Goal: Transaction & Acquisition: Purchase product/service

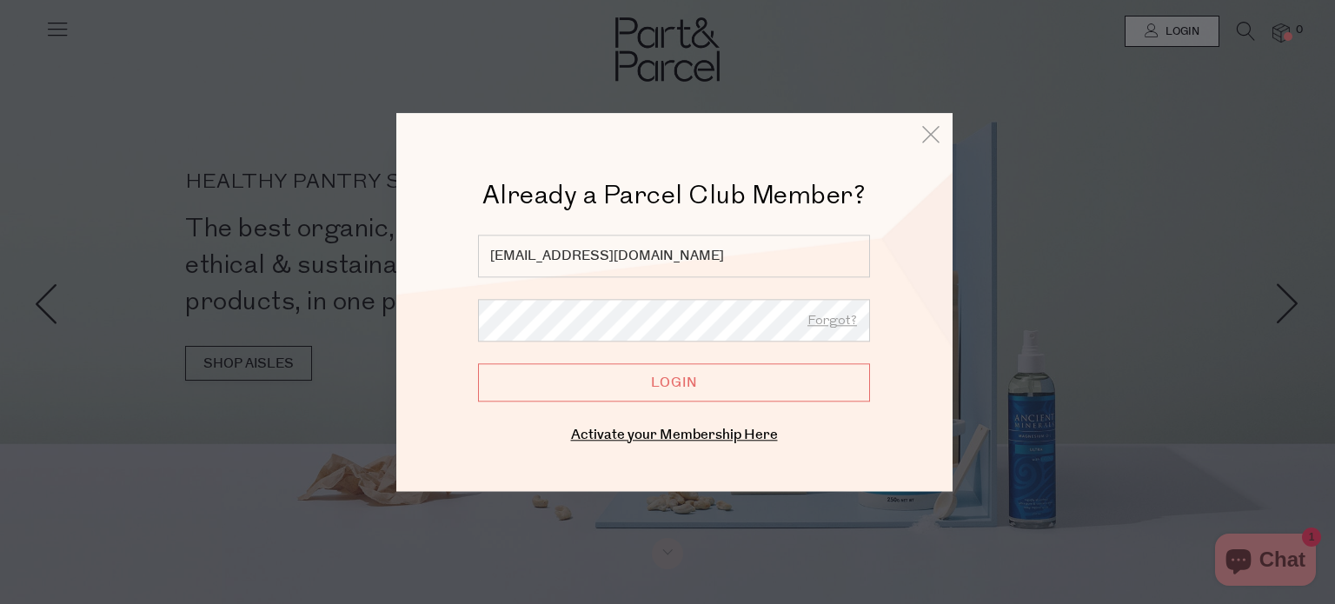
click at [675, 382] on input "Login" at bounding box center [674, 382] width 392 height 38
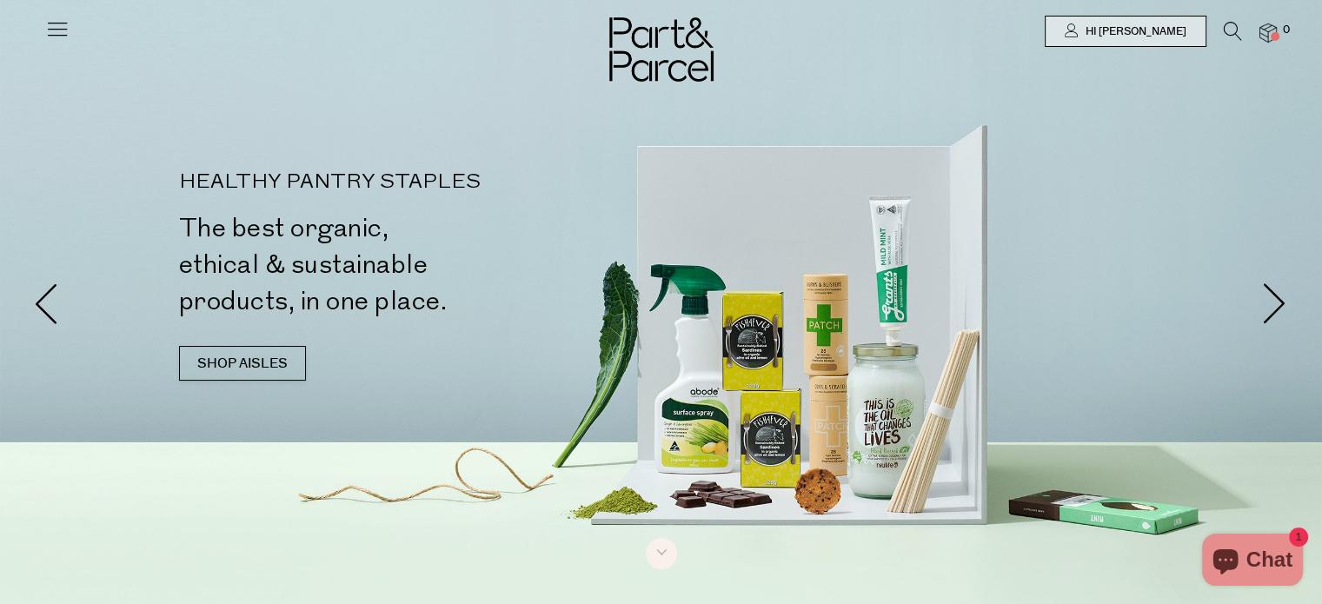
click at [63, 33] on icon at bounding box center [57, 29] width 24 height 24
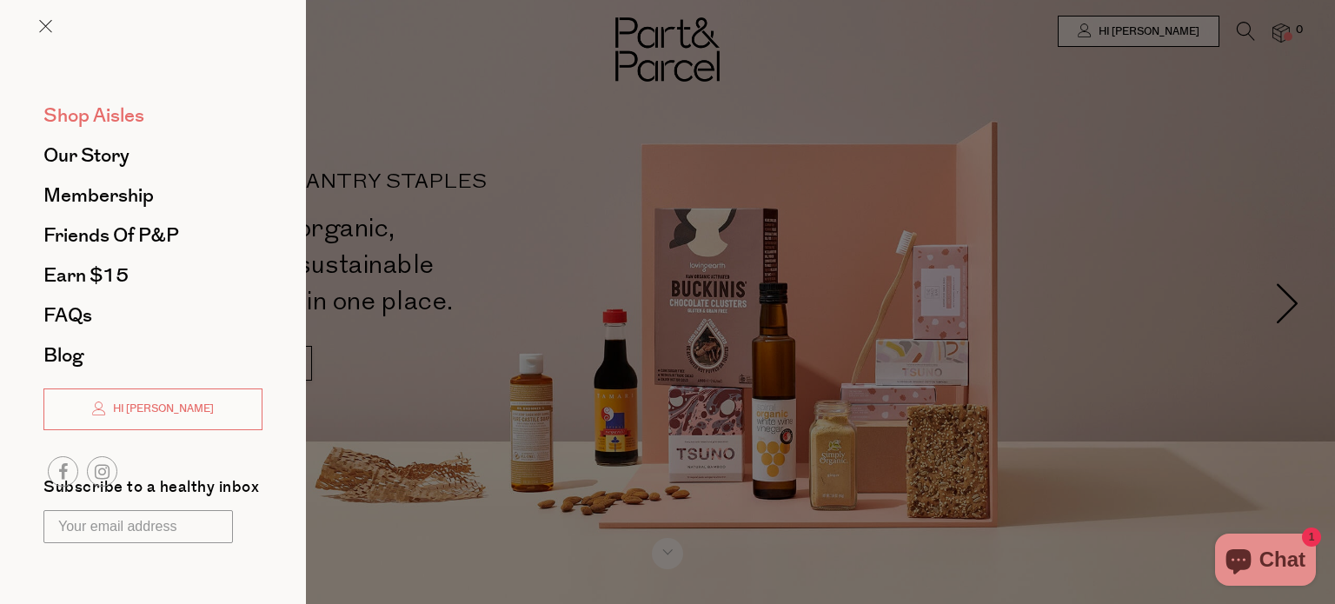
click at [117, 116] on span "Shop Aisles" at bounding box center [93, 116] width 101 height 28
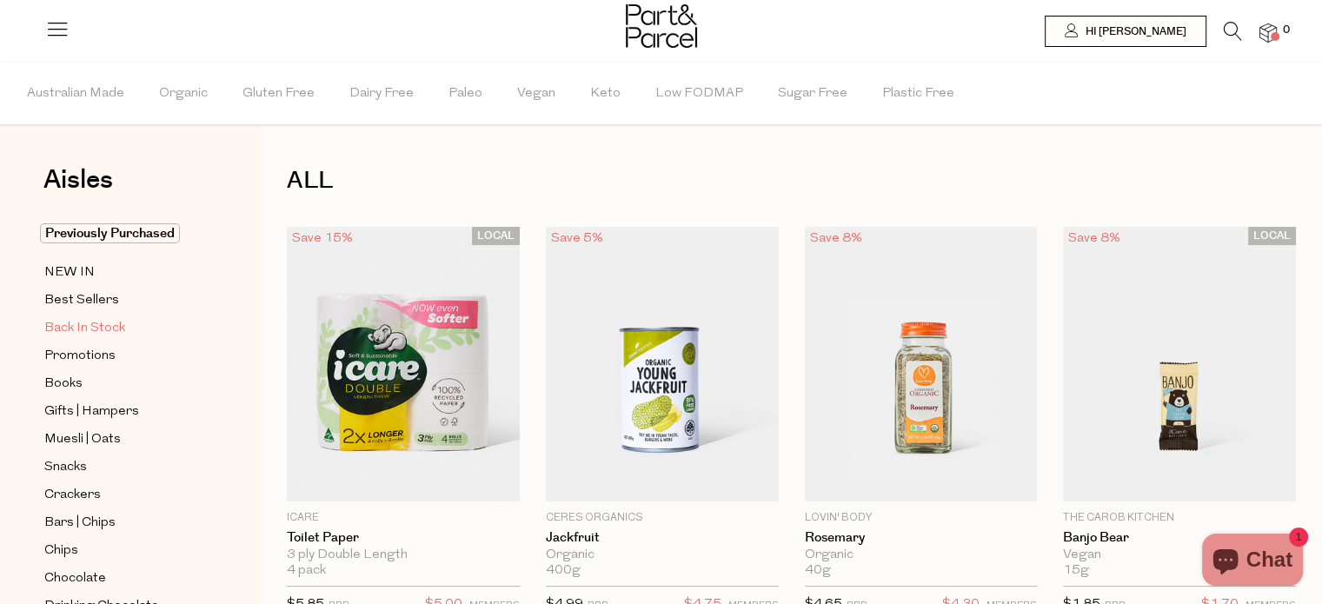
click at [101, 329] on span "Back In Stock" at bounding box center [84, 328] width 81 height 21
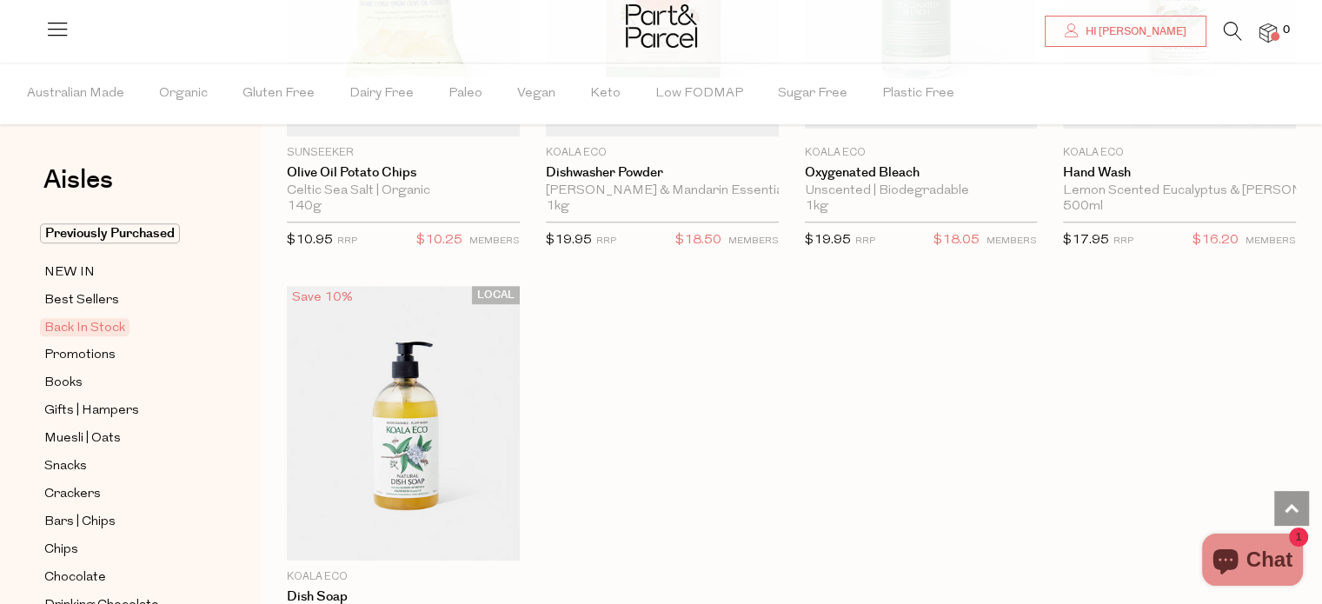
scroll to position [1391, 0]
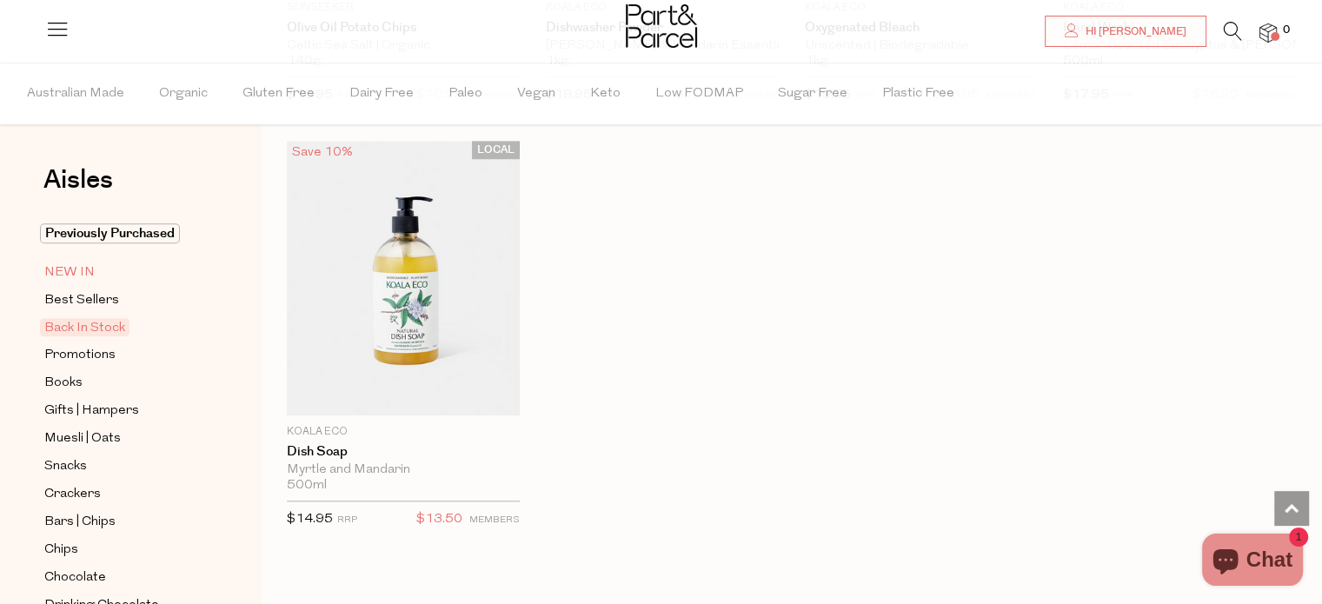
click at [83, 274] on span "NEW IN" at bounding box center [69, 273] width 50 height 21
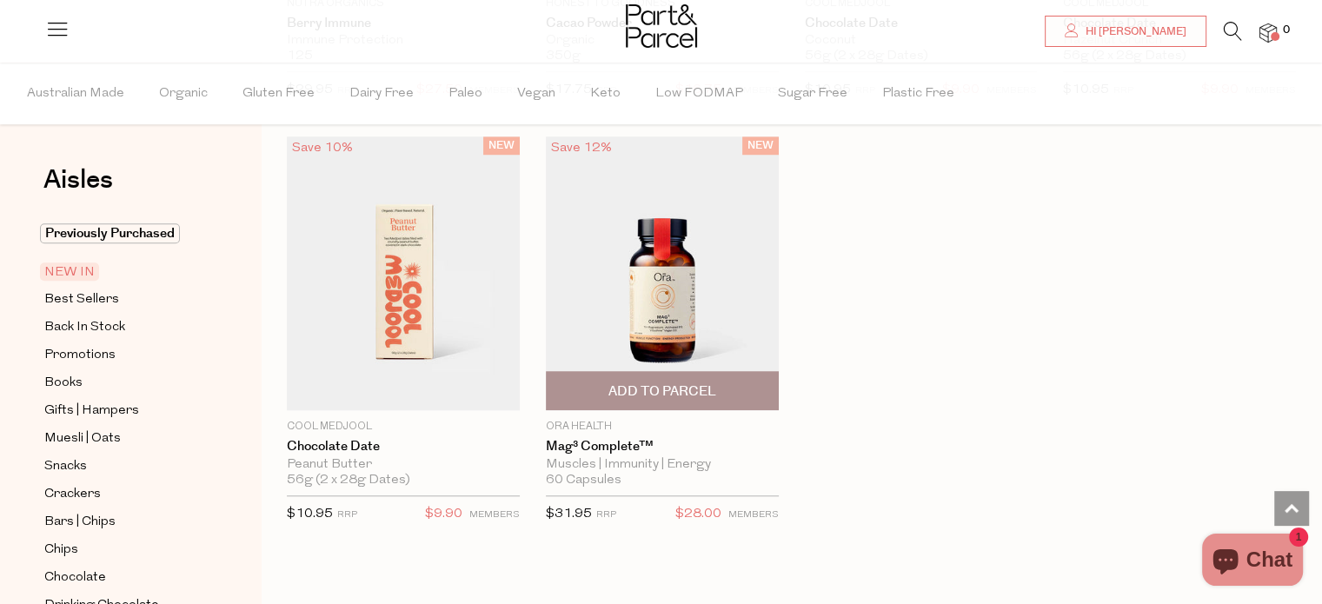
scroll to position [1478, 0]
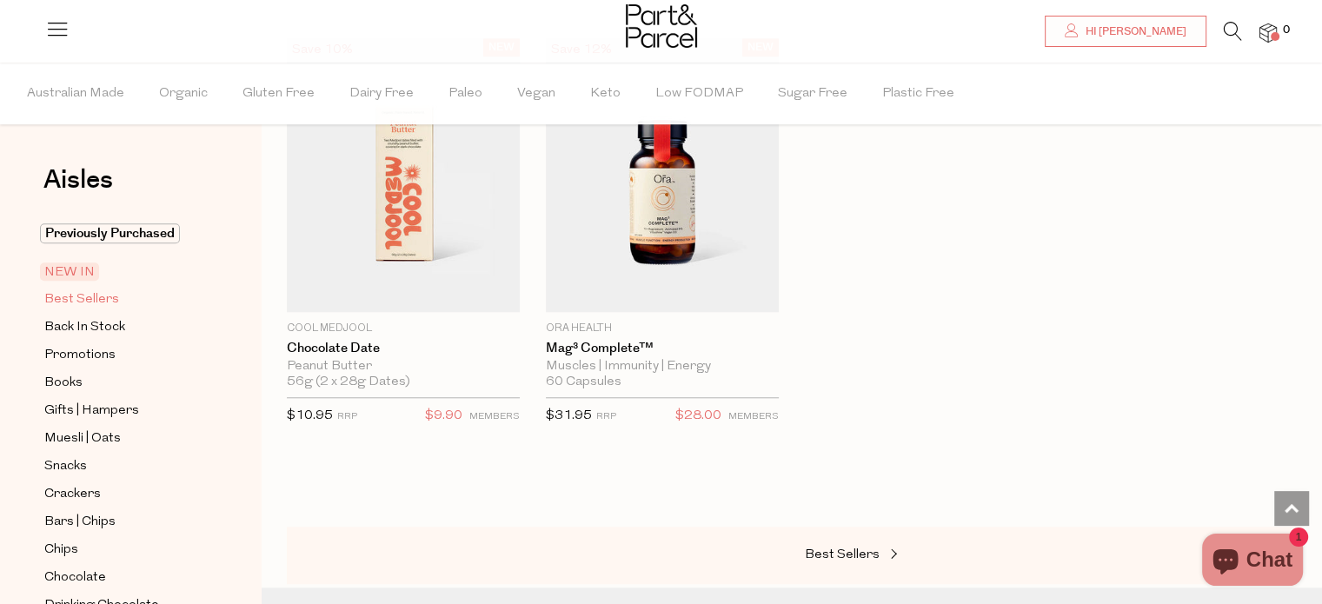
click at [97, 302] on span "Best Sellers" at bounding box center [81, 299] width 75 height 21
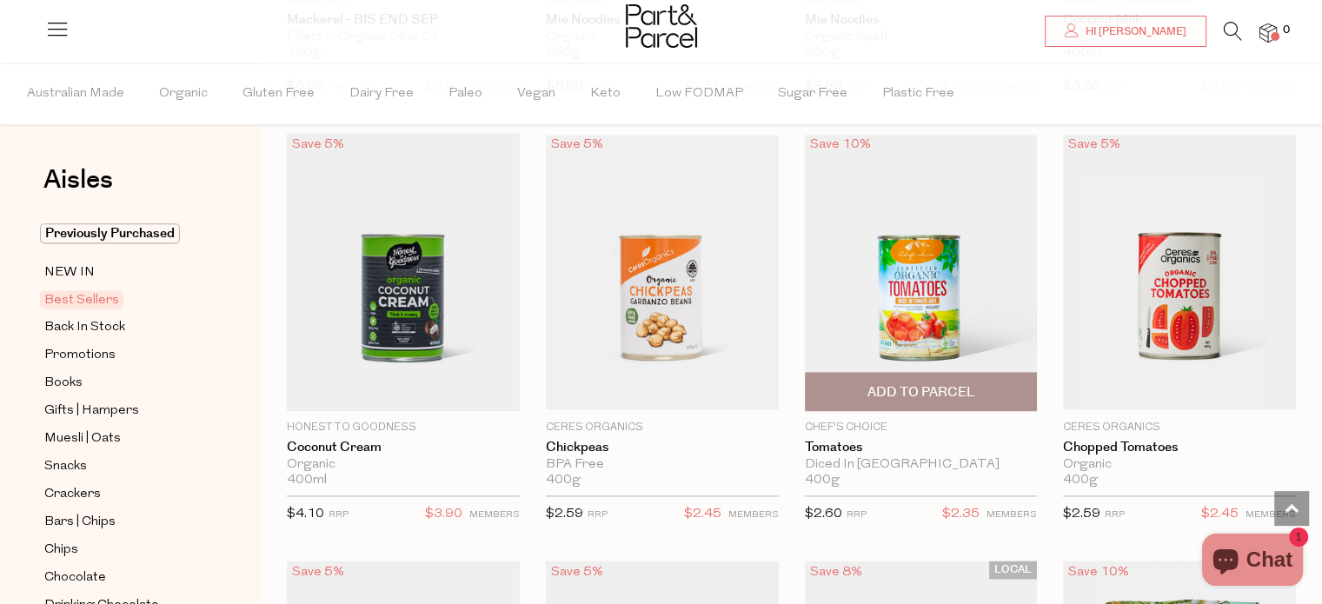
scroll to position [2260, 0]
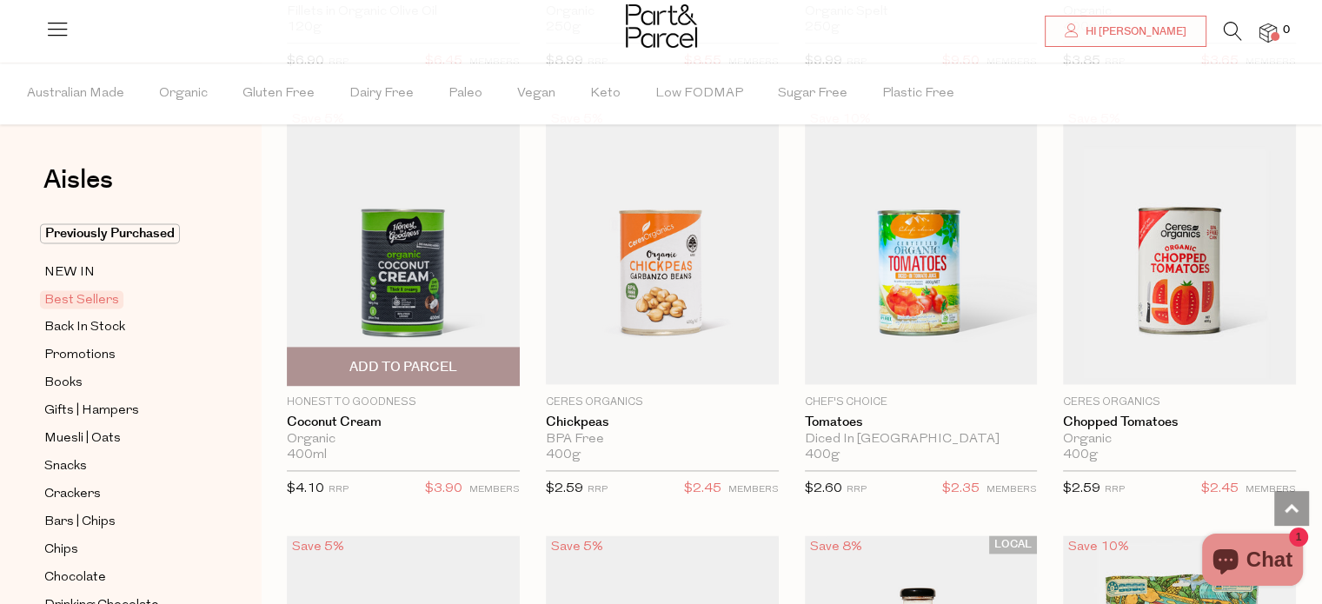
click at [438, 295] on img at bounding box center [403, 247] width 233 height 278
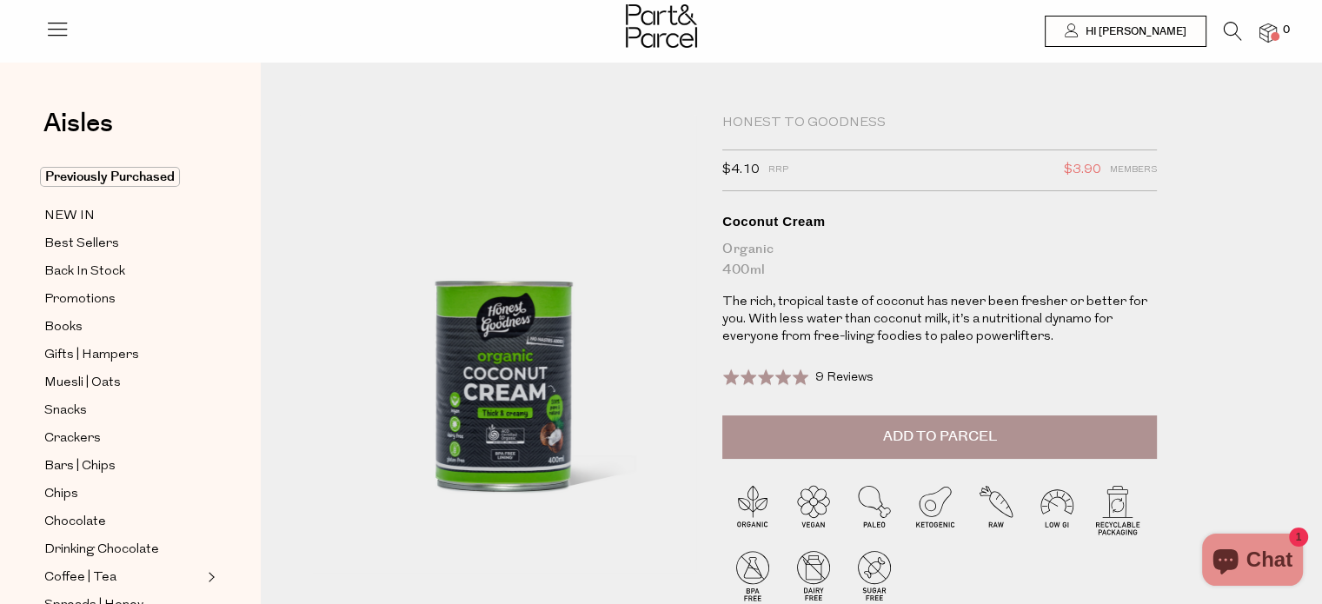
click at [917, 427] on span "Add to Parcel" at bounding box center [940, 437] width 114 height 20
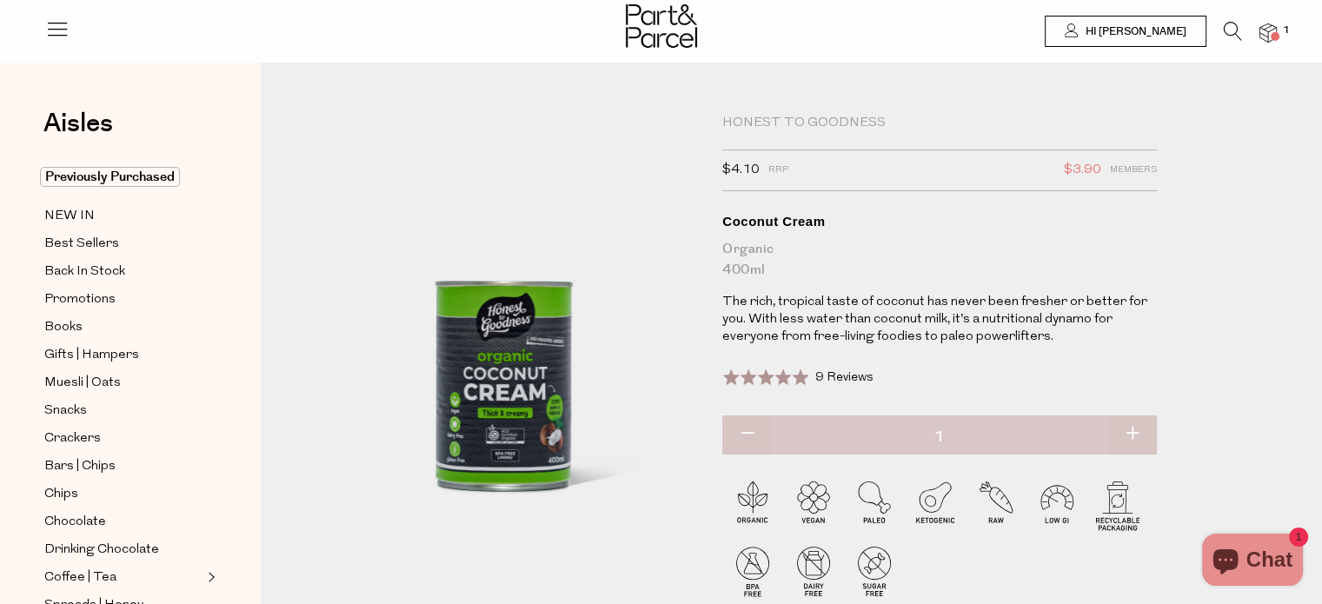
click at [1130, 431] on button "button" at bounding box center [1132, 434] width 50 height 38
type input "2"
click at [111, 382] on span "Muesli | Oats" at bounding box center [82, 383] width 76 height 21
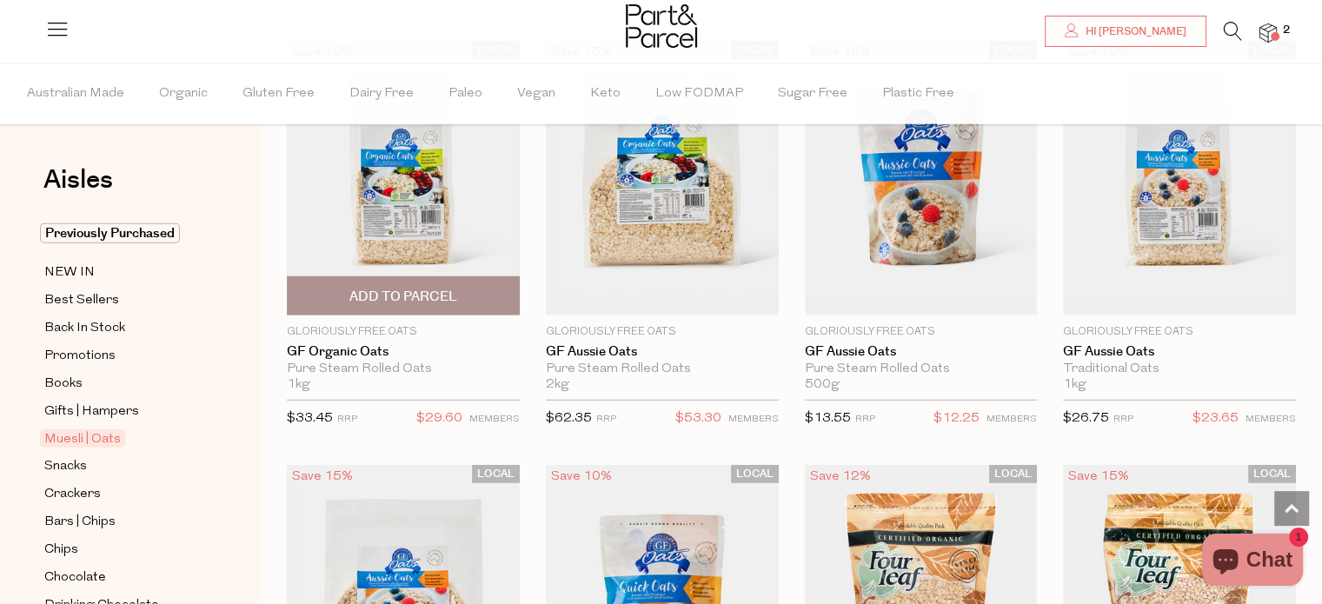
scroll to position [4433, 0]
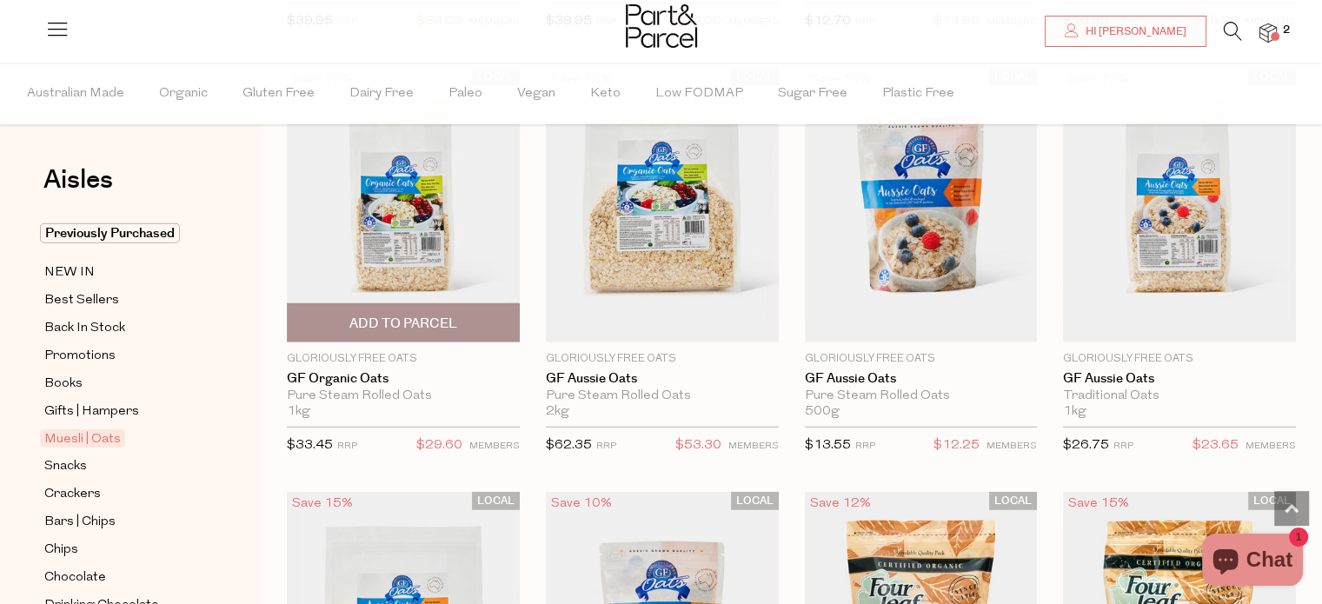
click at [428, 315] on span "Add To Parcel" at bounding box center [403, 324] width 108 height 18
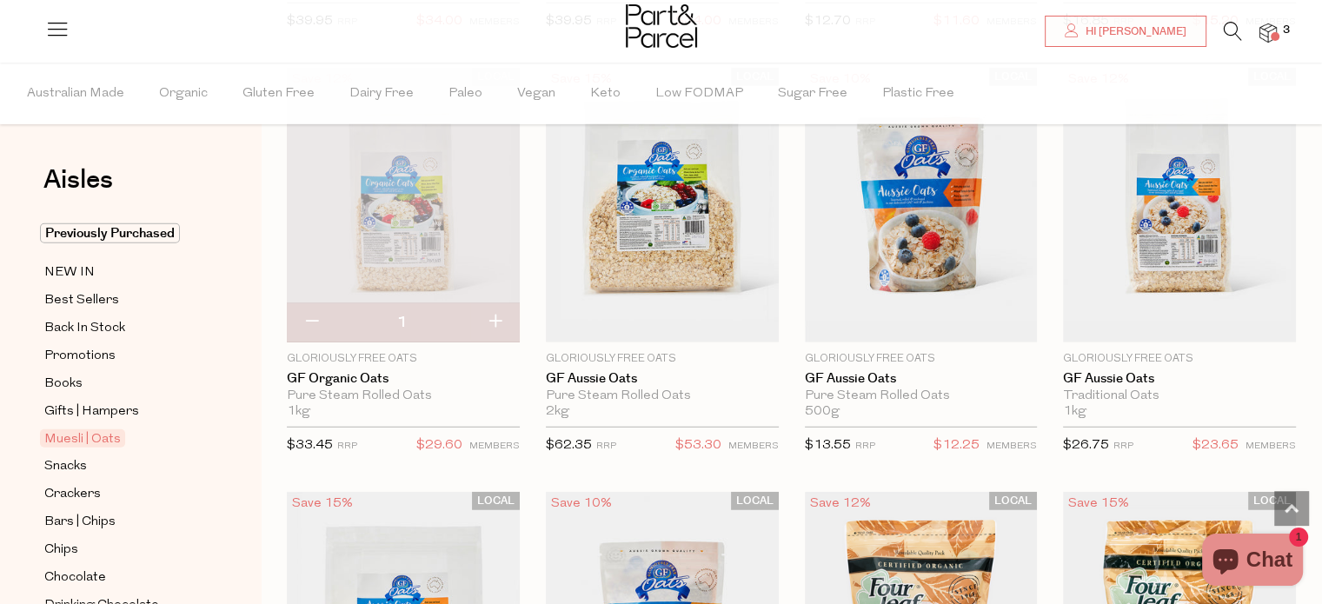
click at [494, 309] on button "button" at bounding box center [495, 322] width 50 height 38
type input "2"
click at [494, 309] on button "button" at bounding box center [495, 322] width 50 height 38
type input "3"
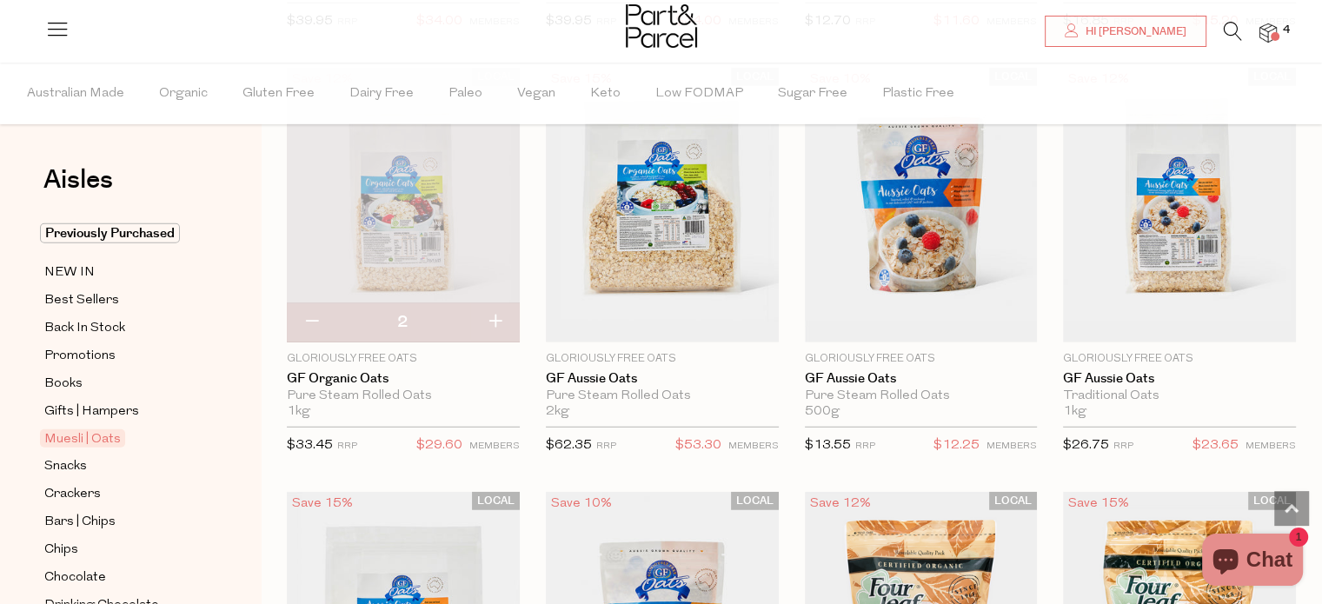
type input "3"
click at [495, 309] on button "button" at bounding box center [495, 322] width 50 height 38
type input "4"
click at [1266, 34] on img at bounding box center [1267, 33] width 17 height 20
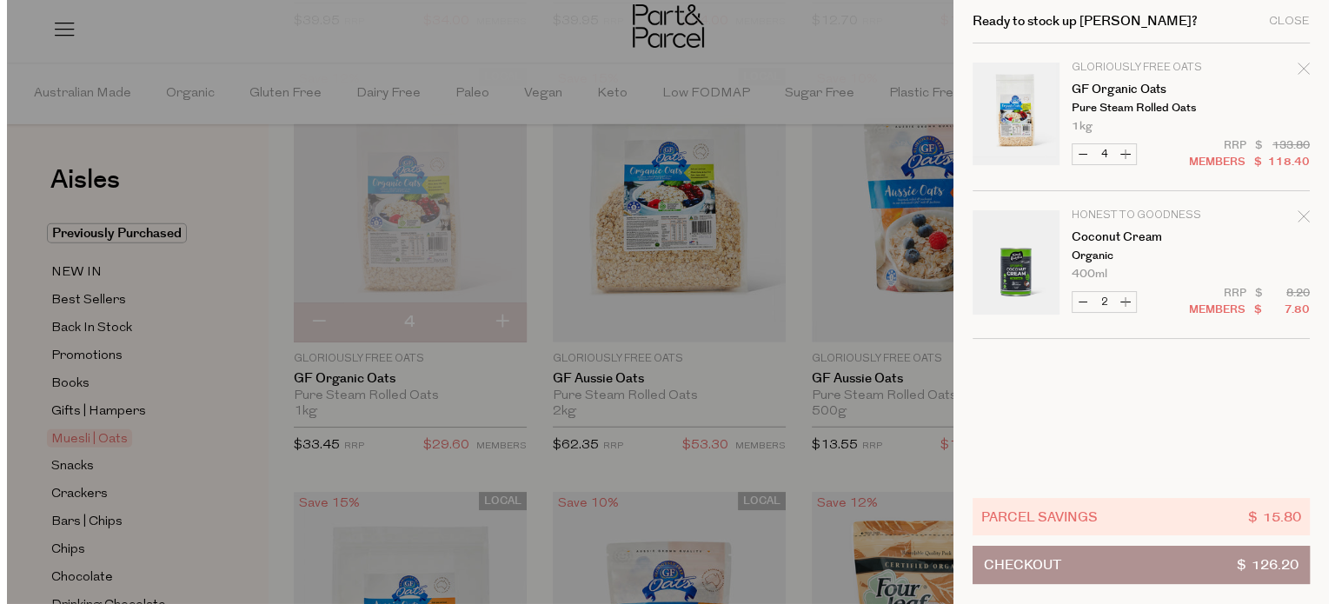
scroll to position [4472, 0]
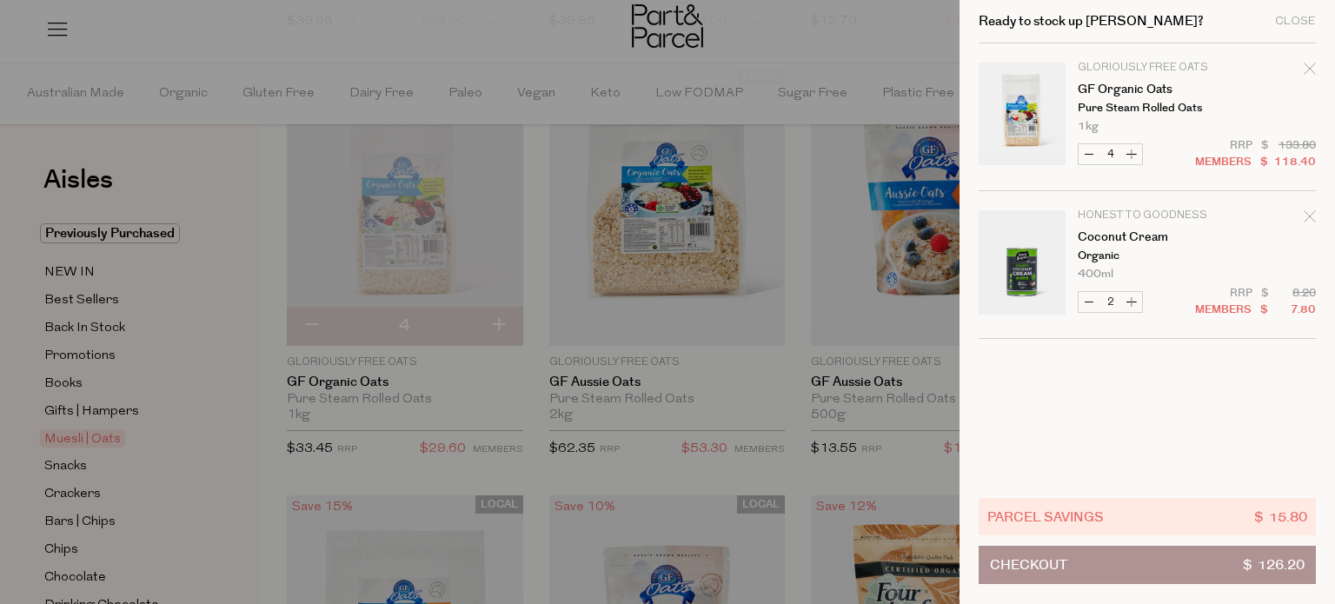
click at [791, 340] on div at bounding box center [667, 302] width 1335 height 604
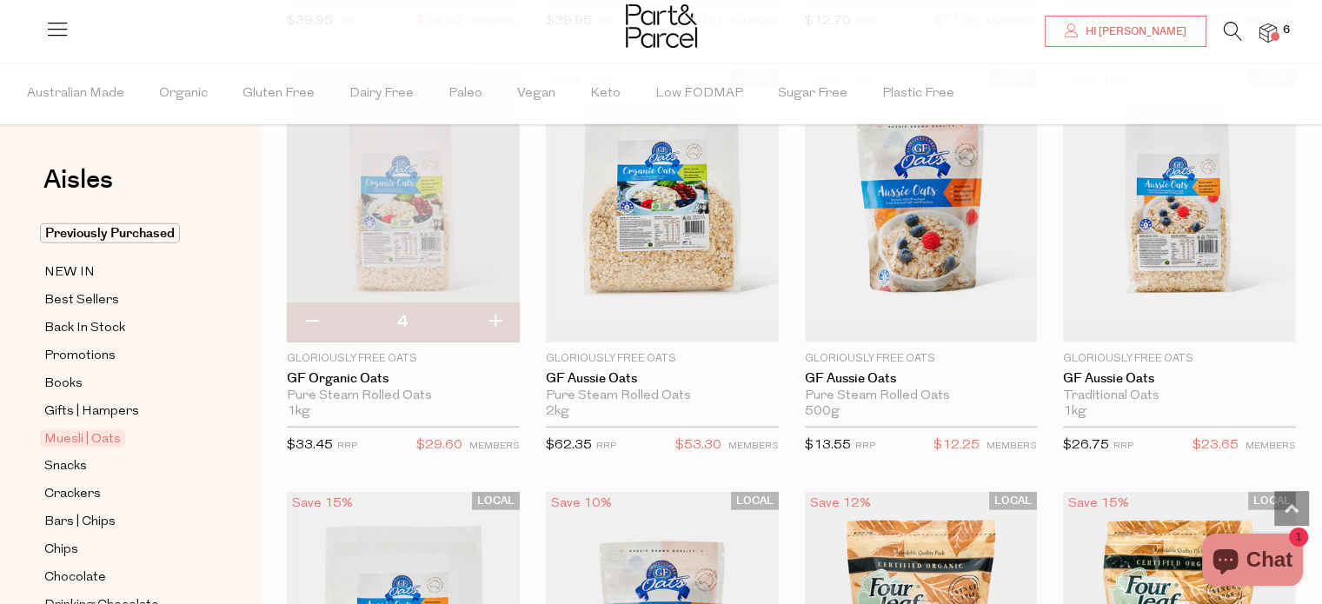
scroll to position [87, 0]
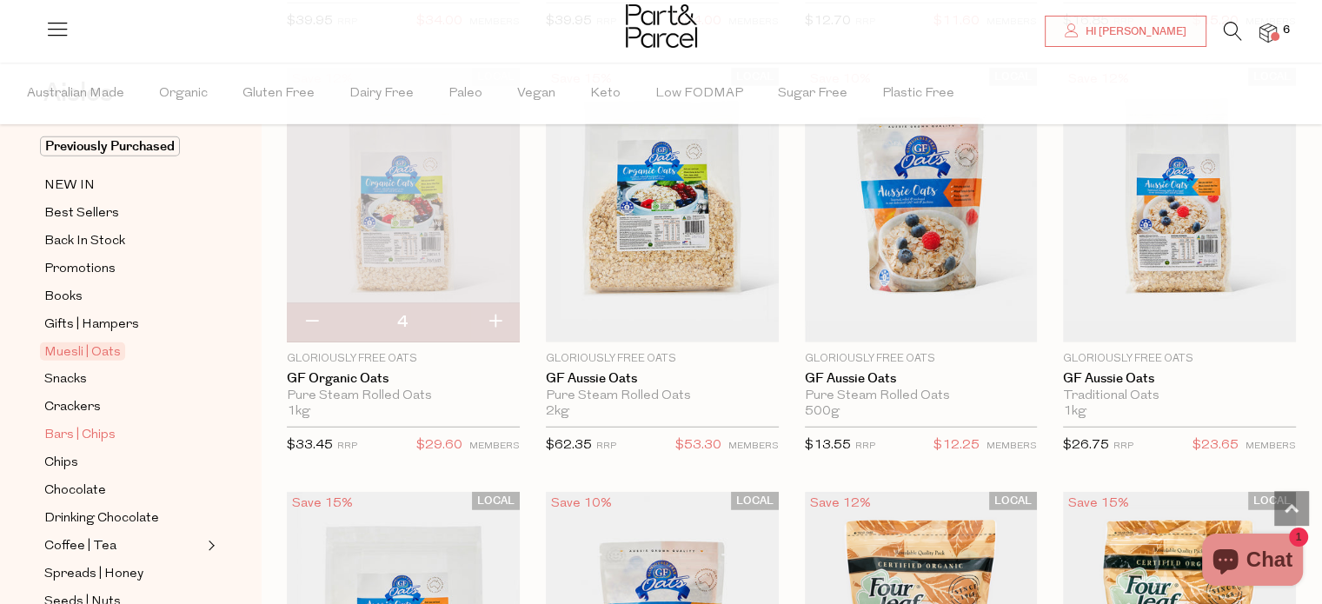
click at [97, 434] on span "Bars | Chips" at bounding box center [79, 435] width 71 height 21
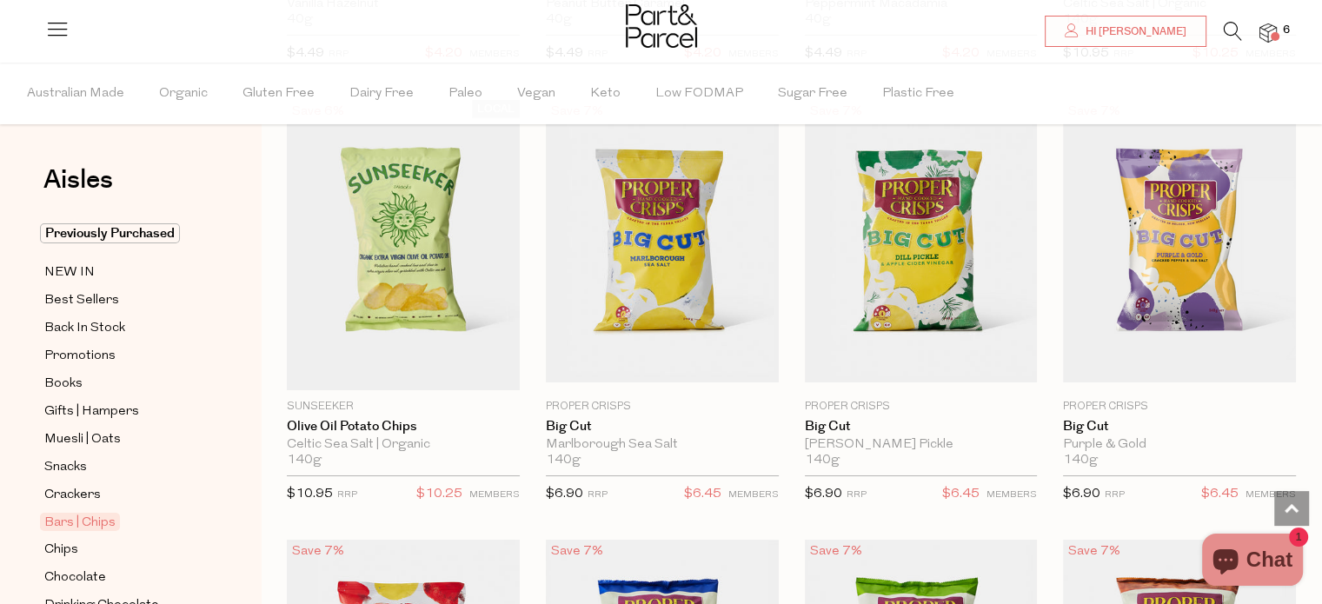
scroll to position [6084, 0]
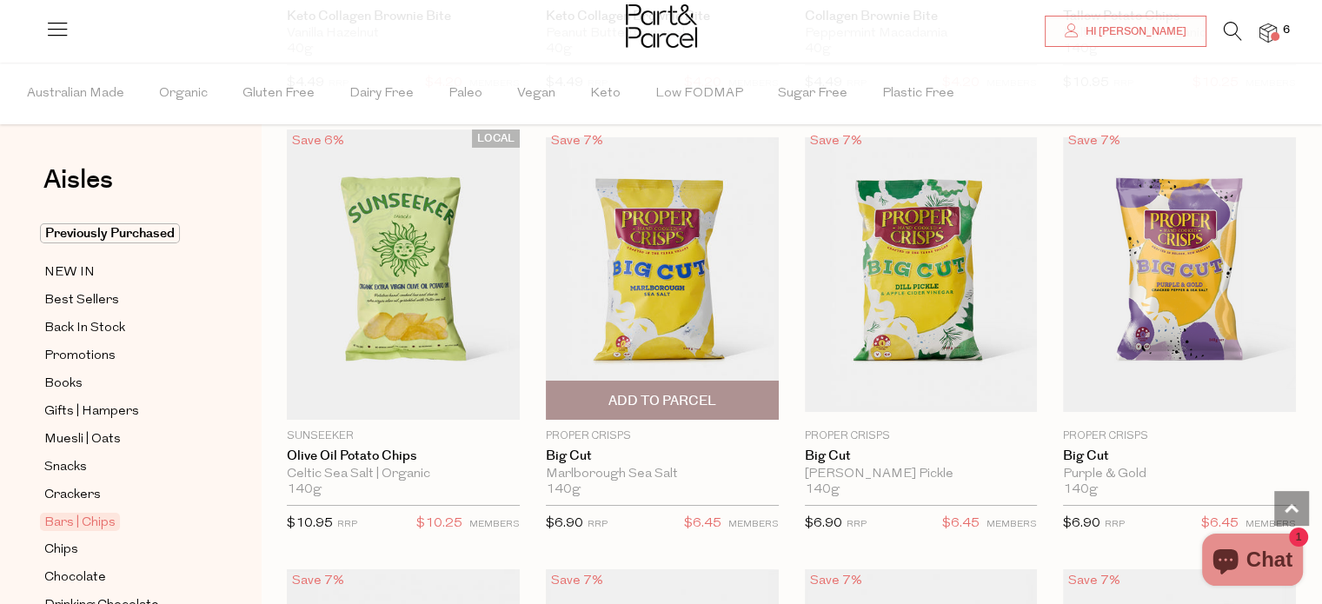
click at [723, 385] on span "Add To Parcel" at bounding box center [662, 400] width 223 height 37
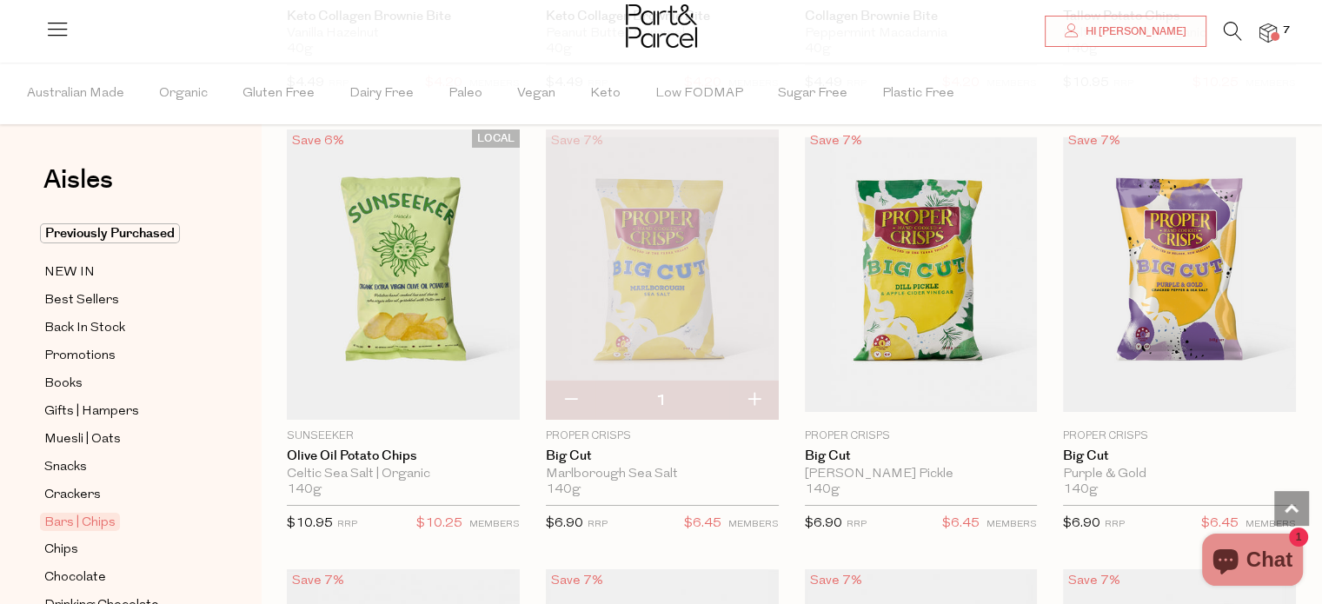
click at [759, 384] on button "button" at bounding box center [754, 401] width 50 height 38
type input "2"
click at [754, 386] on button "button" at bounding box center [754, 401] width 50 height 38
type input "3"
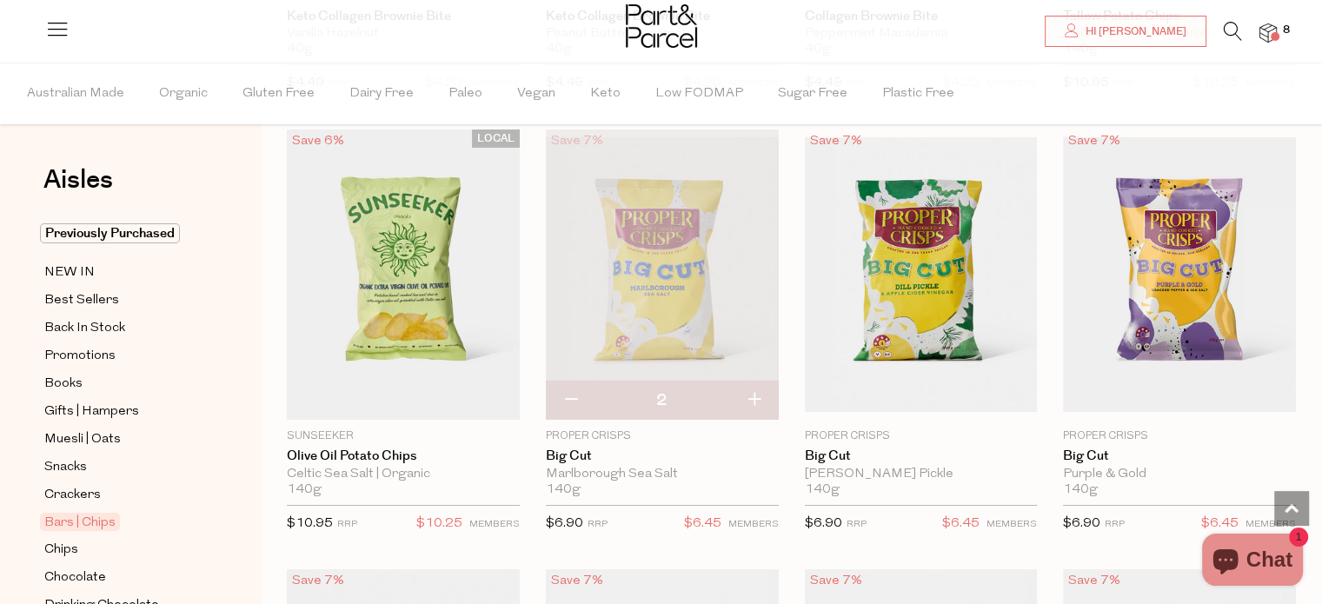
type input "3"
click at [754, 385] on button "button" at bounding box center [754, 401] width 50 height 38
type input "4"
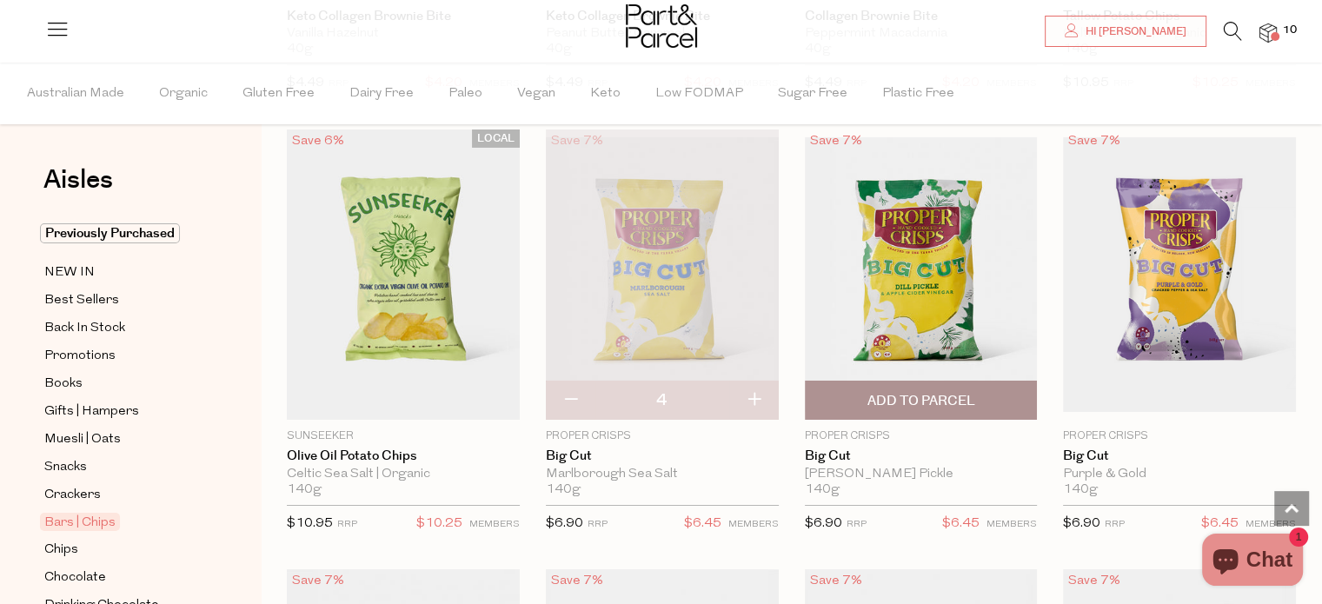
click at [952, 392] on span "Add To Parcel" at bounding box center [921, 401] width 108 height 18
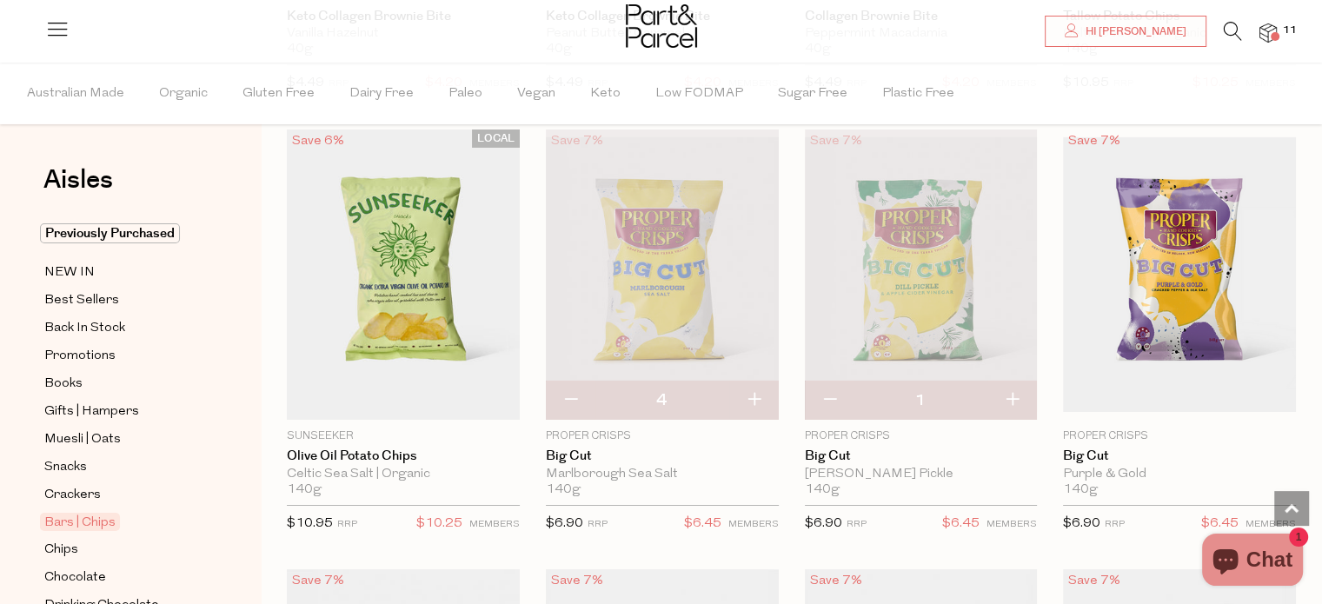
click at [1013, 385] on button "button" at bounding box center [1012, 401] width 50 height 38
type input "2"
click at [1014, 386] on button "button" at bounding box center [1012, 401] width 50 height 38
type input "3"
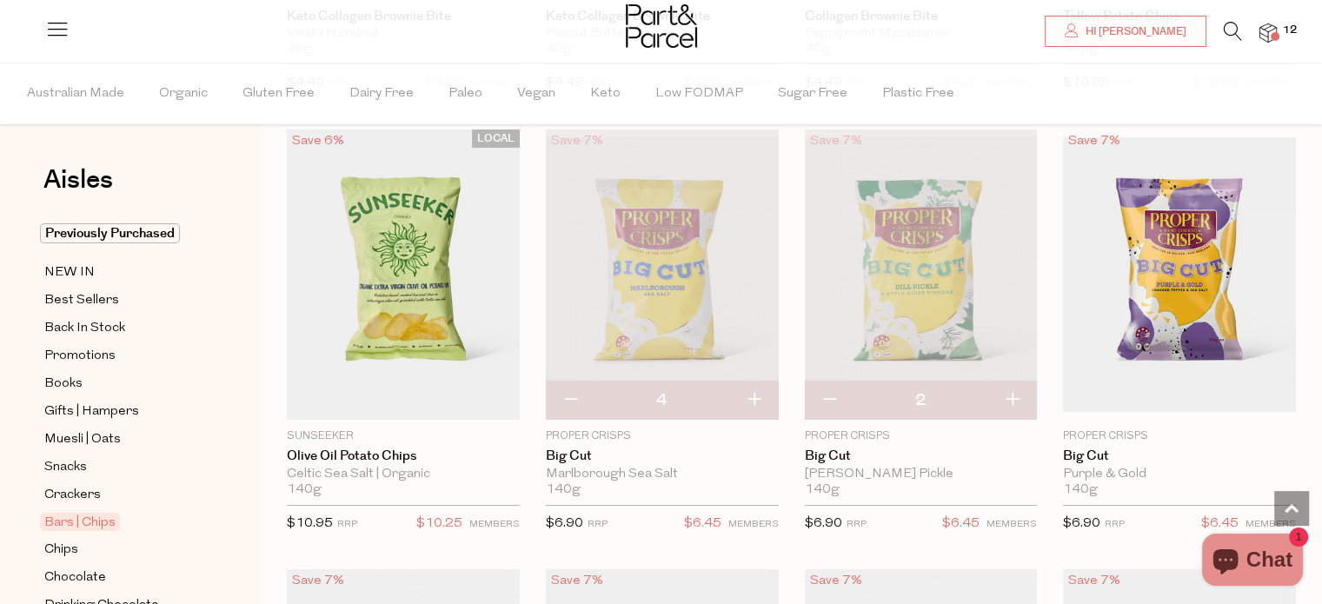
type input "3"
click at [1015, 382] on button "button" at bounding box center [1012, 401] width 50 height 38
type input "4"
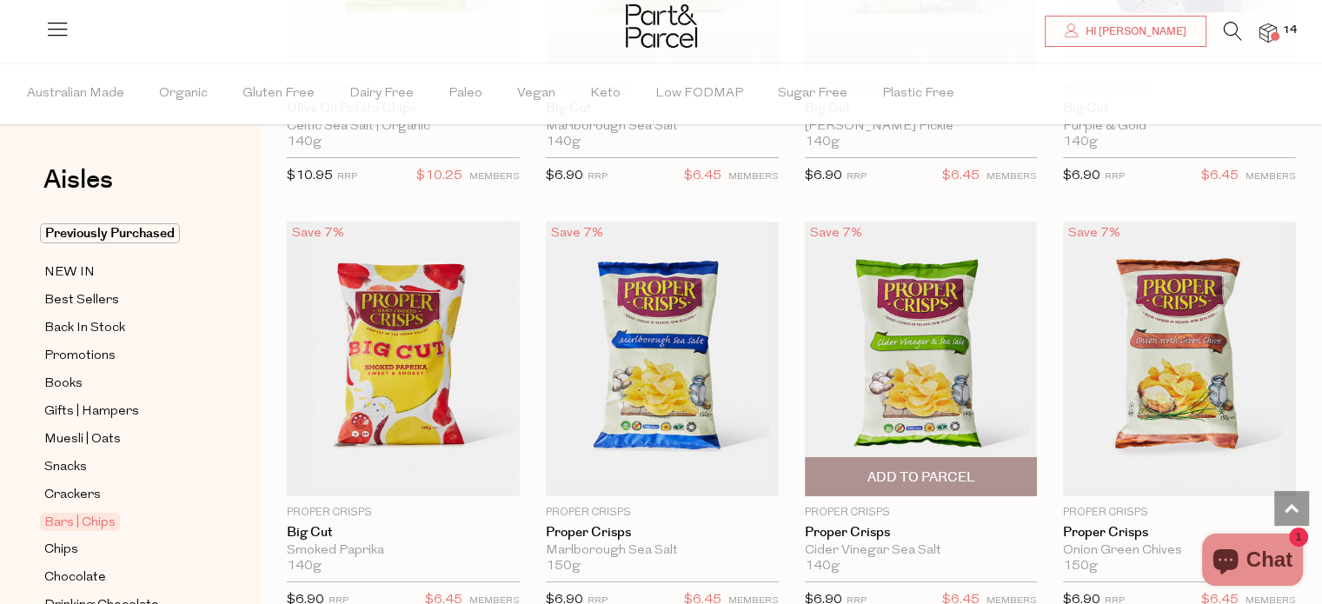
scroll to position [6519, 0]
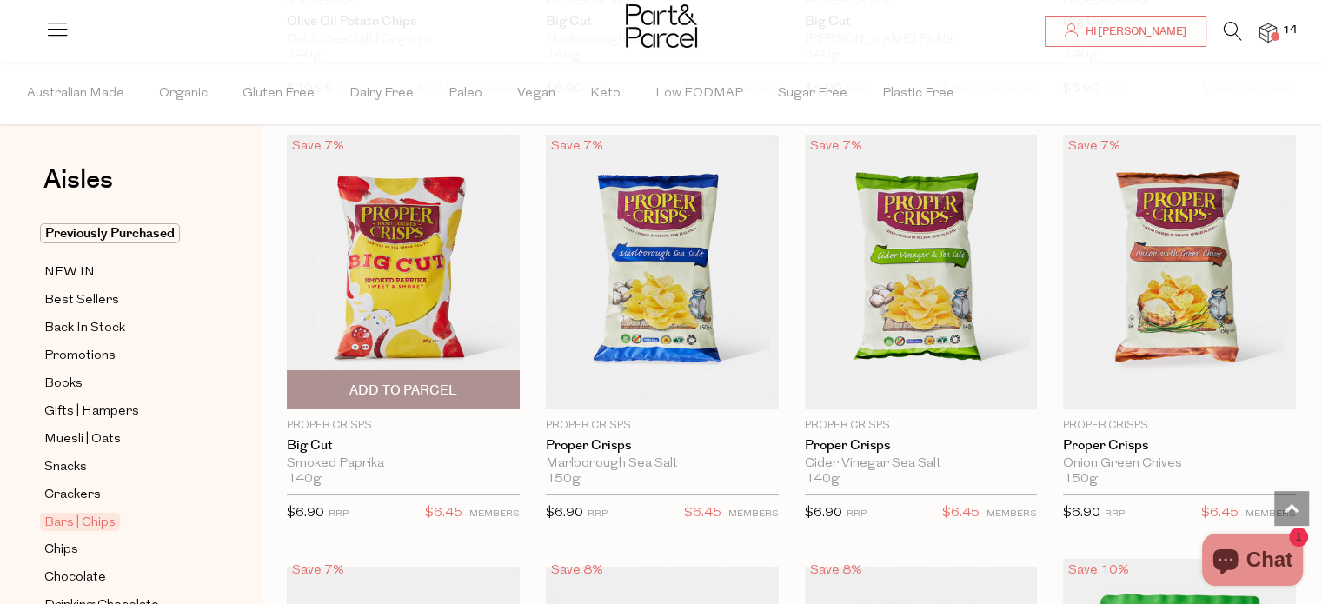
click at [432, 382] on span "Add To Parcel" at bounding box center [403, 391] width 108 height 18
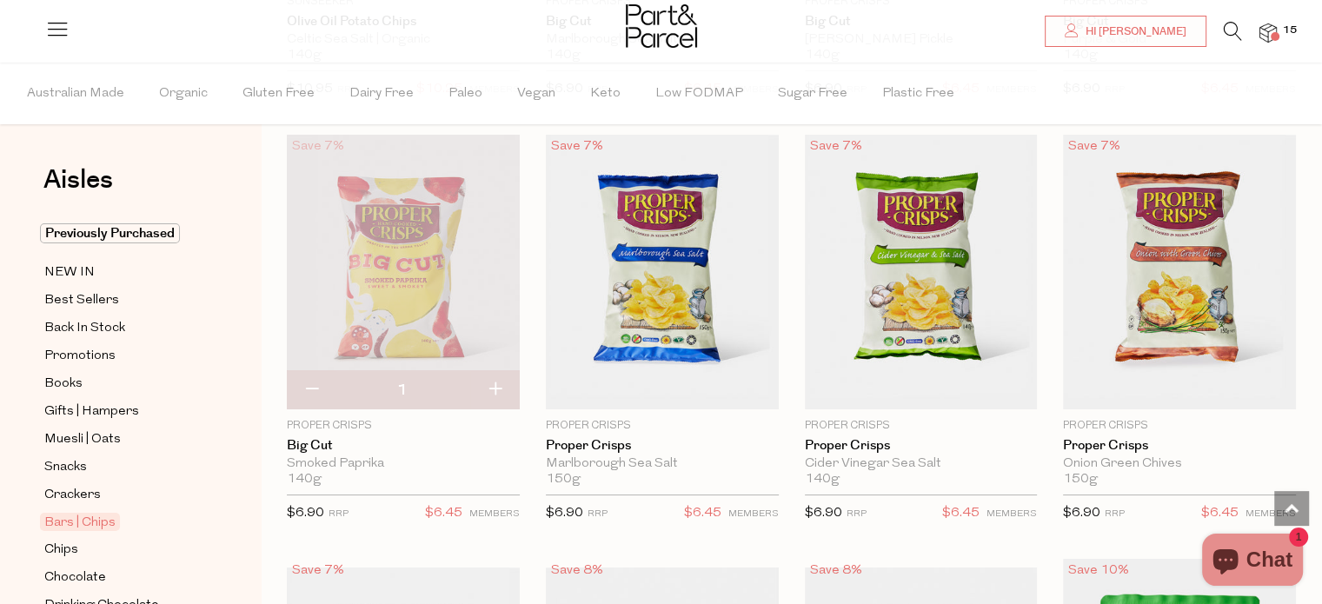
click at [481, 371] on button "button" at bounding box center [495, 390] width 50 height 38
type input "2"
click at [500, 373] on button "button" at bounding box center [495, 390] width 50 height 38
type input "3"
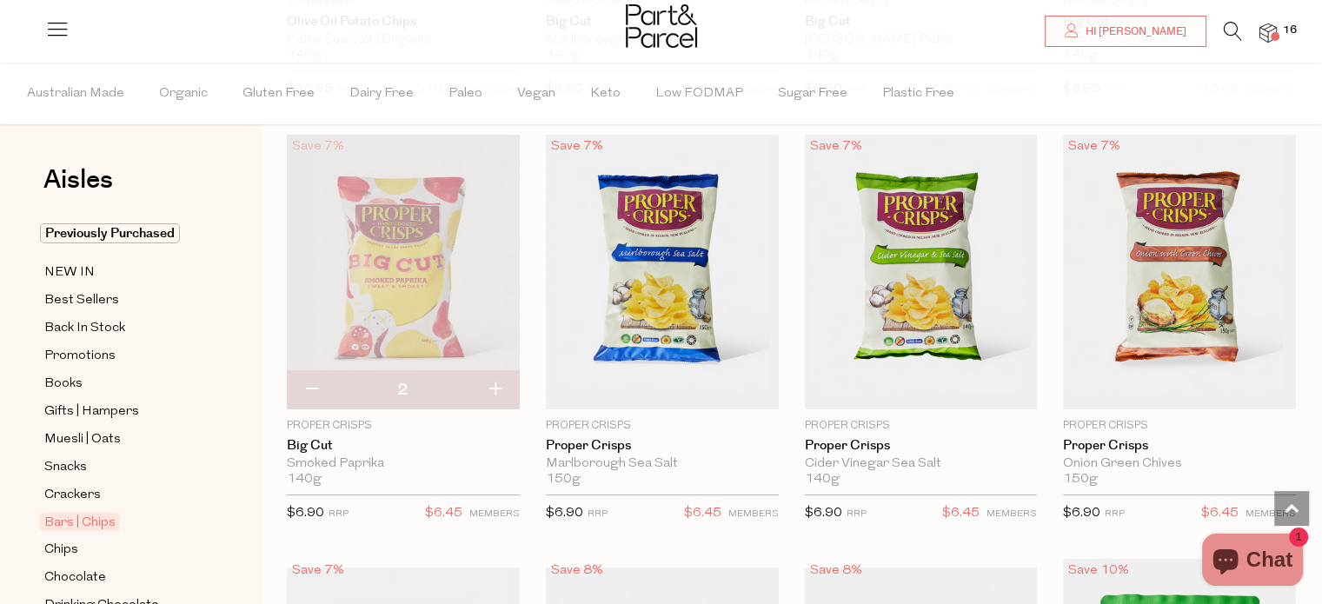
type input "3"
click at [495, 375] on button "button" at bounding box center [495, 390] width 50 height 38
type input "4"
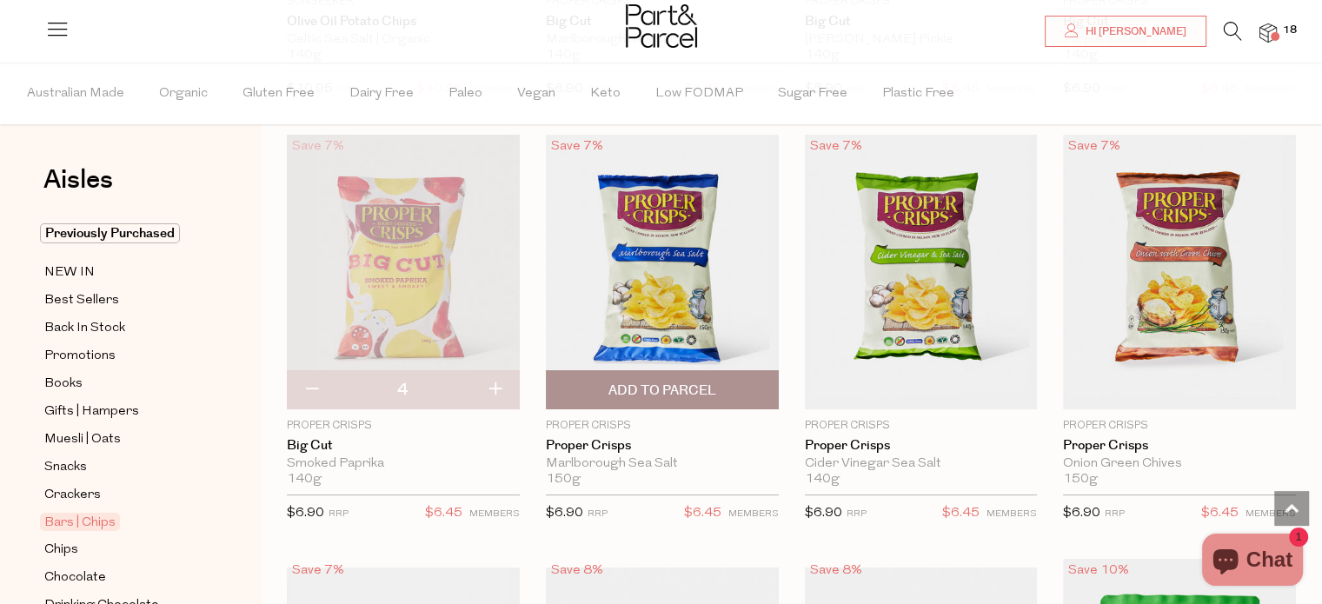
click at [680, 382] on span "Add To Parcel" at bounding box center [662, 391] width 108 height 18
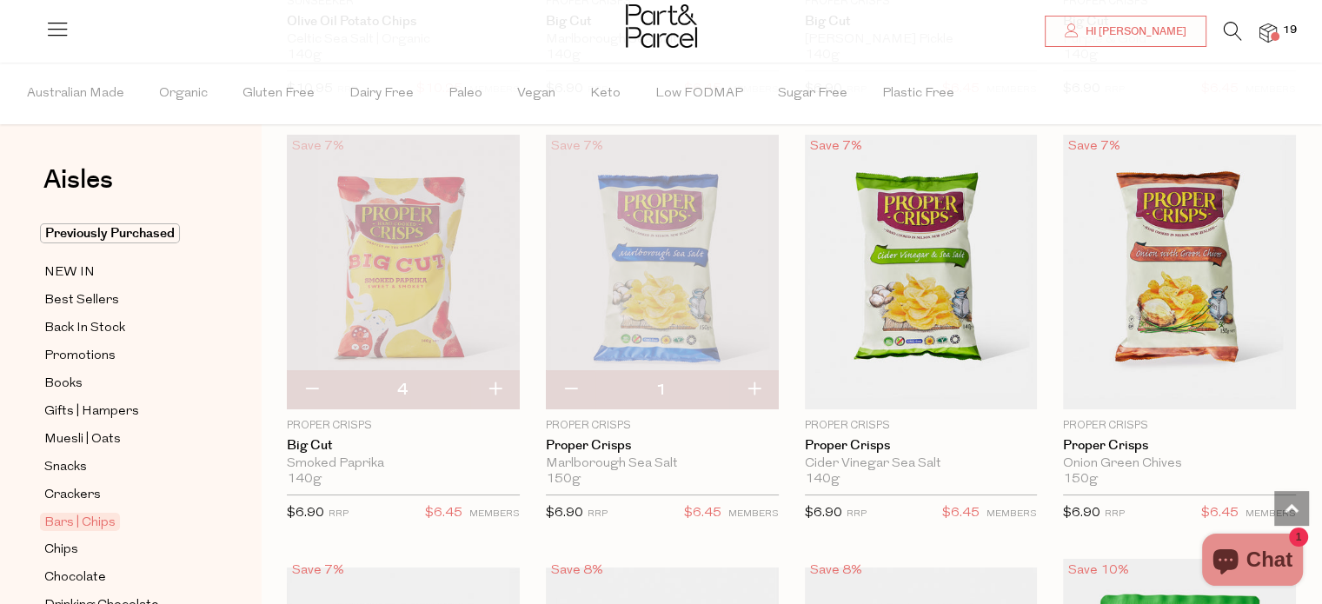
click at [754, 371] on button "button" at bounding box center [754, 390] width 50 height 38
type input "2"
click at [758, 371] on button "button" at bounding box center [754, 390] width 50 height 38
type input "3"
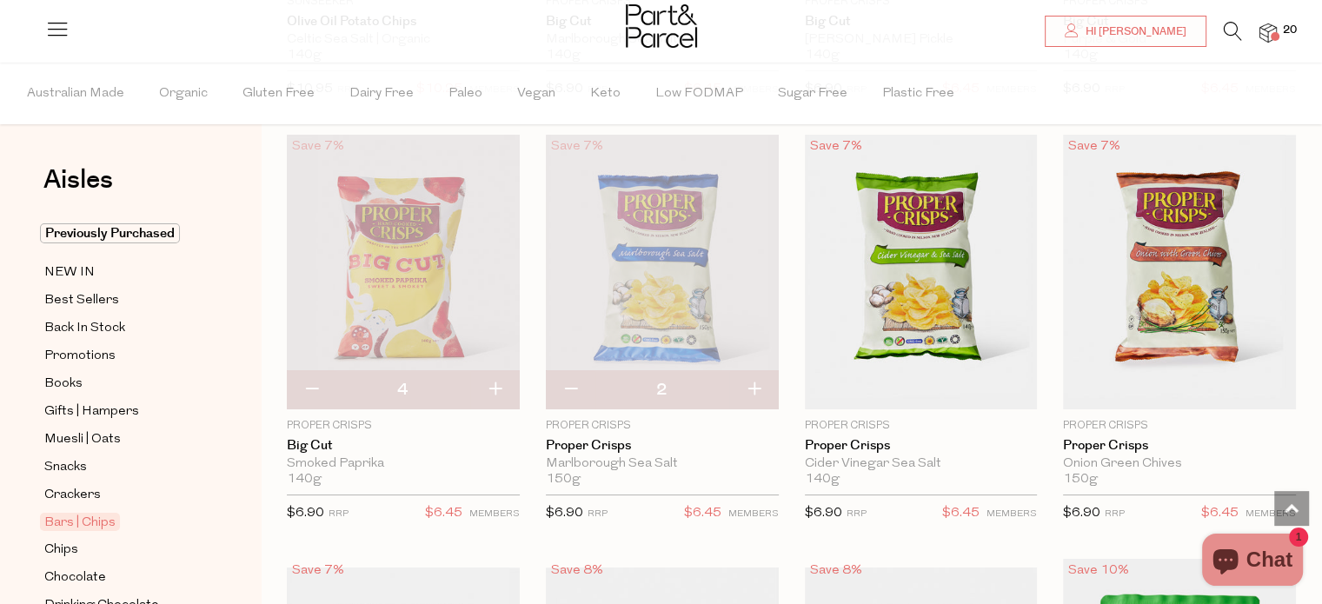
type input "3"
click at [754, 375] on button "button" at bounding box center [754, 390] width 50 height 38
type input "4"
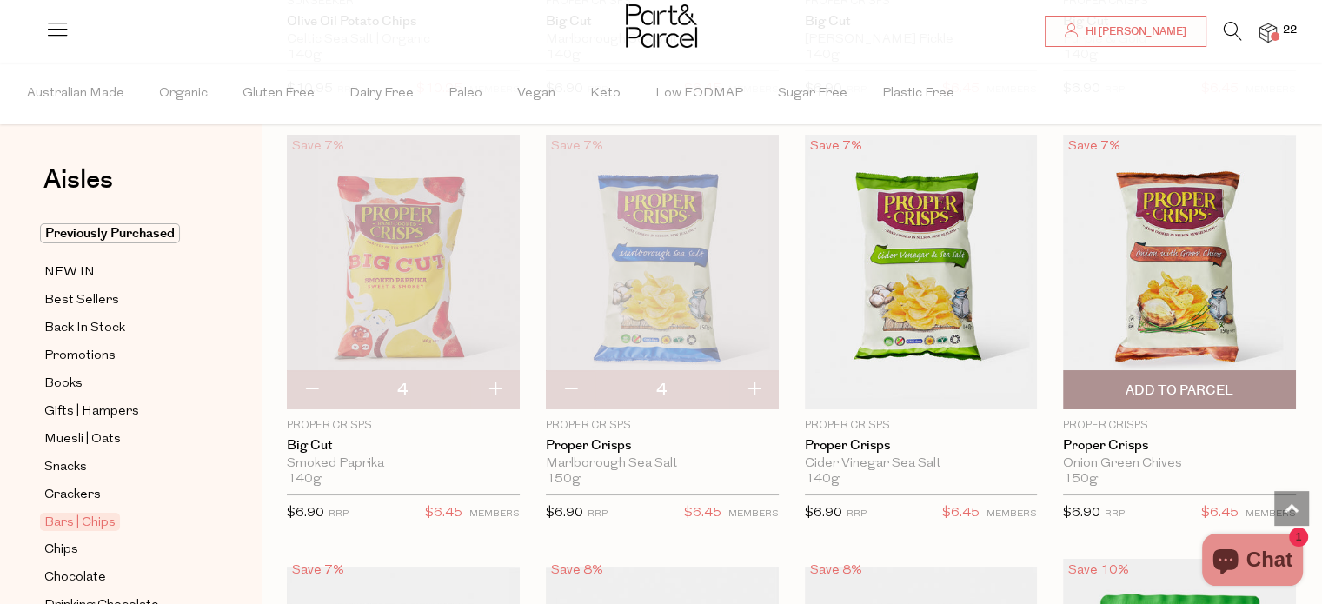
click at [1203, 382] on span "Add To Parcel" at bounding box center [1180, 391] width 108 height 18
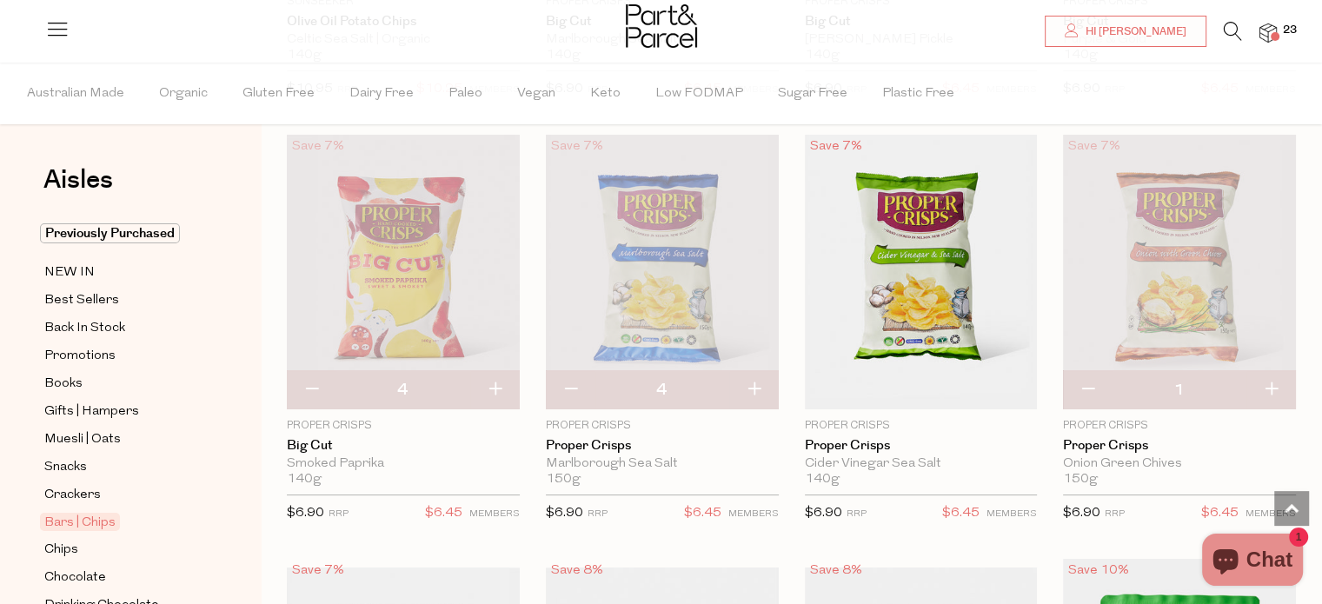
click at [1276, 371] on button "button" at bounding box center [1271, 390] width 50 height 38
type input "2"
click at [1276, 371] on button "button" at bounding box center [1271, 390] width 50 height 38
type input "3"
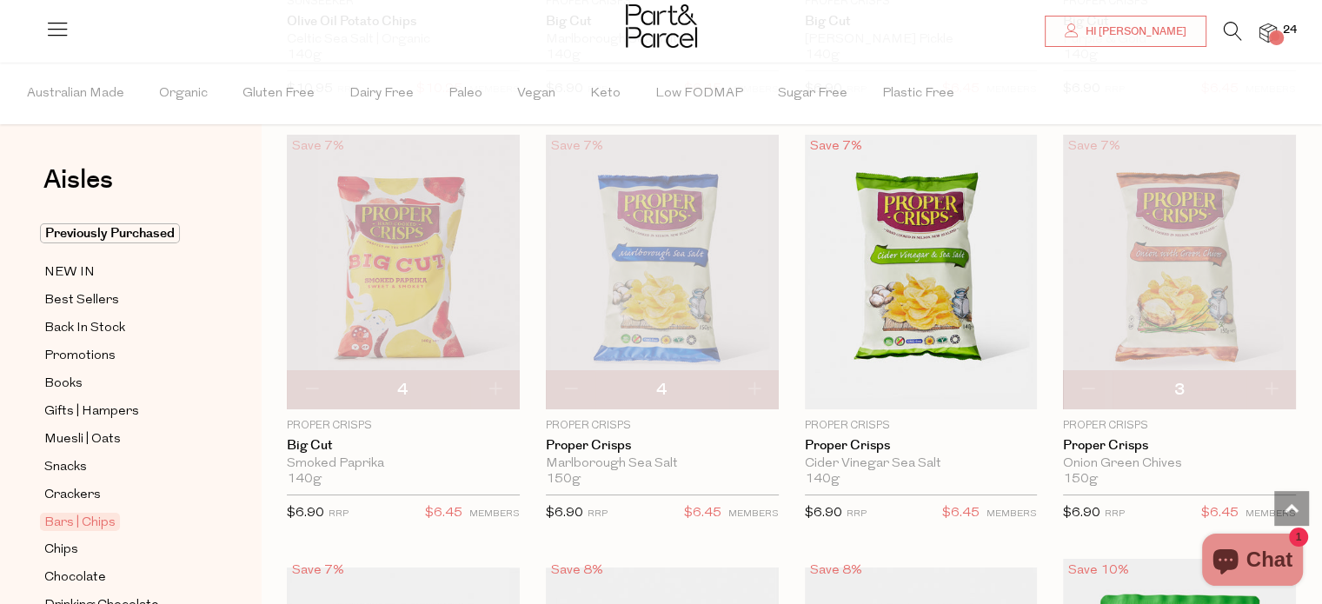
click at [1276, 371] on button "button" at bounding box center [1271, 390] width 50 height 38
type input "4"
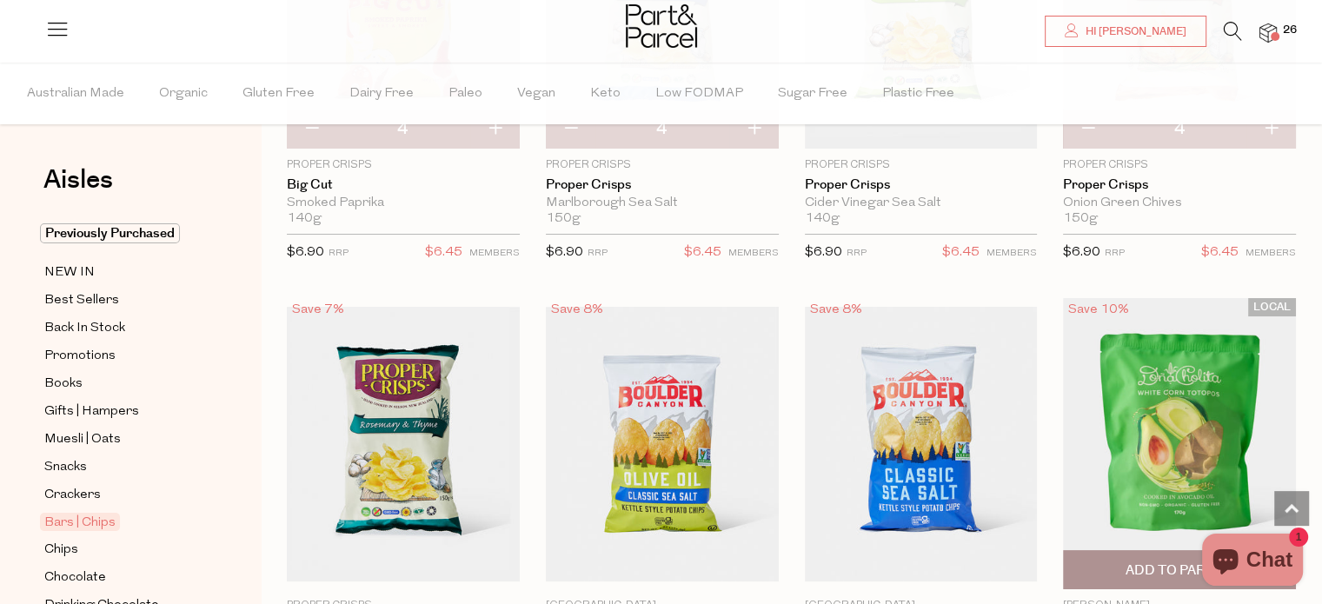
scroll to position [6954, 0]
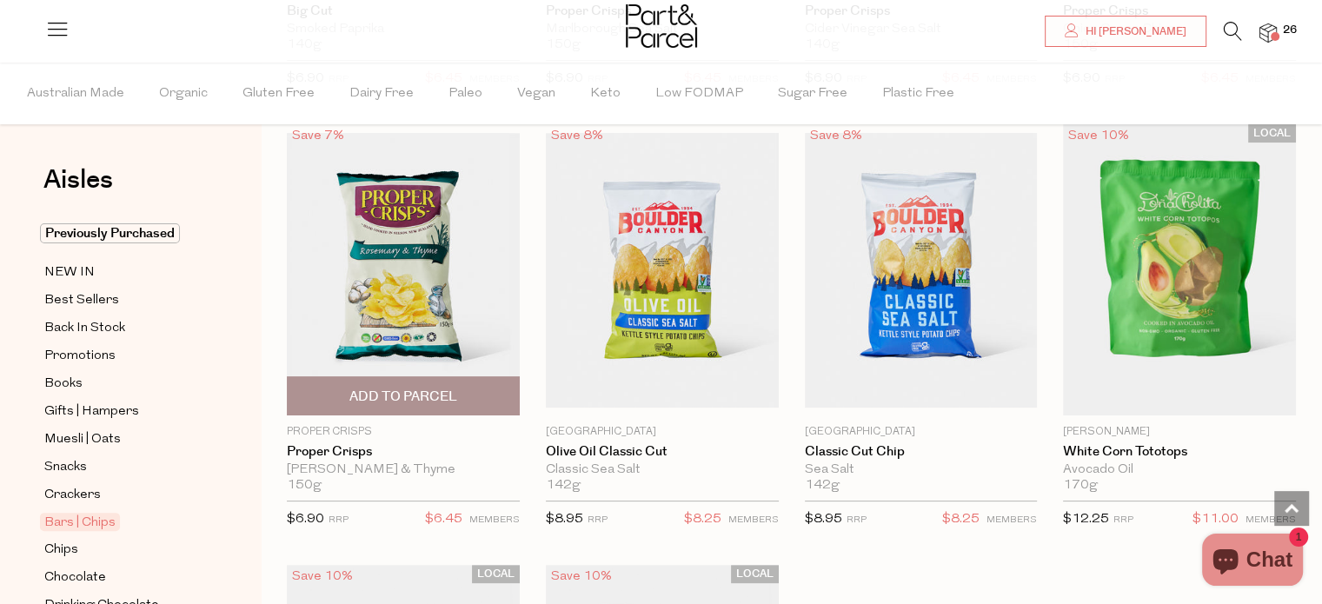
click at [448, 388] on span "Add To Parcel" at bounding box center [403, 397] width 108 height 18
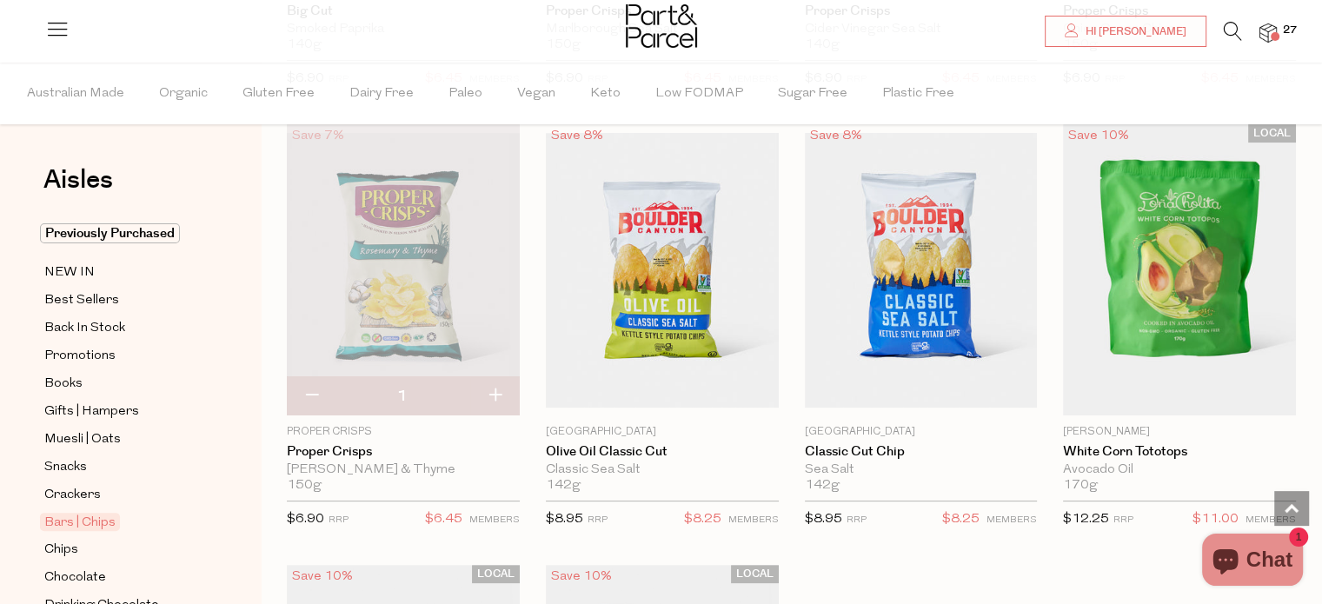
click at [492, 378] on button "button" at bounding box center [495, 396] width 50 height 38
type input "2"
click at [496, 378] on button "button" at bounding box center [495, 396] width 50 height 38
type input "3"
click at [496, 378] on button "button" at bounding box center [495, 396] width 50 height 38
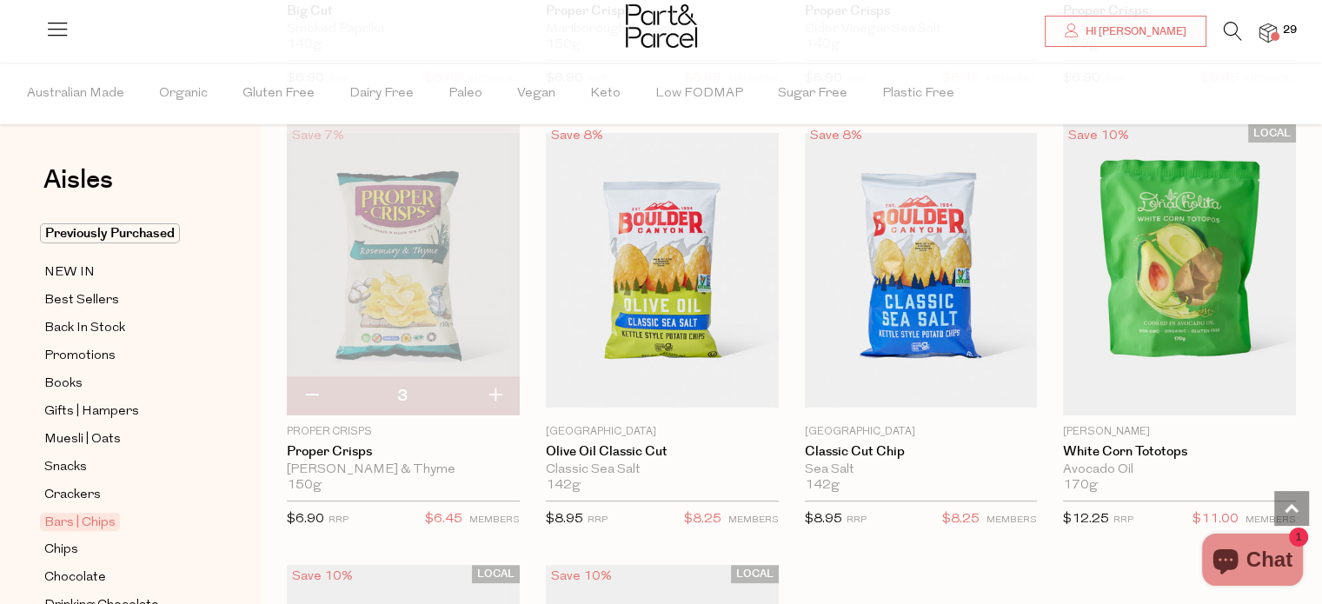
type input "4"
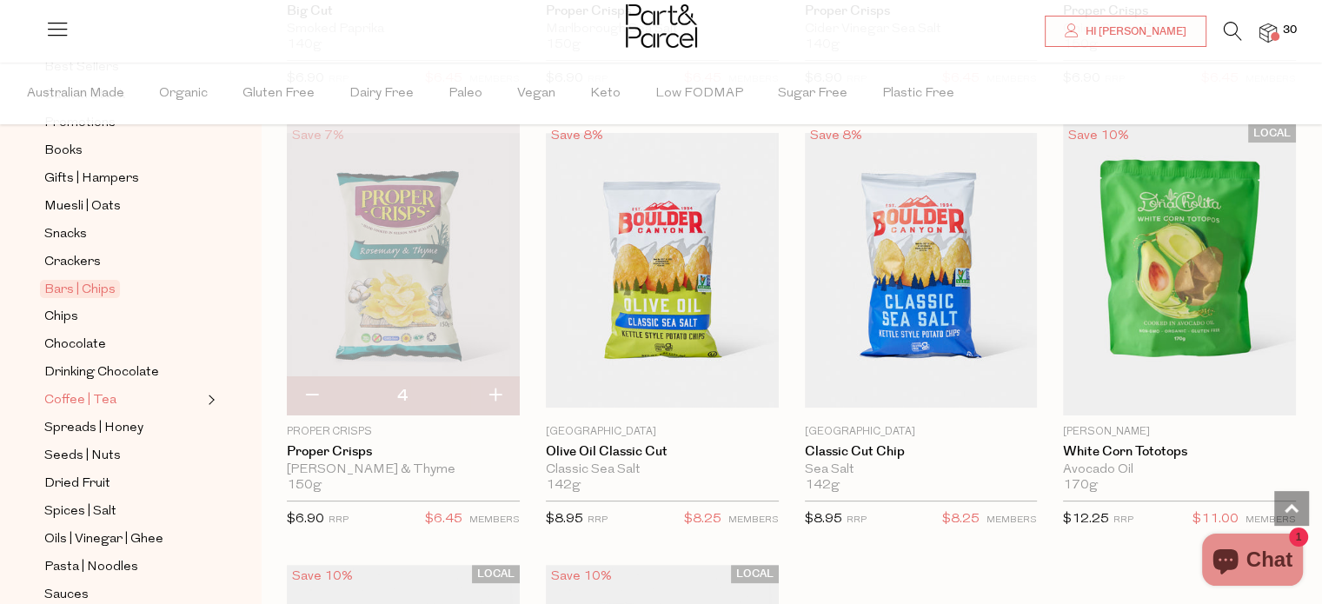
scroll to position [261, 0]
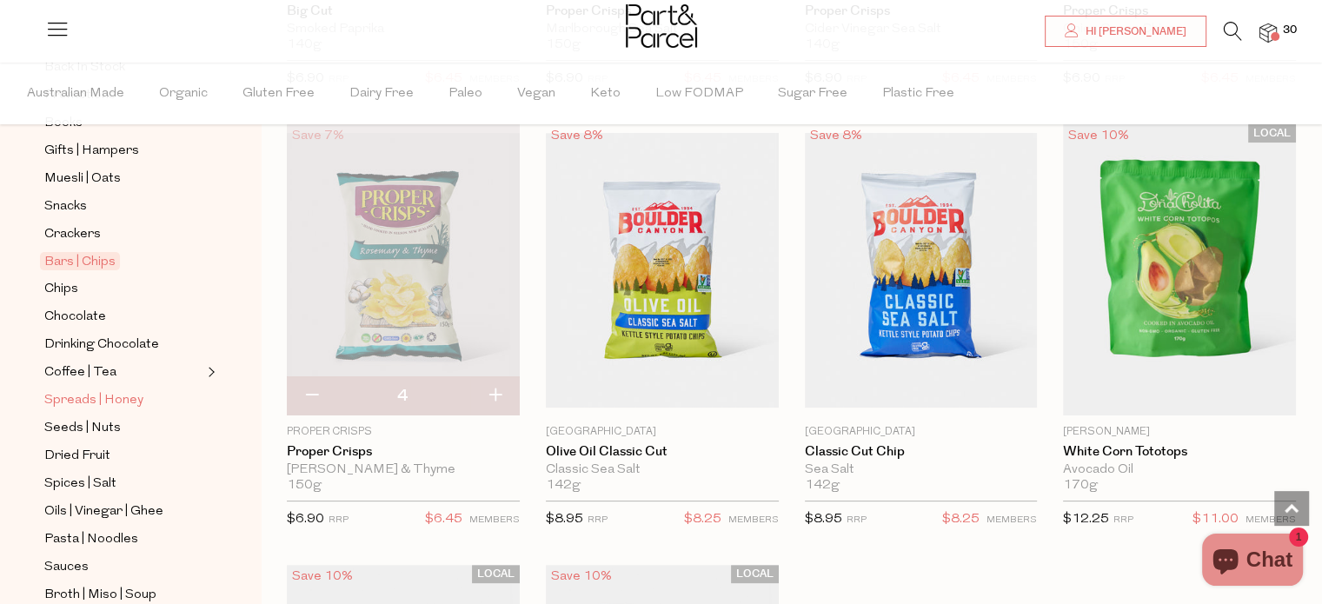
click at [124, 395] on span "Spreads | Honey" at bounding box center [93, 400] width 99 height 21
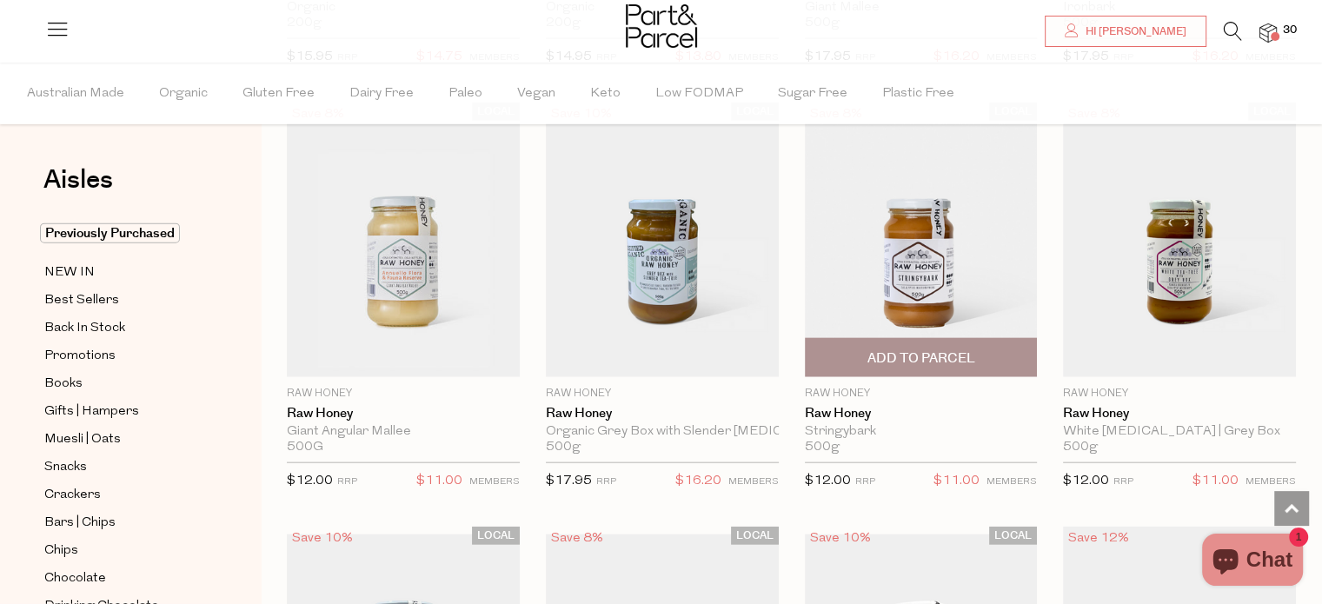
scroll to position [3911, 0]
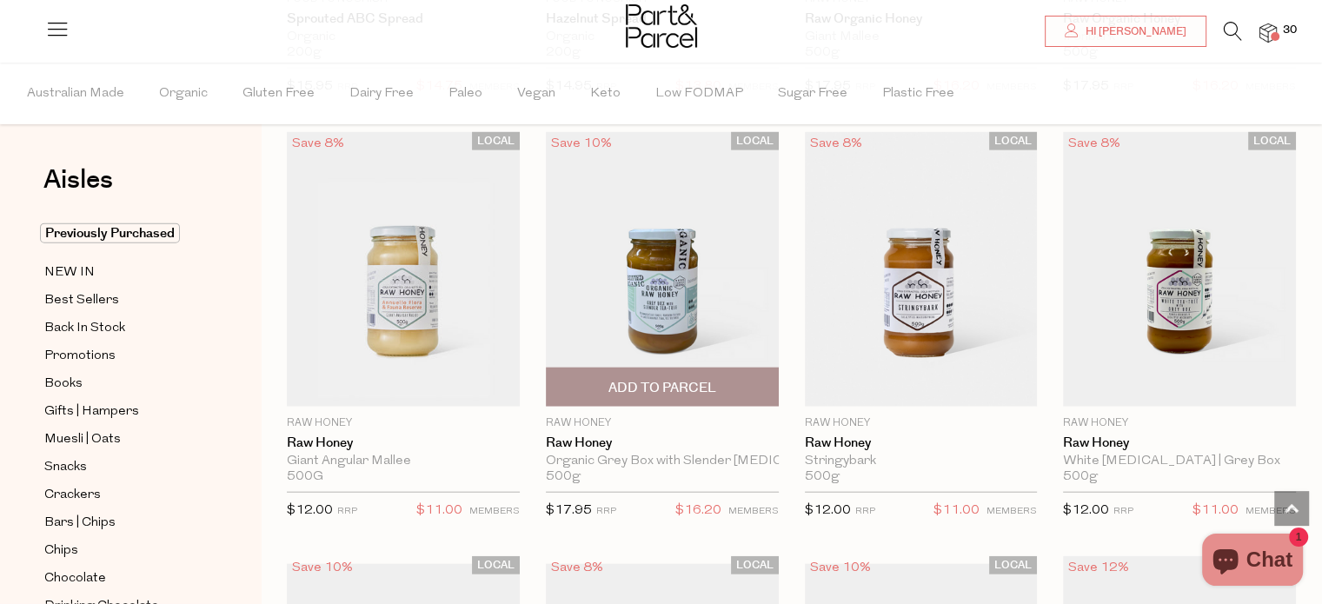
click at [697, 379] on span "Add To Parcel" at bounding box center [662, 388] width 108 height 18
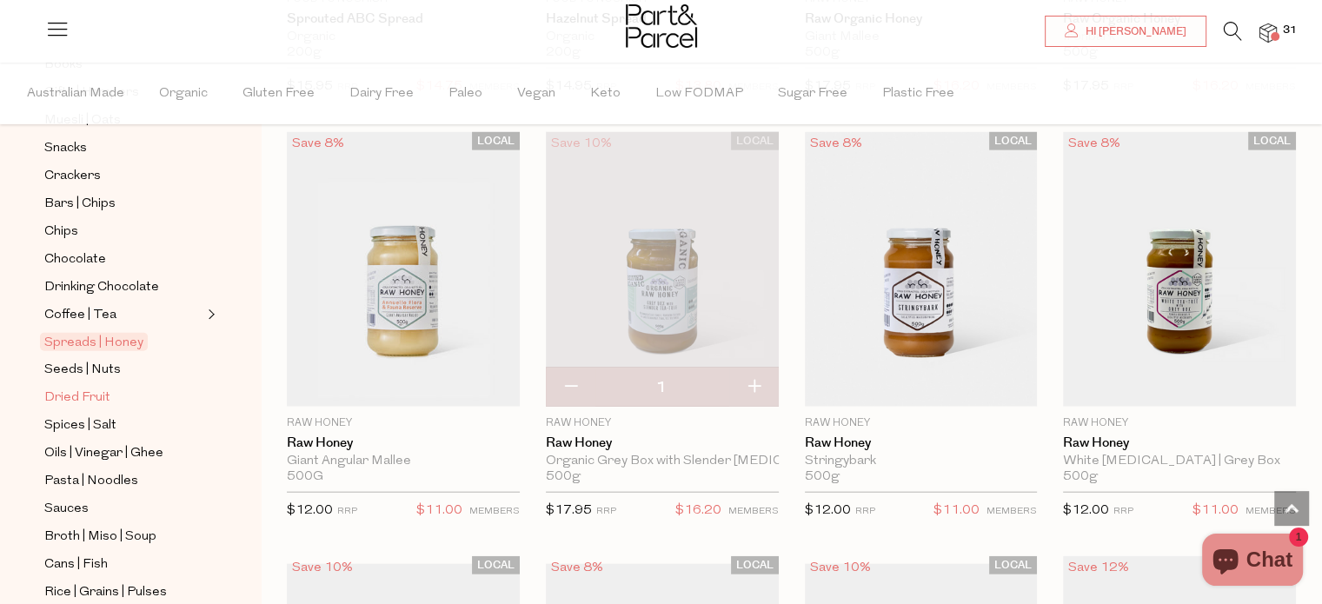
scroll to position [348, 0]
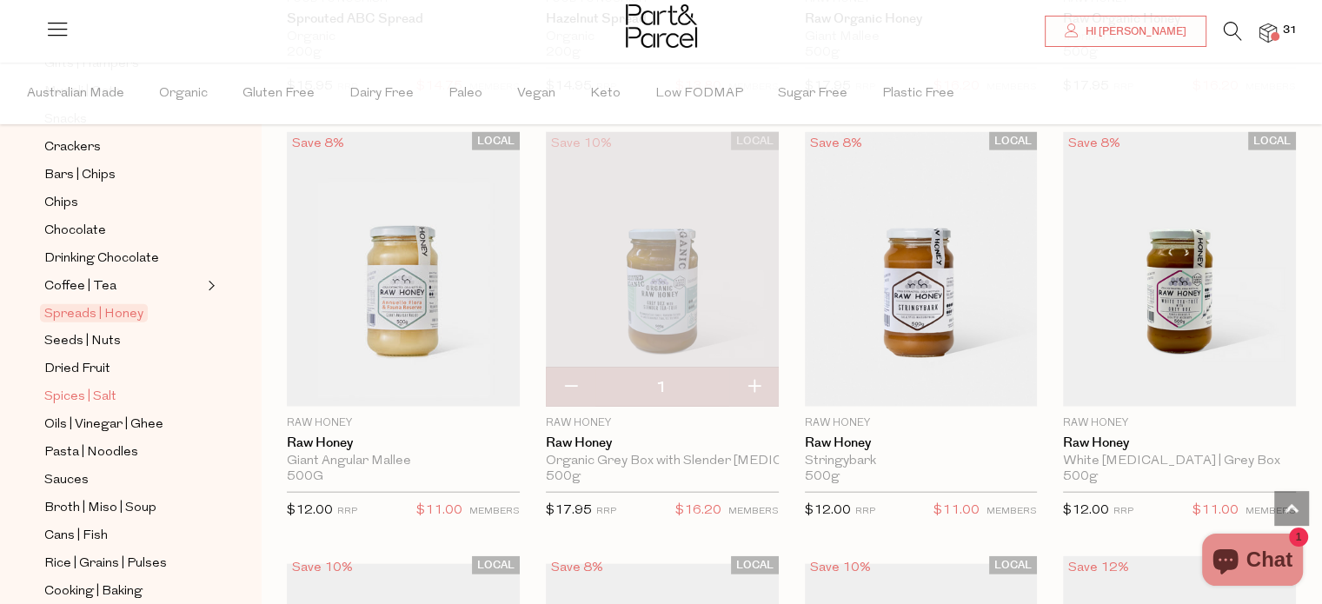
click at [104, 391] on span "Spices | Salt" at bounding box center [80, 397] width 72 height 21
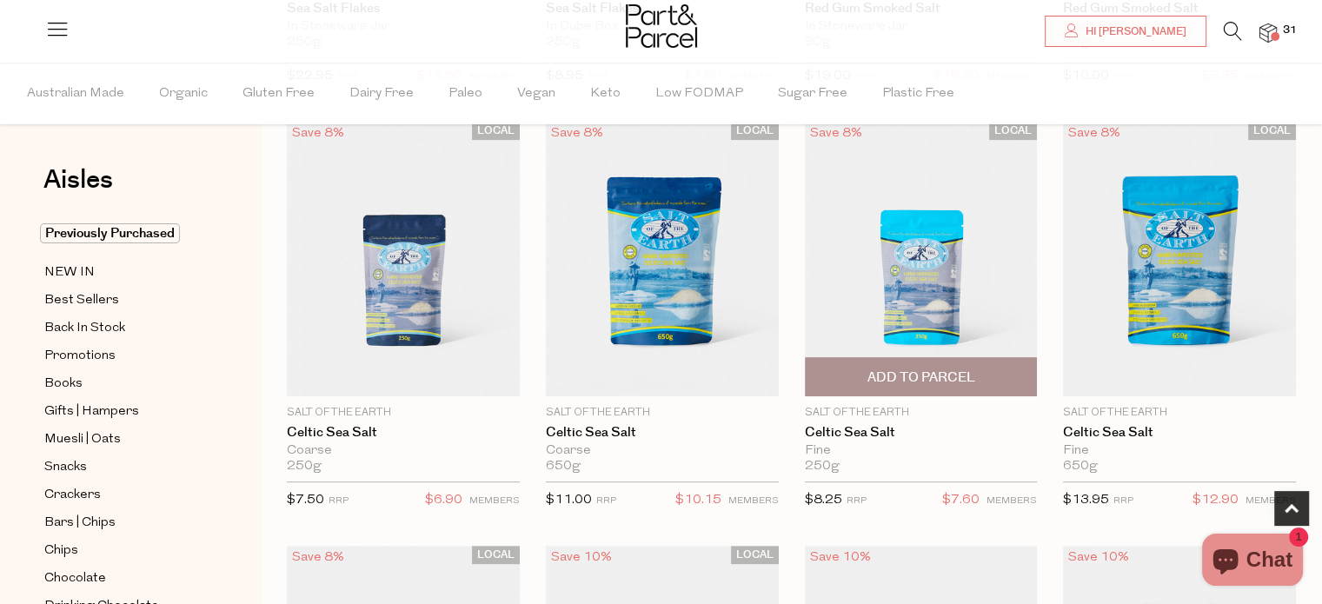
scroll to position [522, 0]
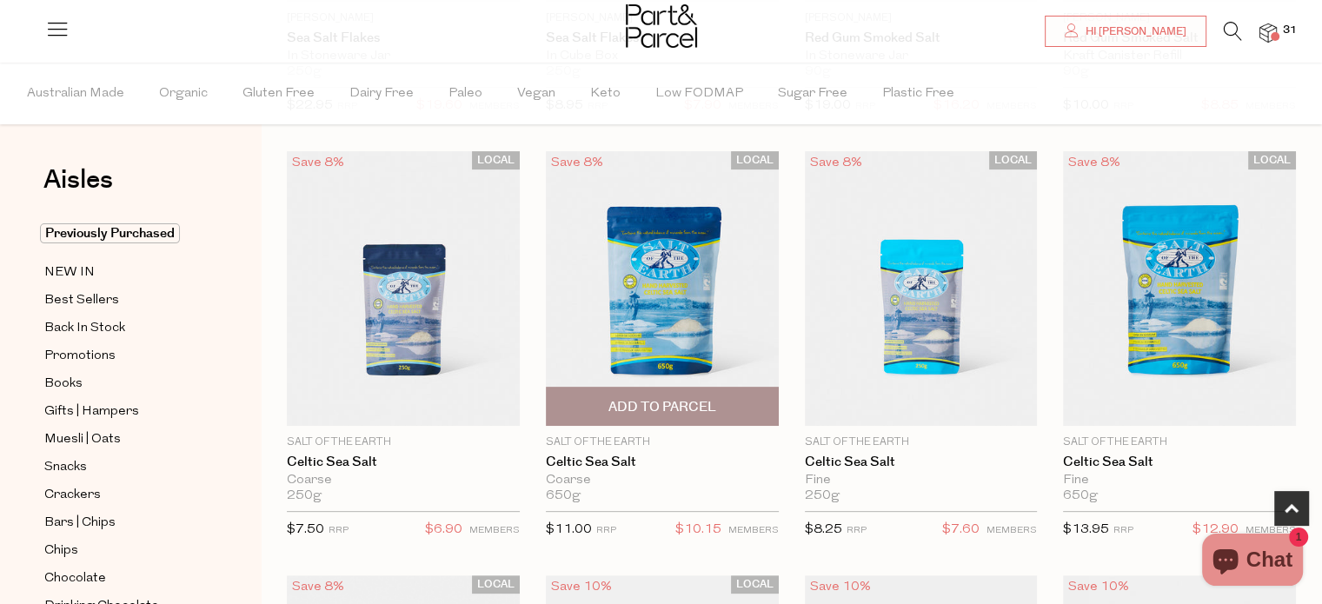
drag, startPoint x: 714, startPoint y: 402, endPoint x: 713, endPoint y: 430, distance: 27.9
click at [714, 402] on span "Add To Parcel" at bounding box center [662, 407] width 108 height 18
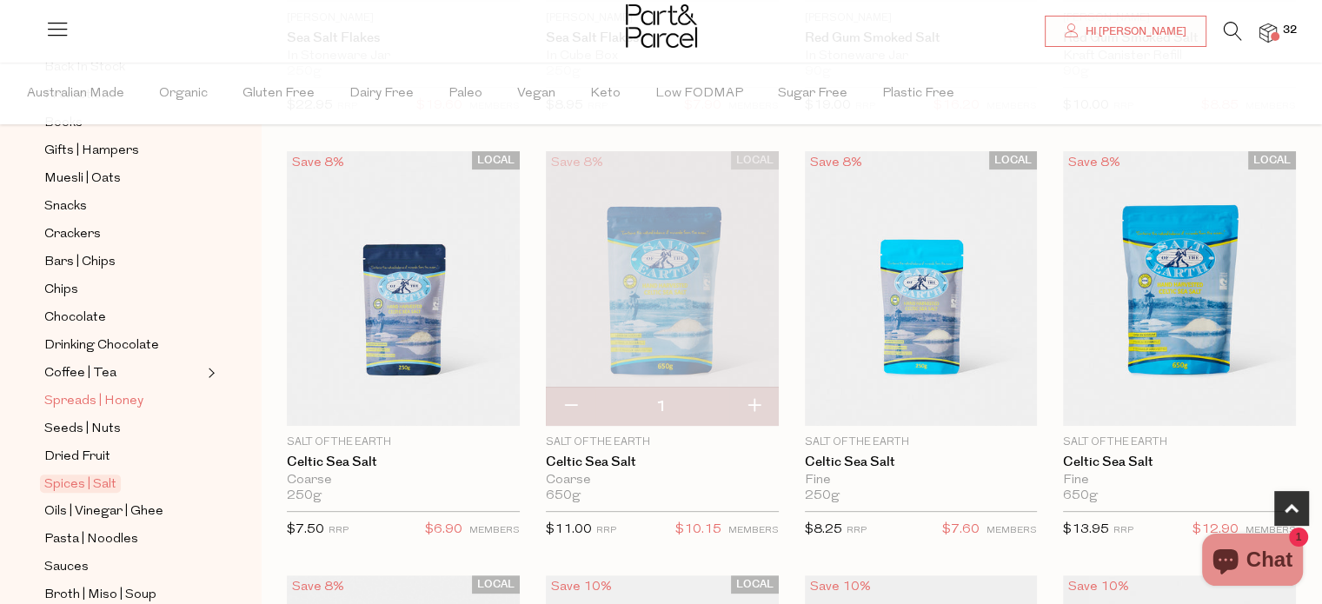
scroll to position [348, 0]
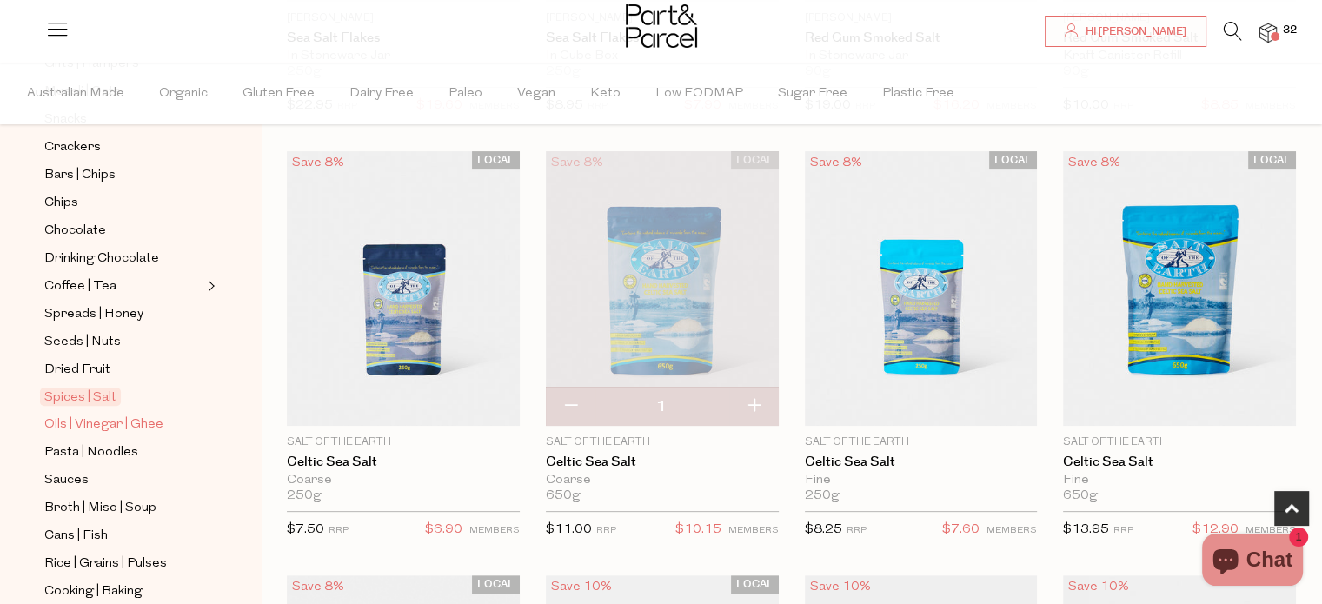
click at [144, 423] on span "Oils | Vinegar | Ghee" at bounding box center [103, 425] width 119 height 21
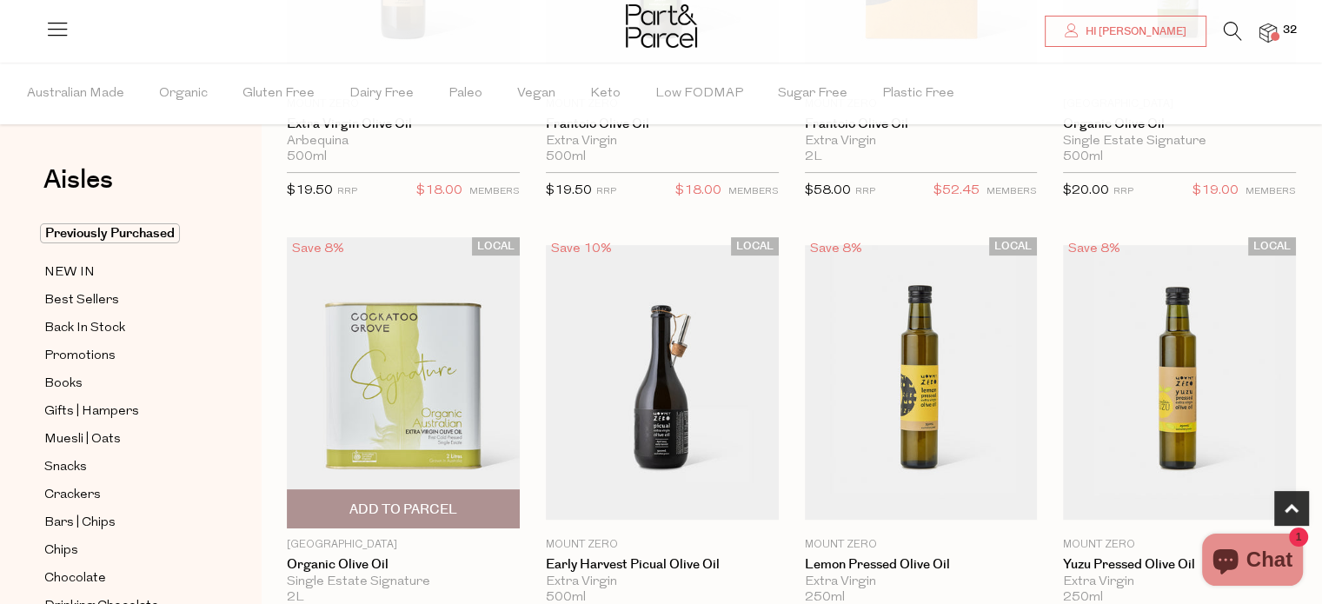
scroll to position [531, 0]
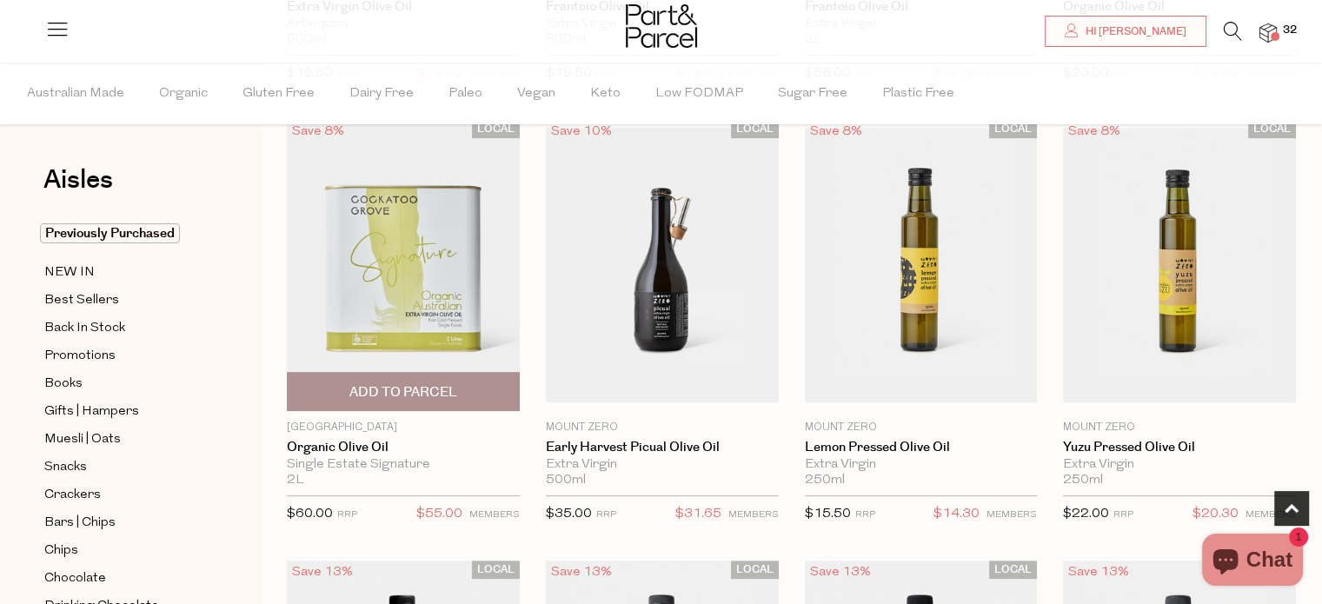
click at [415, 383] on span "Add To Parcel" at bounding box center [403, 392] width 108 height 18
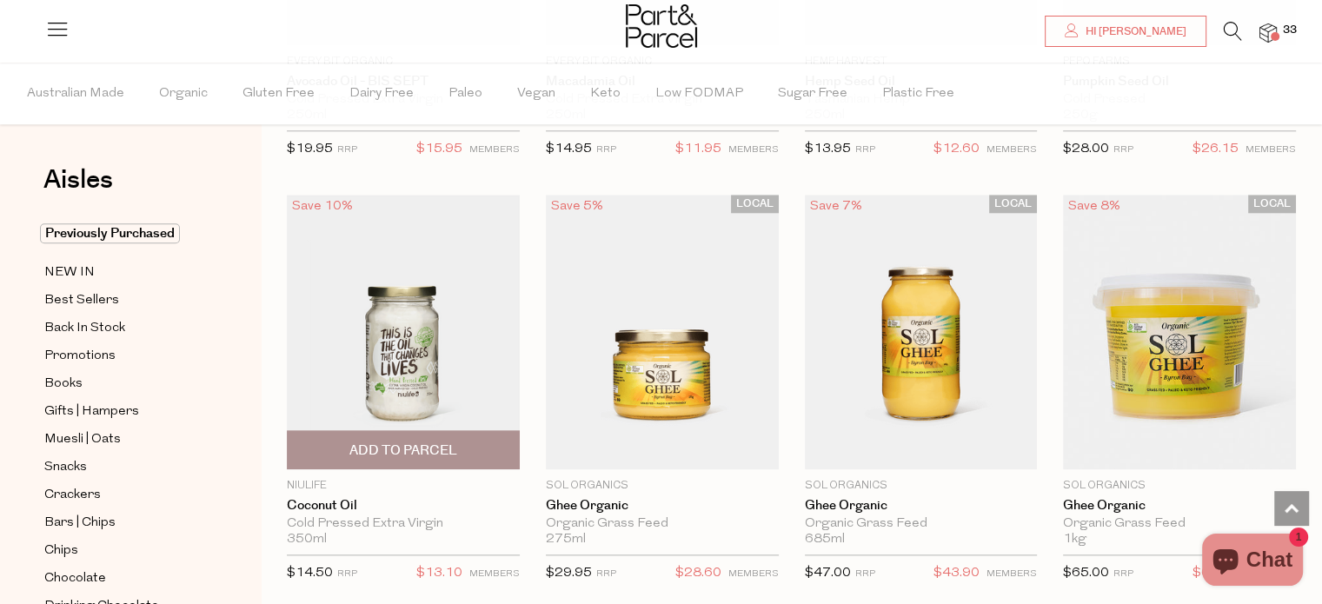
scroll to position [1748, 0]
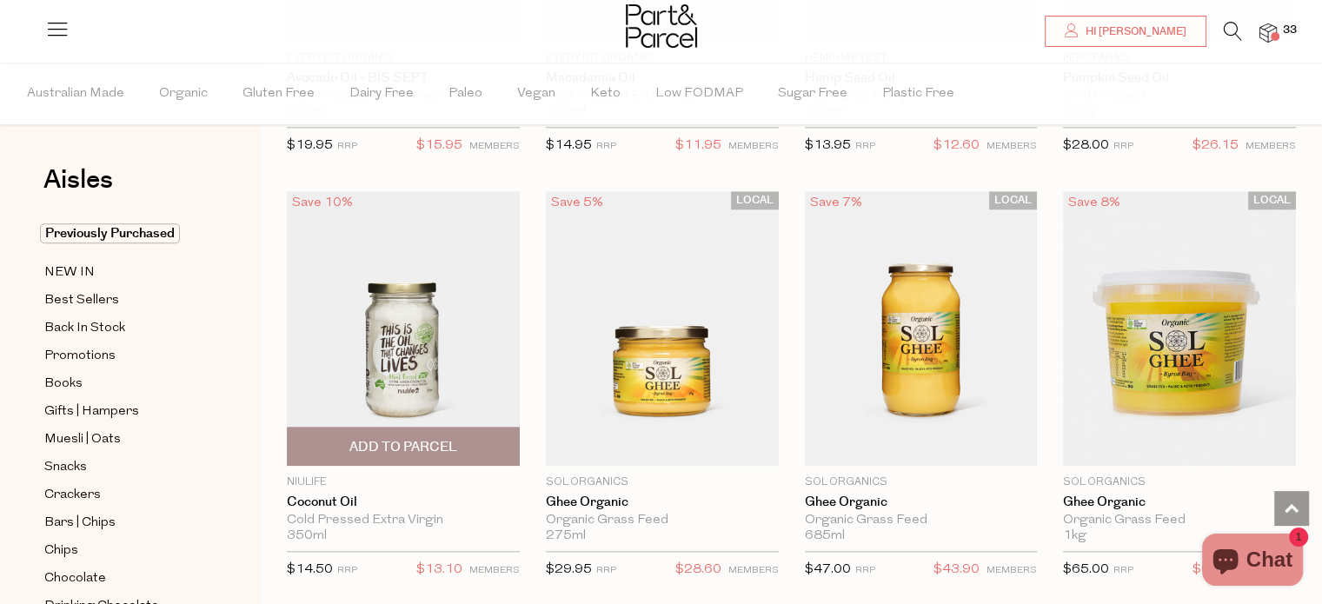
click at [416, 438] on span "Add To Parcel" at bounding box center [403, 447] width 108 height 18
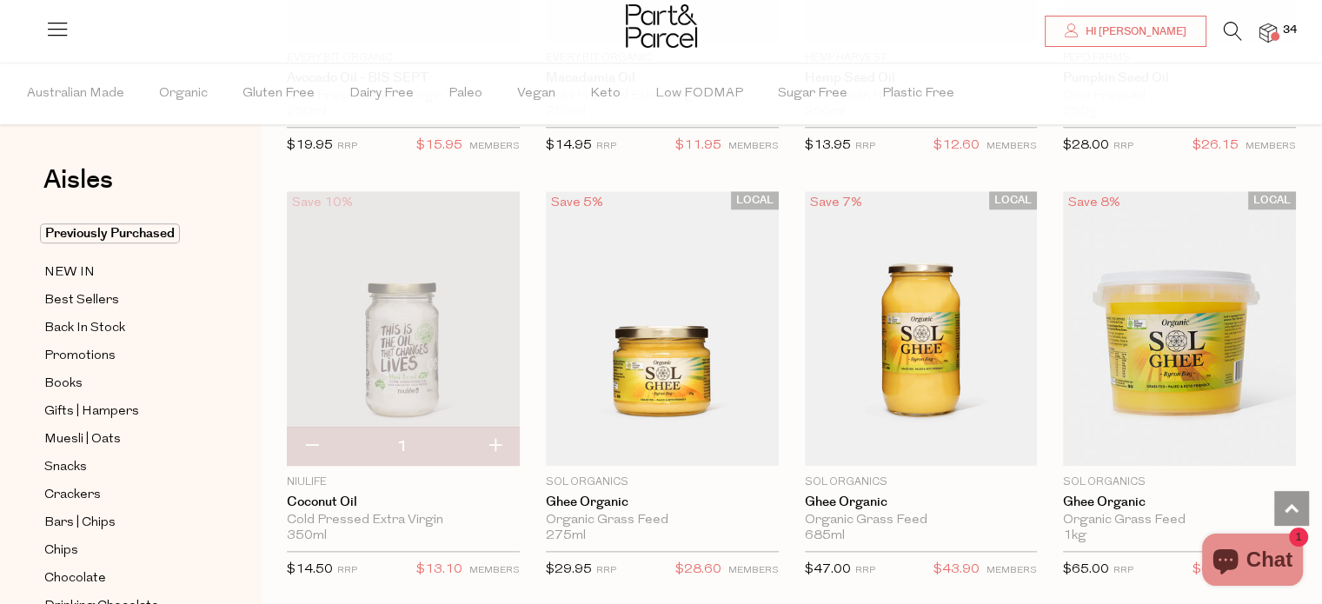
click at [494, 441] on button "button" at bounding box center [495, 447] width 50 height 38
type input "2"
click at [497, 448] on button "button" at bounding box center [495, 447] width 50 height 38
type input "3"
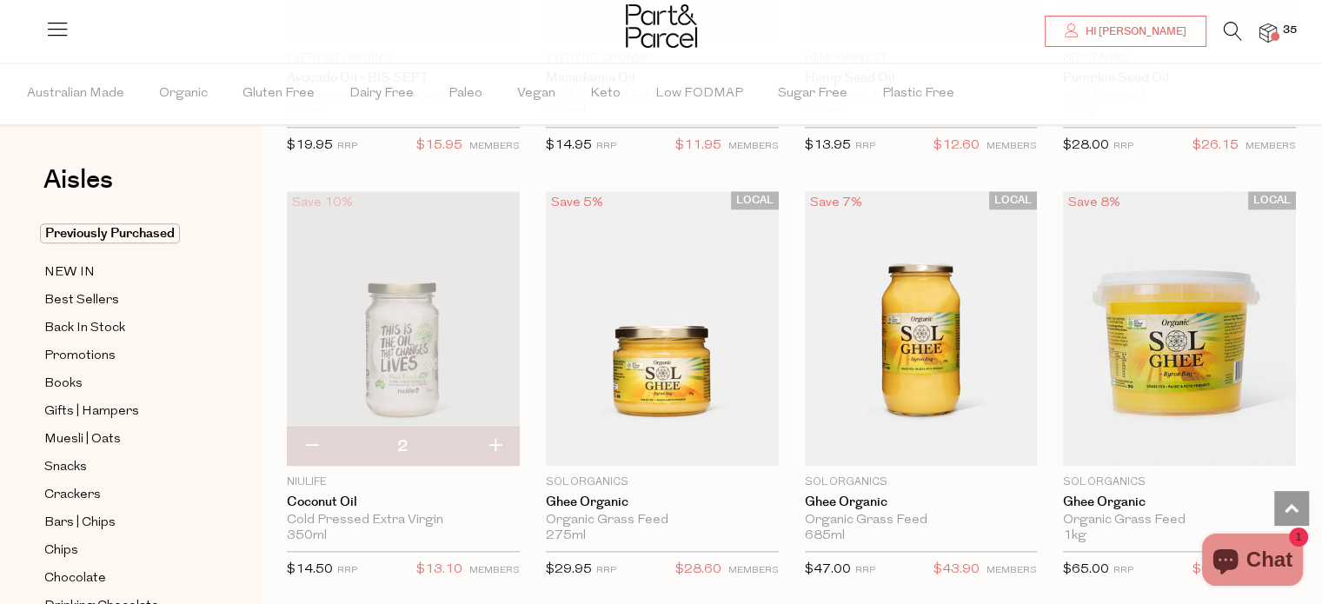
type input "3"
click at [495, 443] on button "button" at bounding box center [495, 447] width 50 height 38
type input "4"
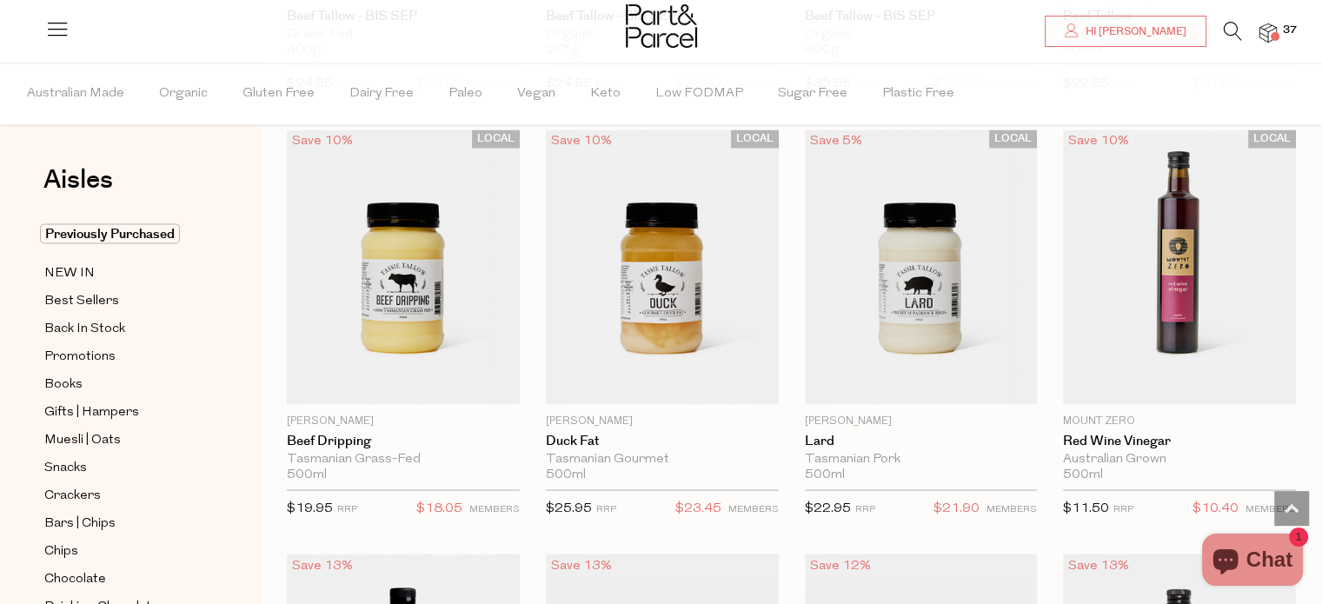
scroll to position [3052, 0]
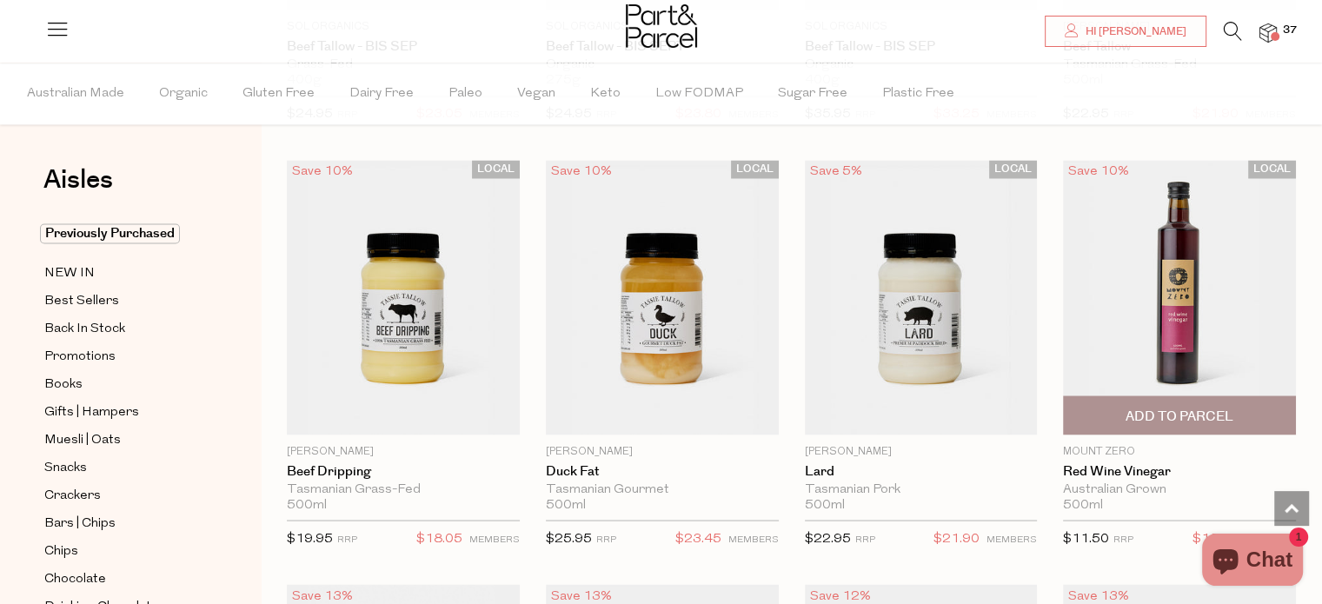
click at [1168, 407] on span "Add To Parcel" at bounding box center [1180, 416] width 108 height 18
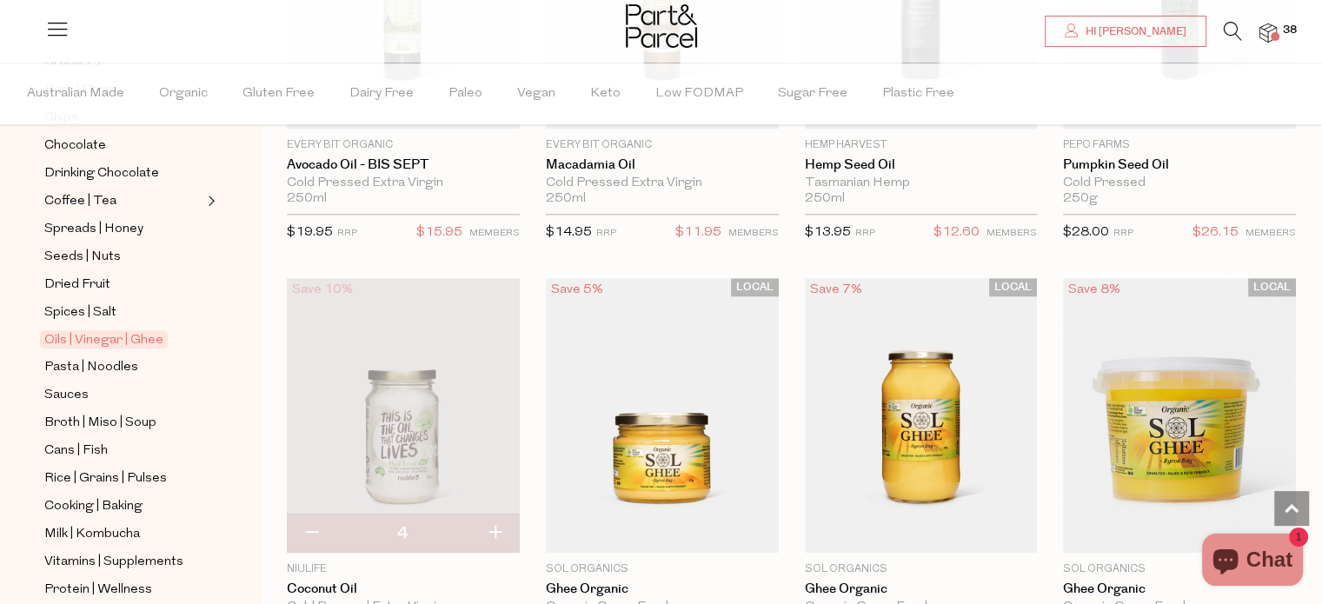
scroll to position [435, 0]
click at [129, 469] on span "Rice | Grains | Pulses" at bounding box center [105, 477] width 123 height 21
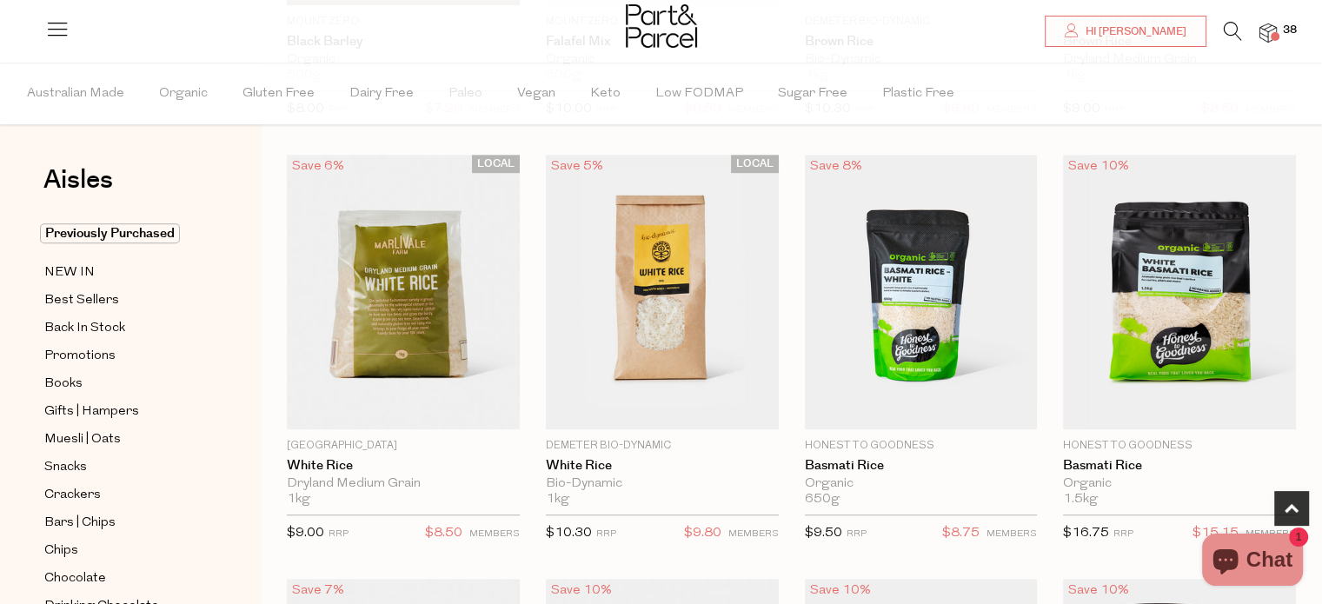
scroll to position [956, 0]
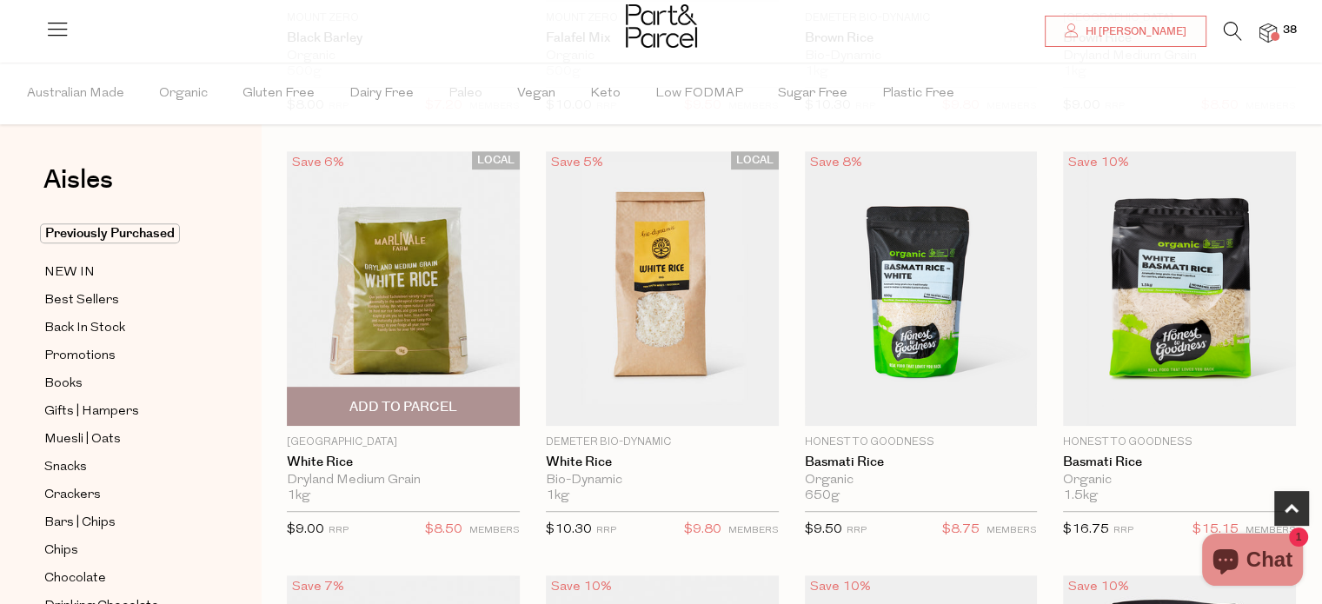
click at [369, 402] on span "Add To Parcel" at bounding box center [403, 407] width 108 height 18
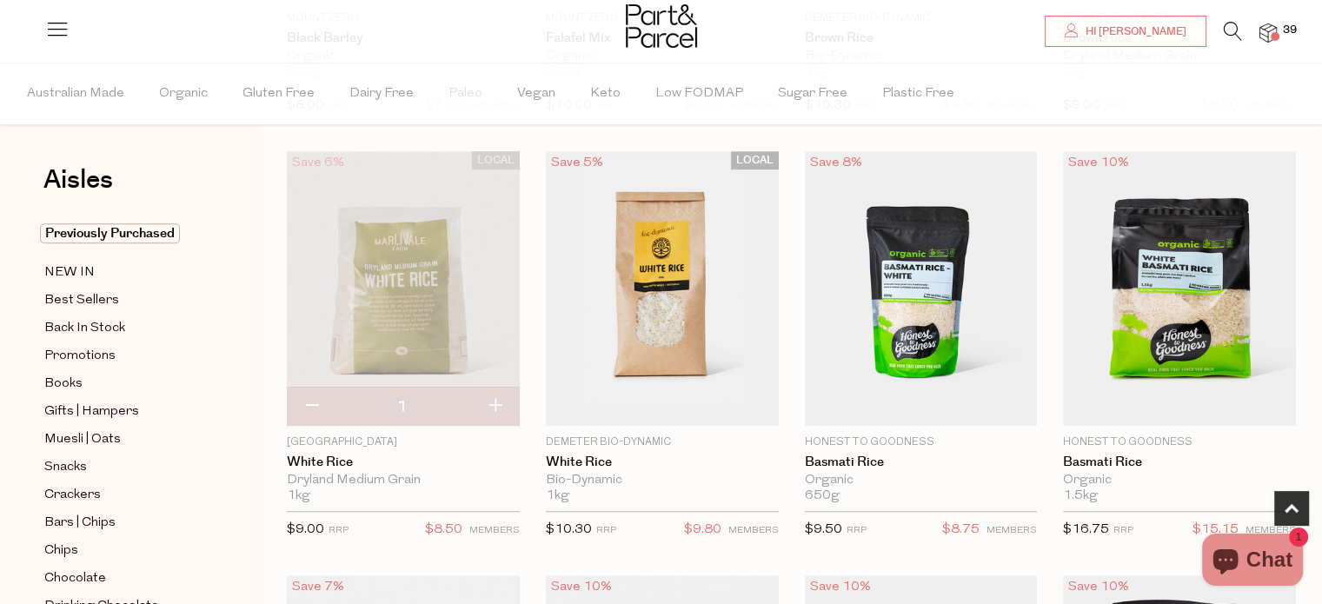
click at [495, 406] on button "button" at bounding box center [495, 407] width 50 height 38
type input "2"
click at [498, 406] on button "button" at bounding box center [495, 407] width 50 height 38
type input "3"
click at [501, 405] on button "button" at bounding box center [495, 407] width 50 height 38
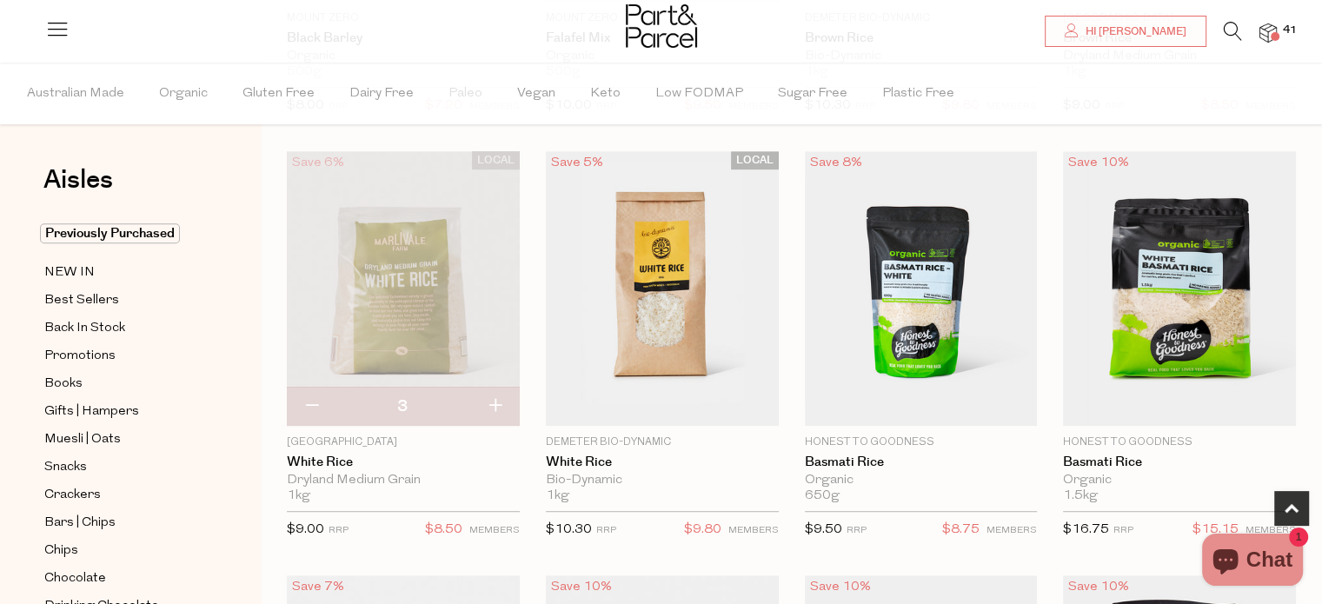
type input "4"
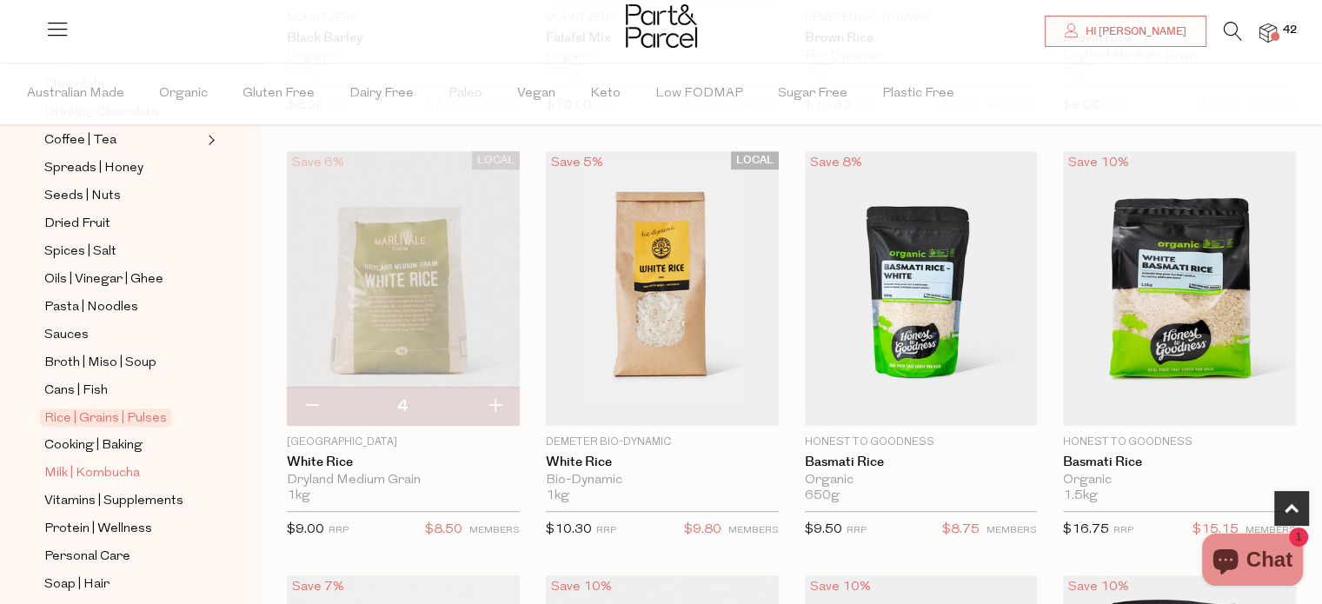
scroll to position [522, 0]
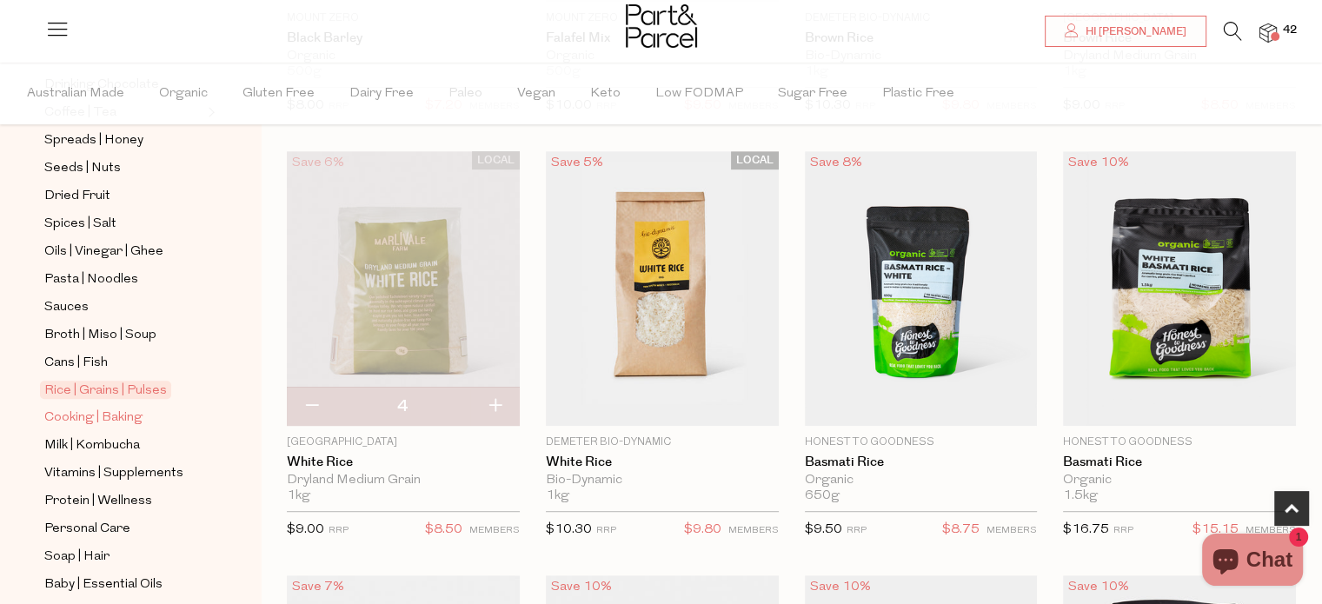
click at [123, 410] on span "Cooking | Baking" at bounding box center [93, 418] width 98 height 21
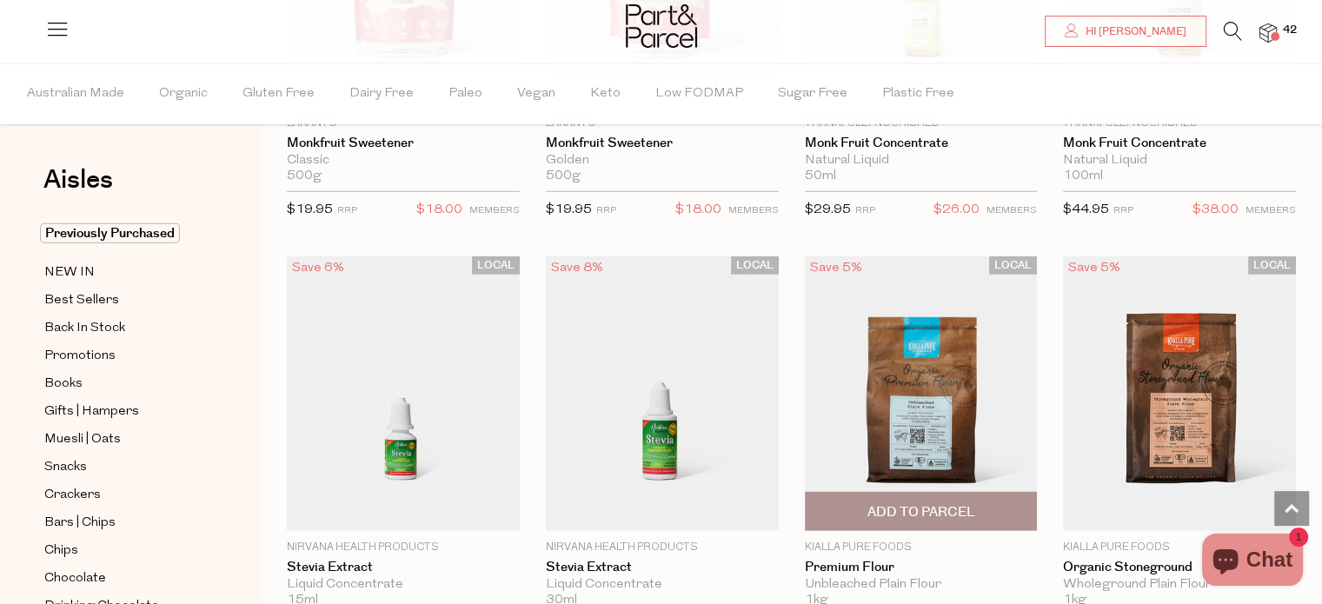
scroll to position [4694, 0]
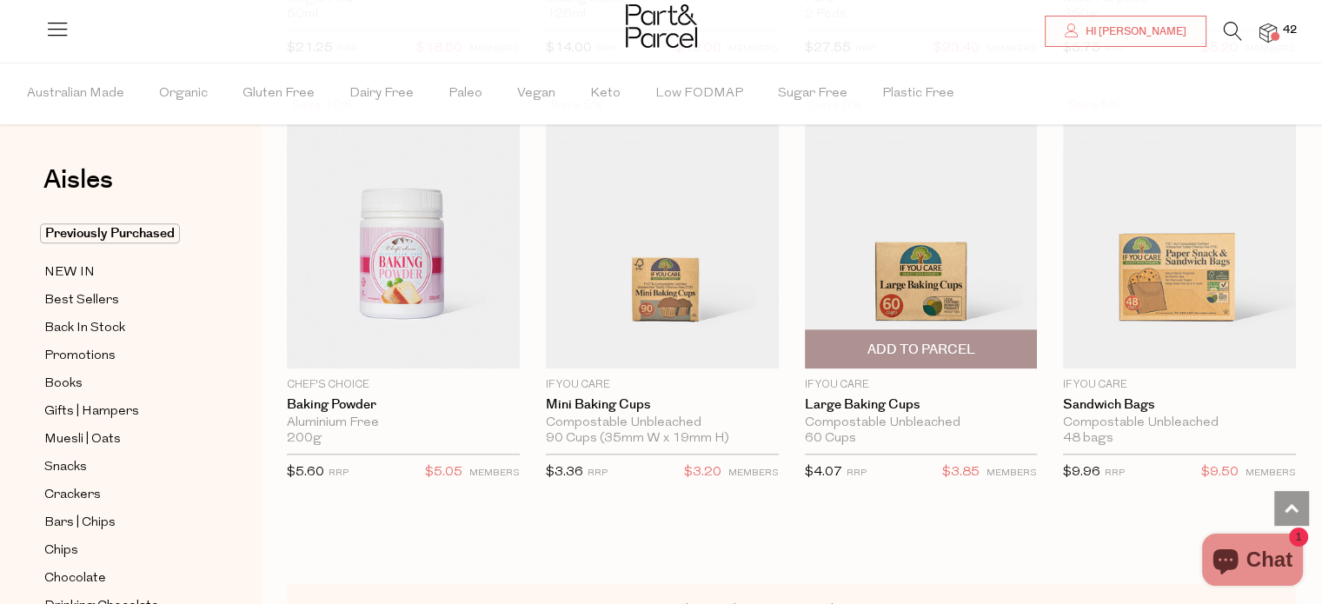
scroll to position [8605, 0]
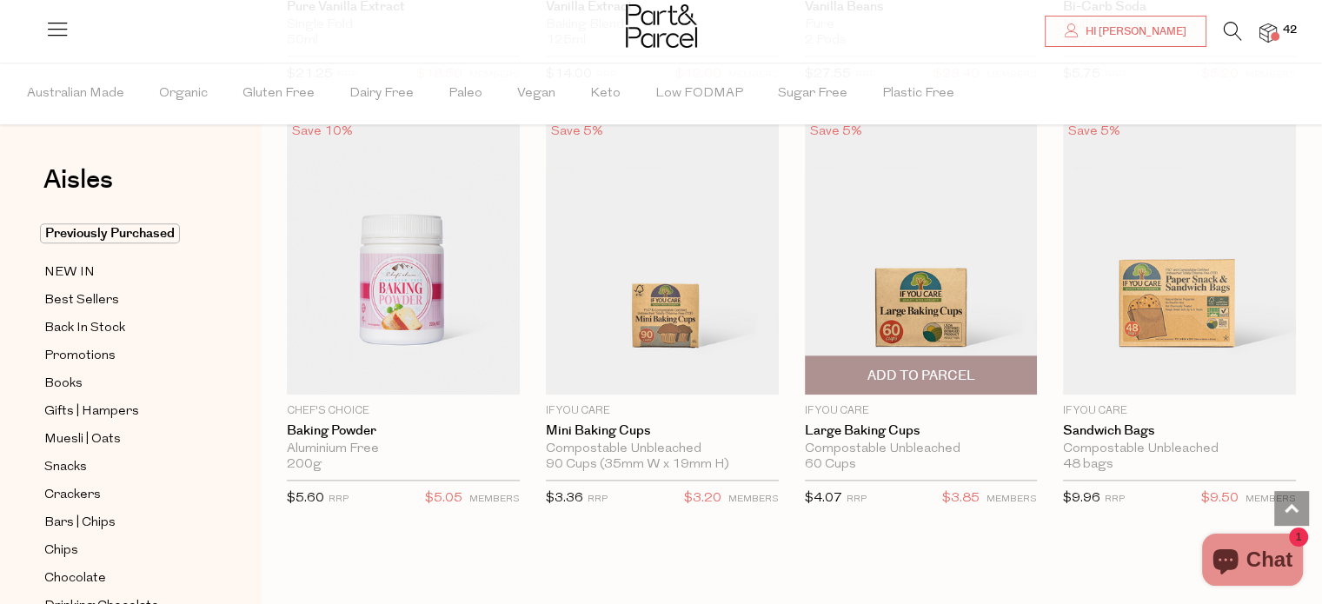
click at [953, 367] on span "Add To Parcel" at bounding box center [921, 376] width 108 height 18
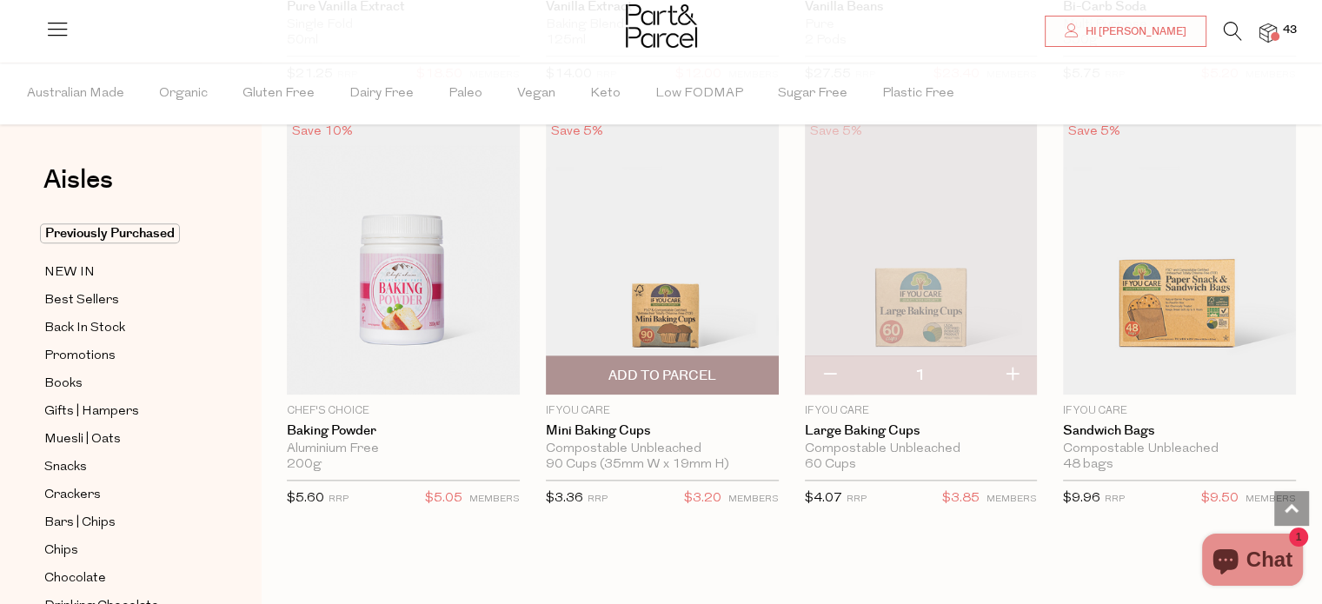
click at [714, 367] on span "Add To Parcel" at bounding box center [662, 376] width 108 height 18
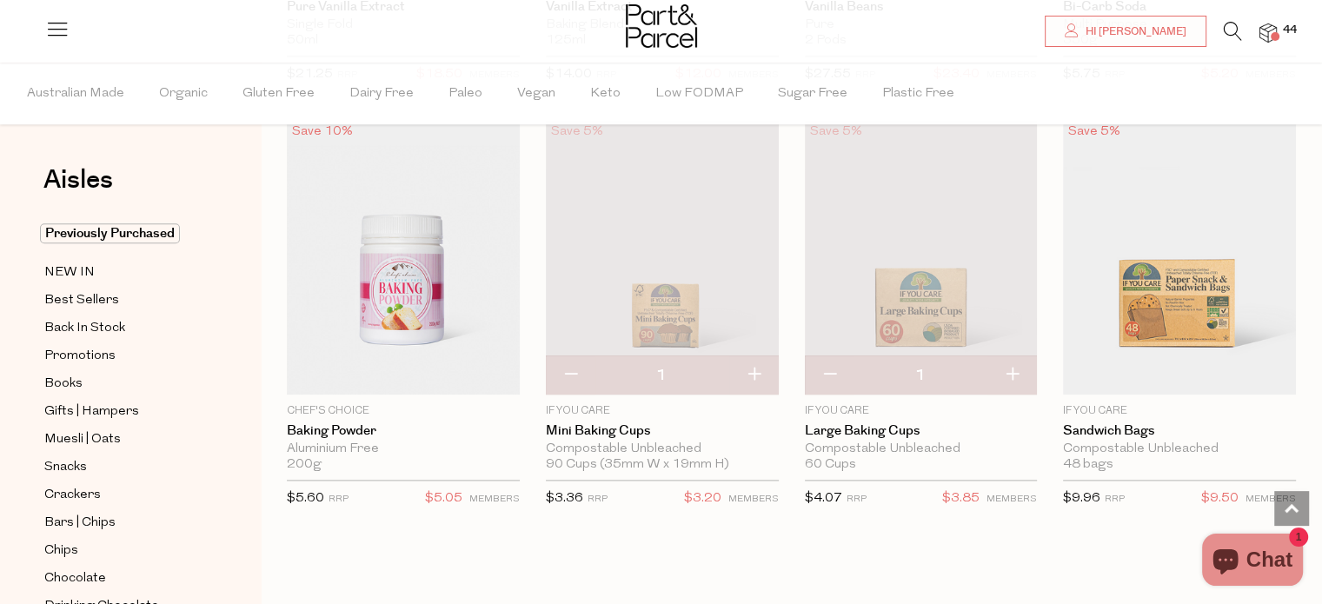
click at [752, 356] on button "button" at bounding box center [754, 375] width 50 height 38
type input "2"
click at [1012, 356] on button "button" at bounding box center [1012, 375] width 50 height 38
type input "2"
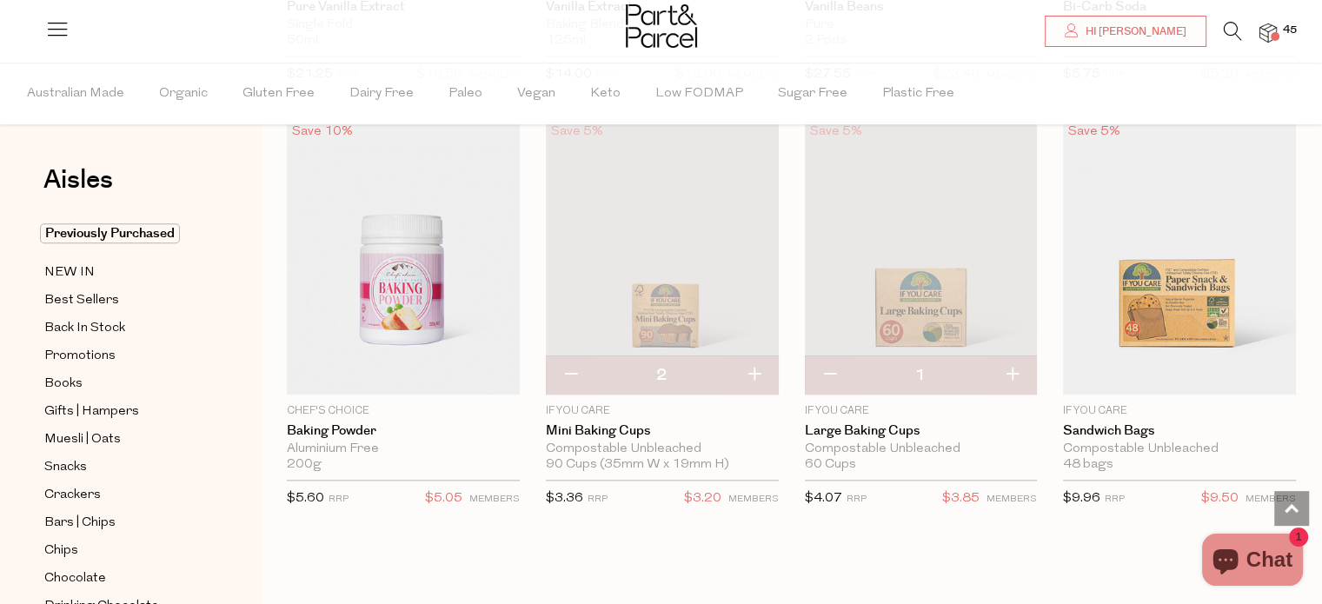
type input "2"
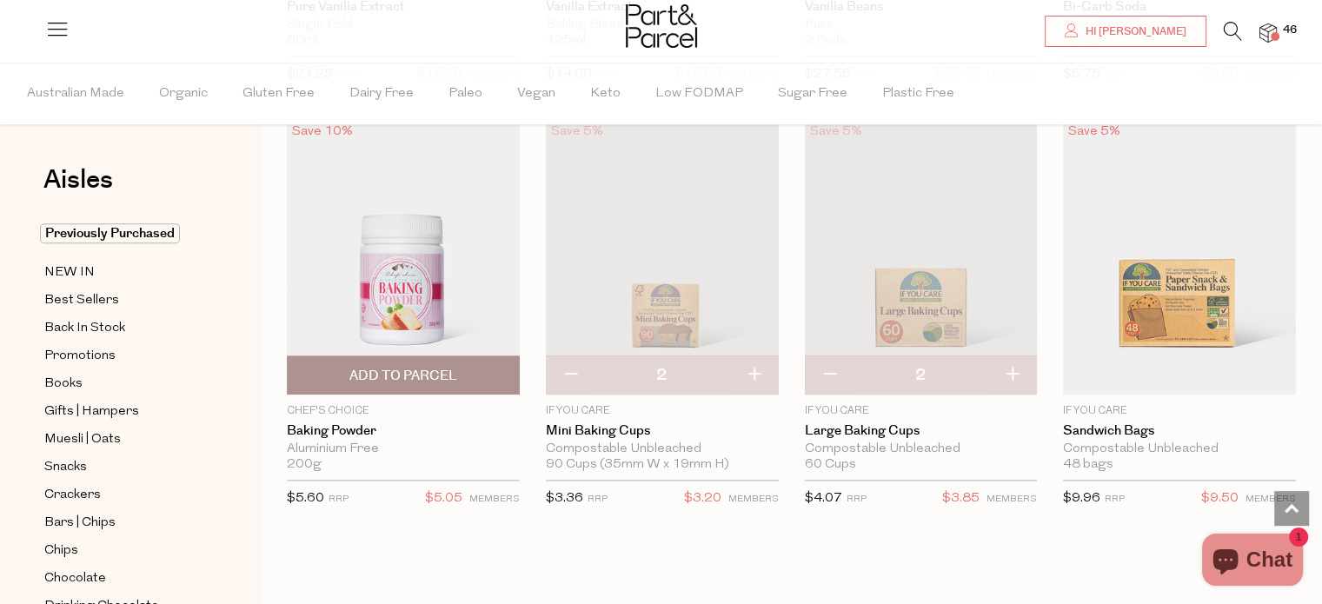
click at [434, 367] on span "Add To Parcel" at bounding box center [403, 376] width 108 height 18
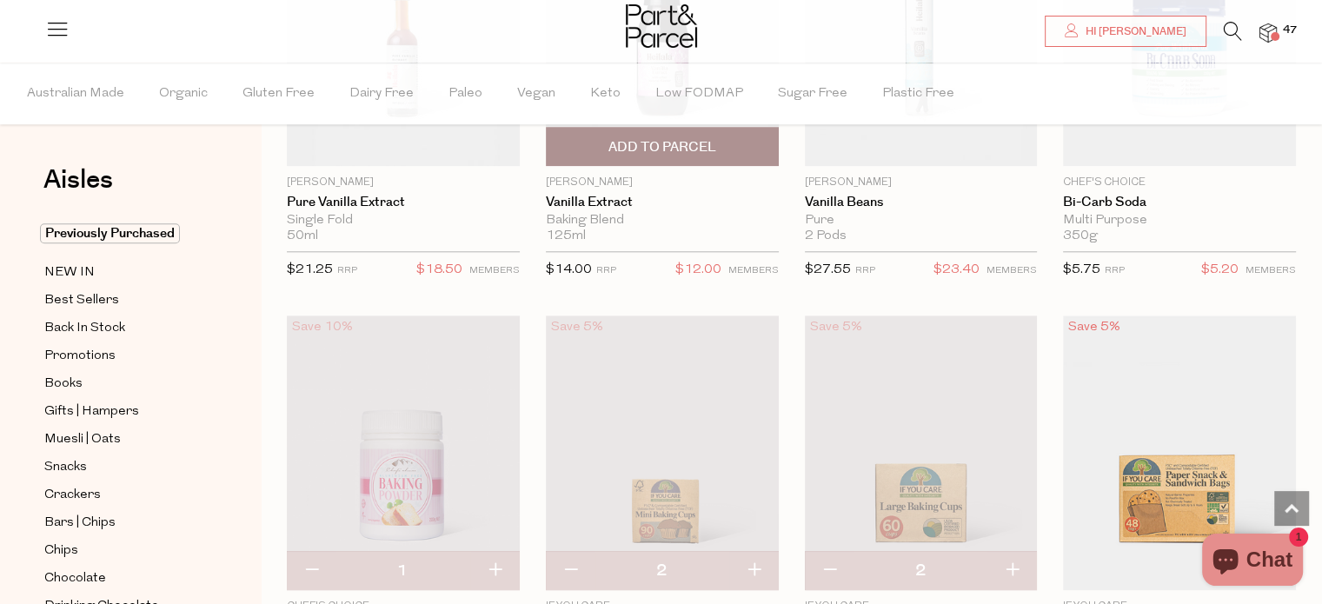
scroll to position [8171, 0]
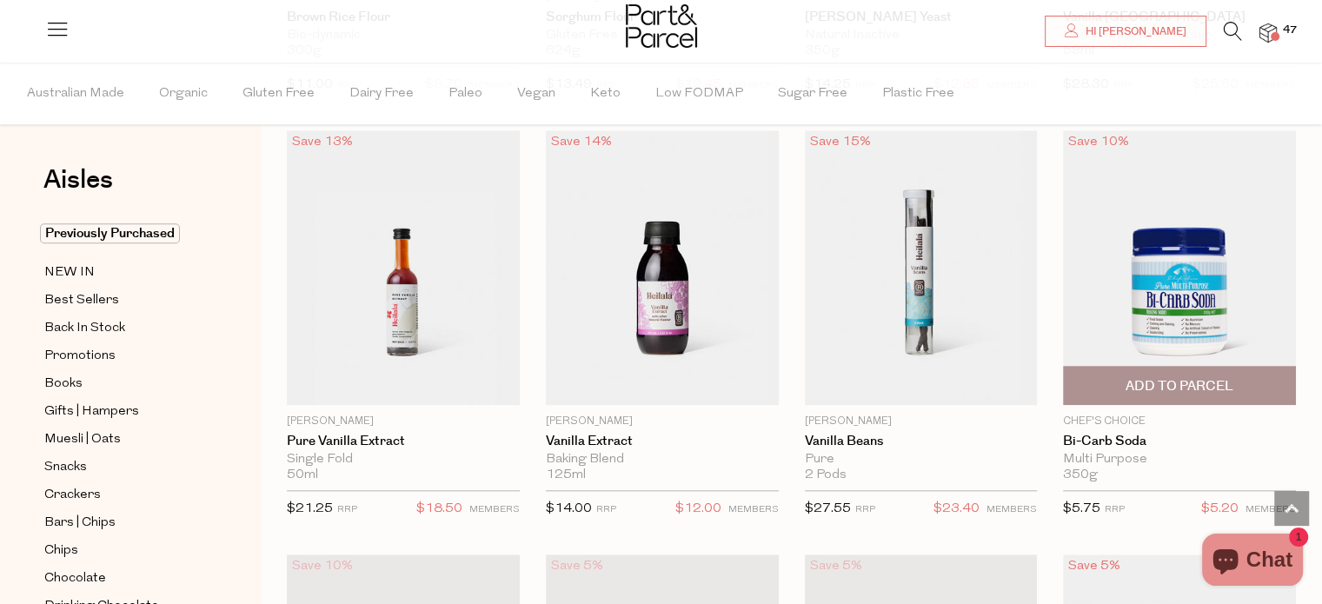
click at [1203, 377] on span "Add To Parcel" at bounding box center [1180, 386] width 108 height 18
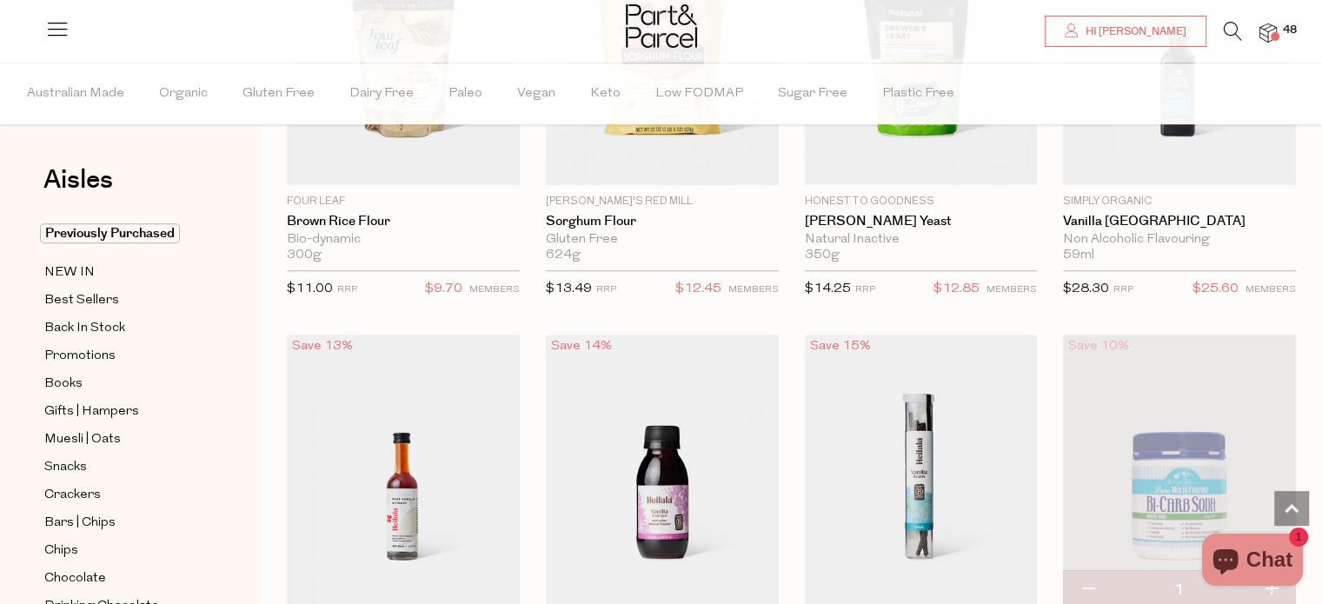
scroll to position [7823, 0]
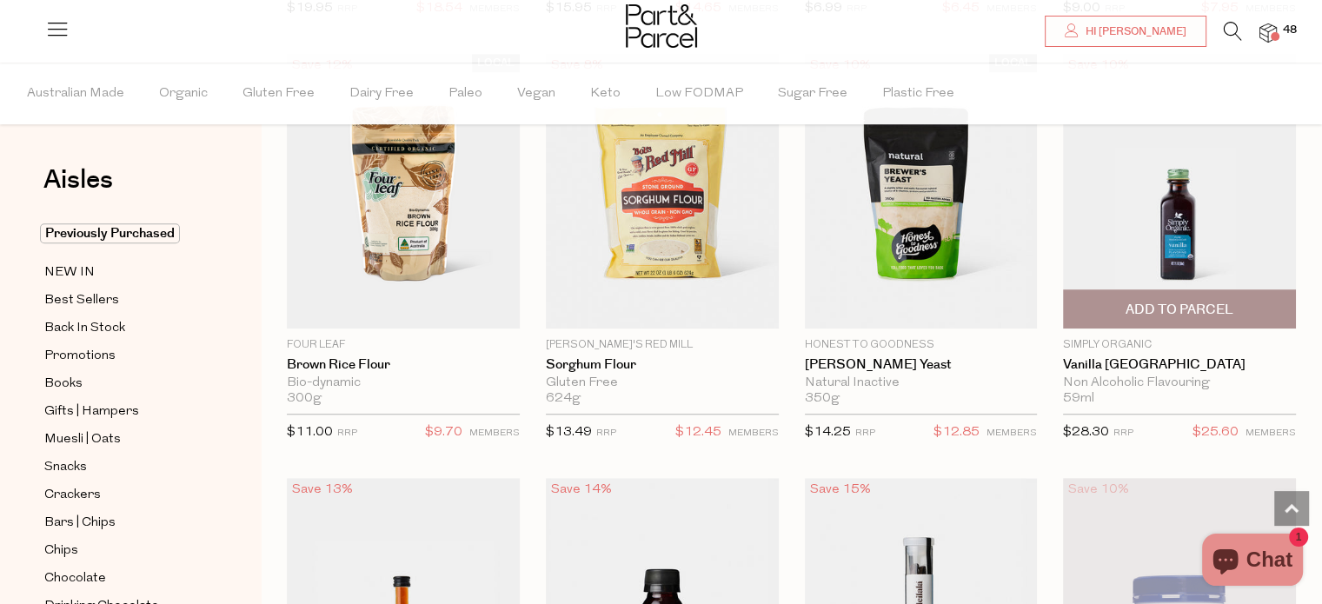
drag, startPoint x: 1191, startPoint y: 289, endPoint x: 1193, endPoint y: 301, distance: 11.4
click at [1191, 301] on span "Add To Parcel" at bounding box center [1180, 310] width 108 height 18
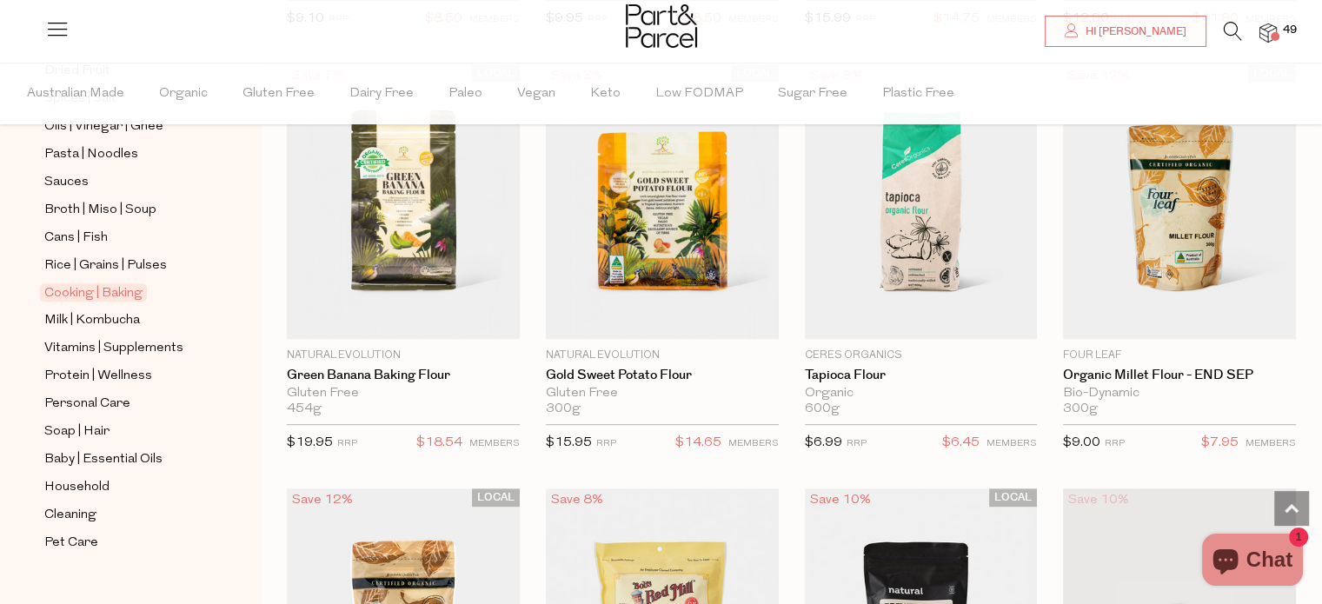
scroll to position [666, 0]
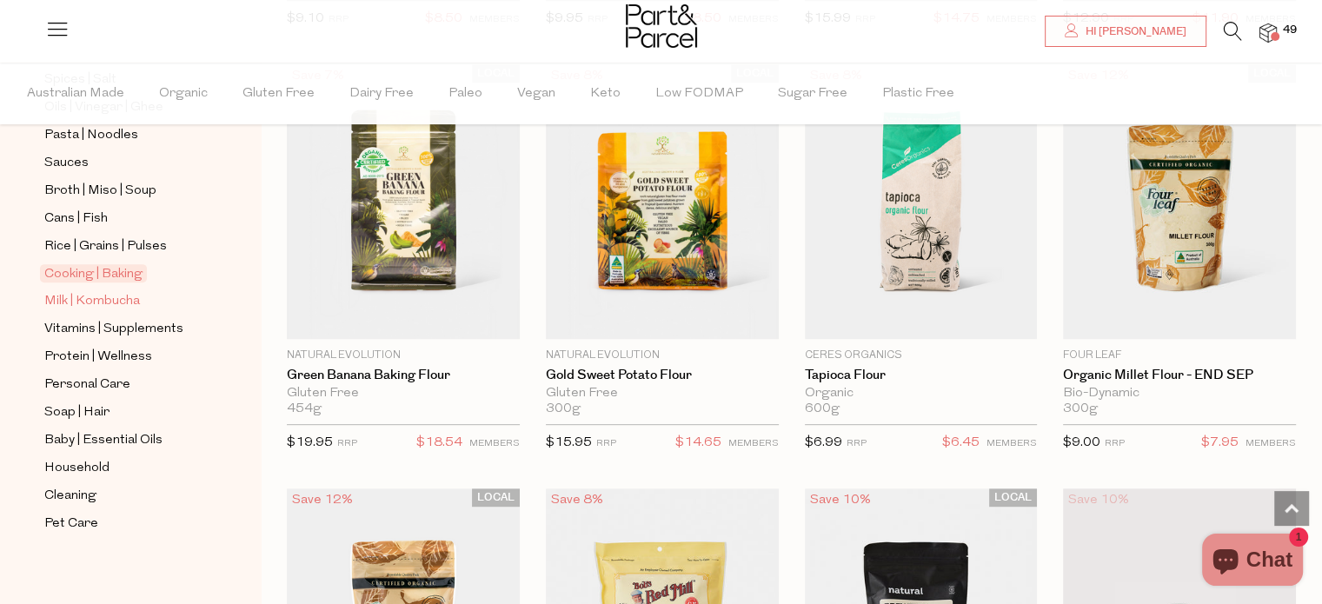
click at [124, 298] on span "Milk | Kombucha" at bounding box center [92, 301] width 96 height 21
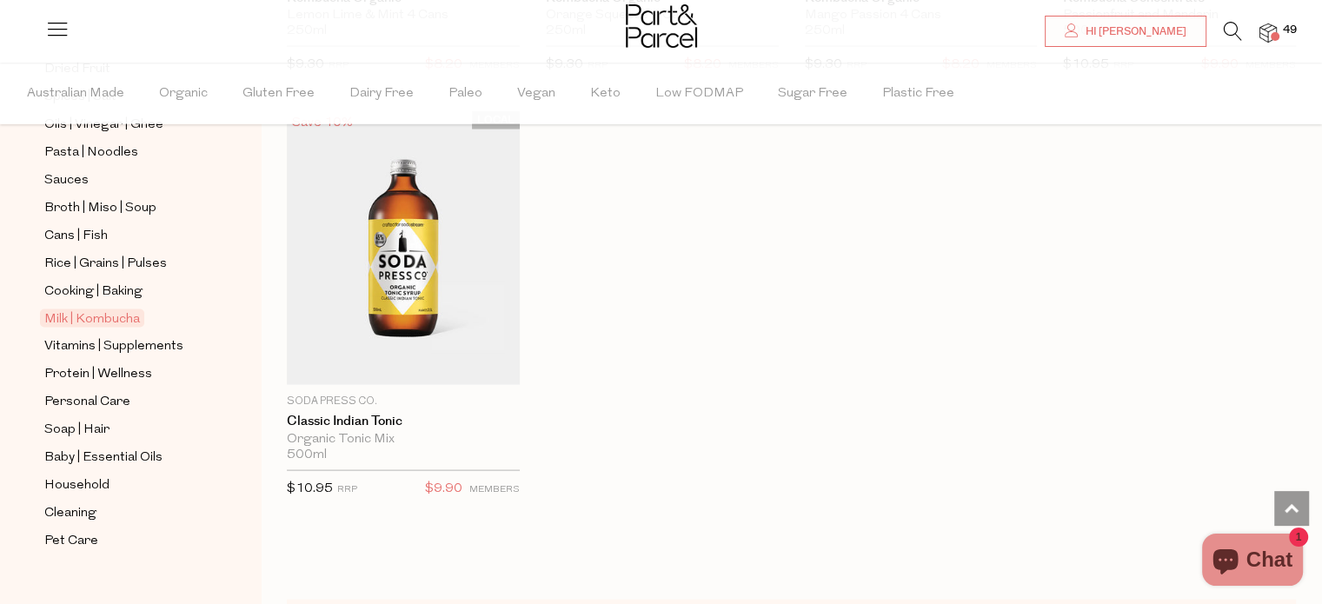
scroll to position [666, 0]
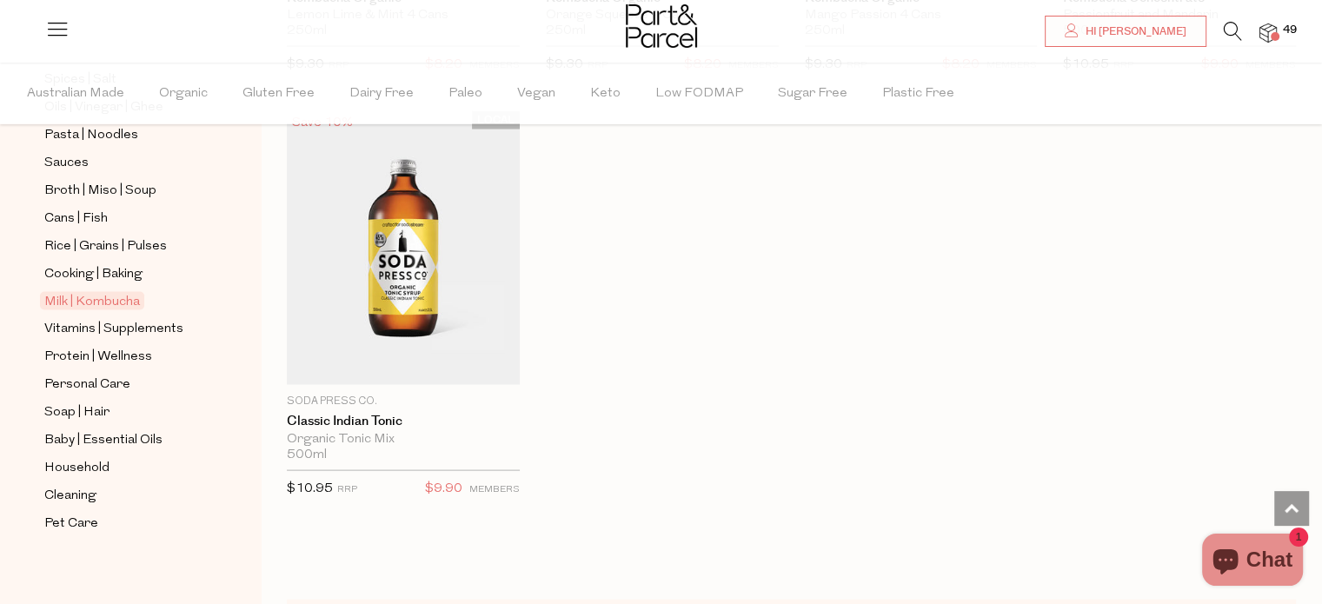
click at [1266, 24] on img at bounding box center [1267, 33] width 17 height 20
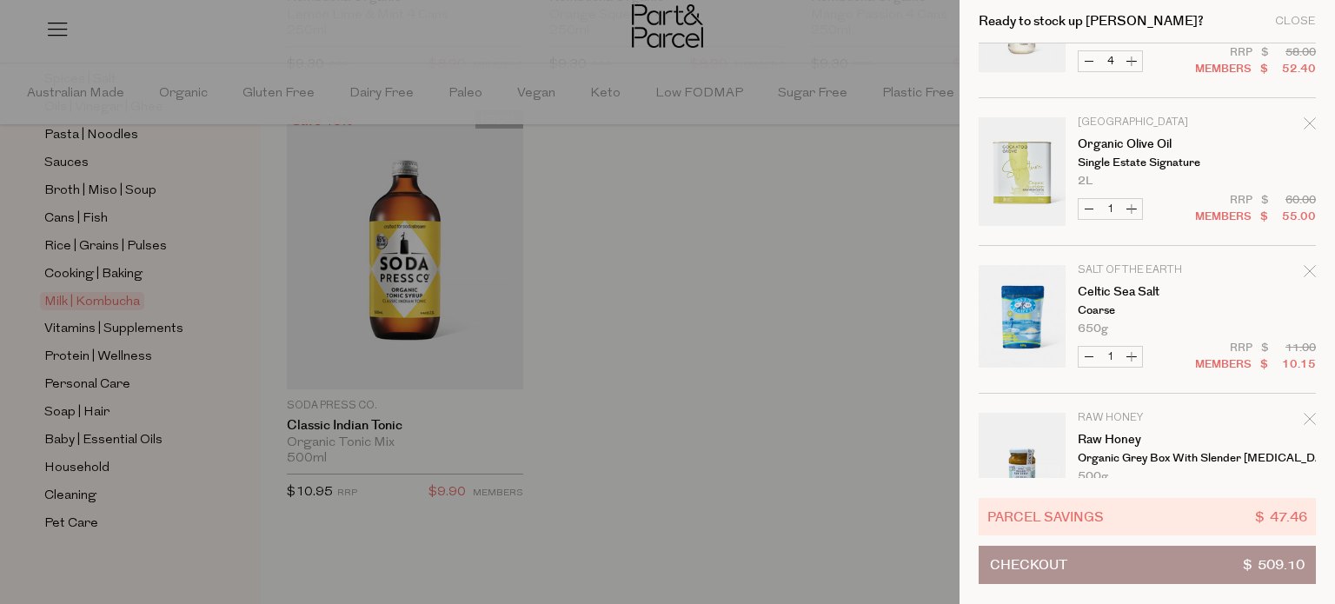
scroll to position [1130, 0]
click at [1131, 204] on button "Increase Organic Olive Oil" at bounding box center [1131, 206] width 21 height 20
type input "2"
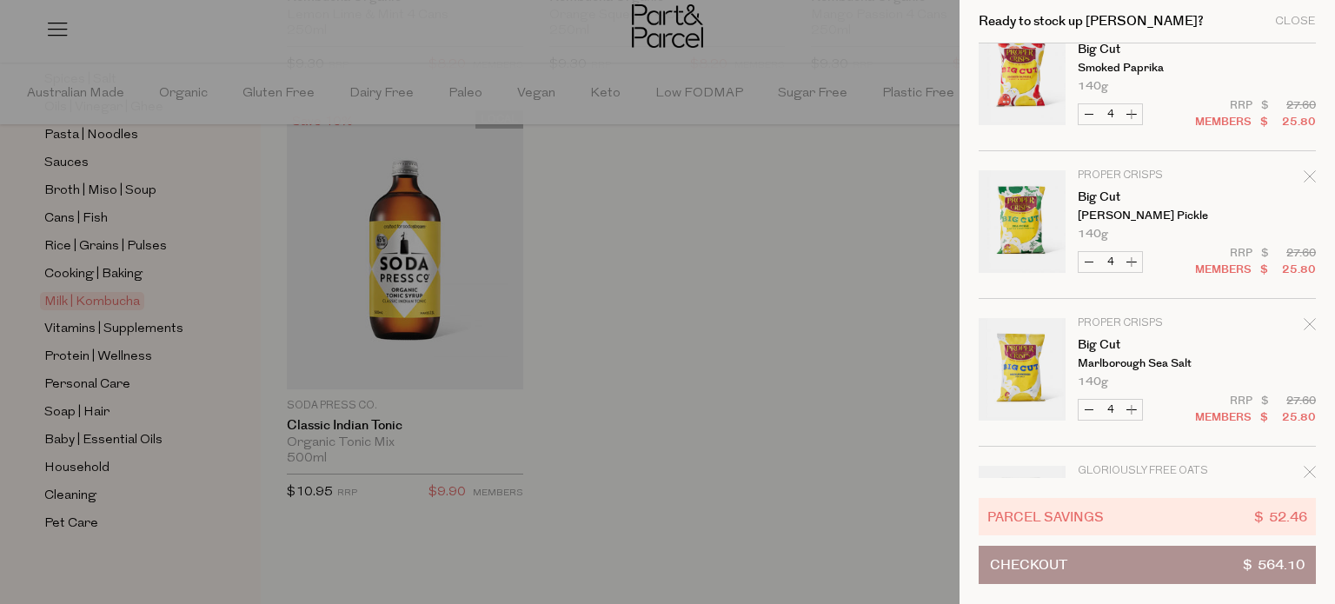
scroll to position [2173, 0]
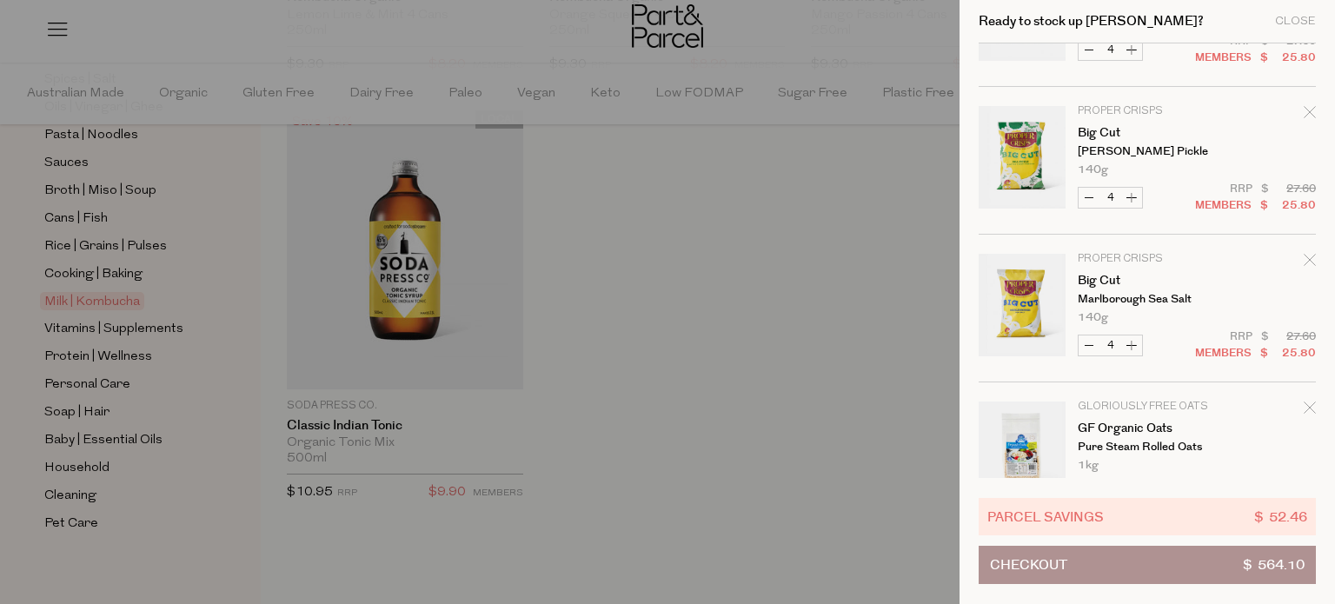
click at [1130, 341] on button "Increase Big Cut" at bounding box center [1131, 346] width 21 height 20
type input "5"
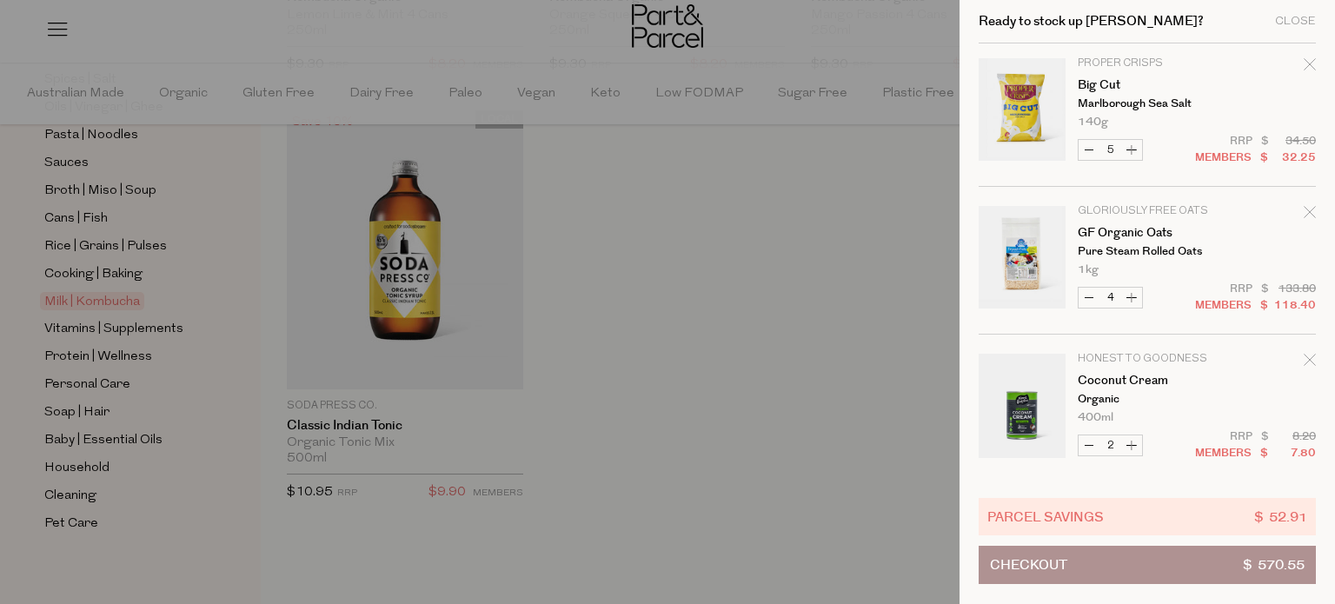
scroll to position [2282, 0]
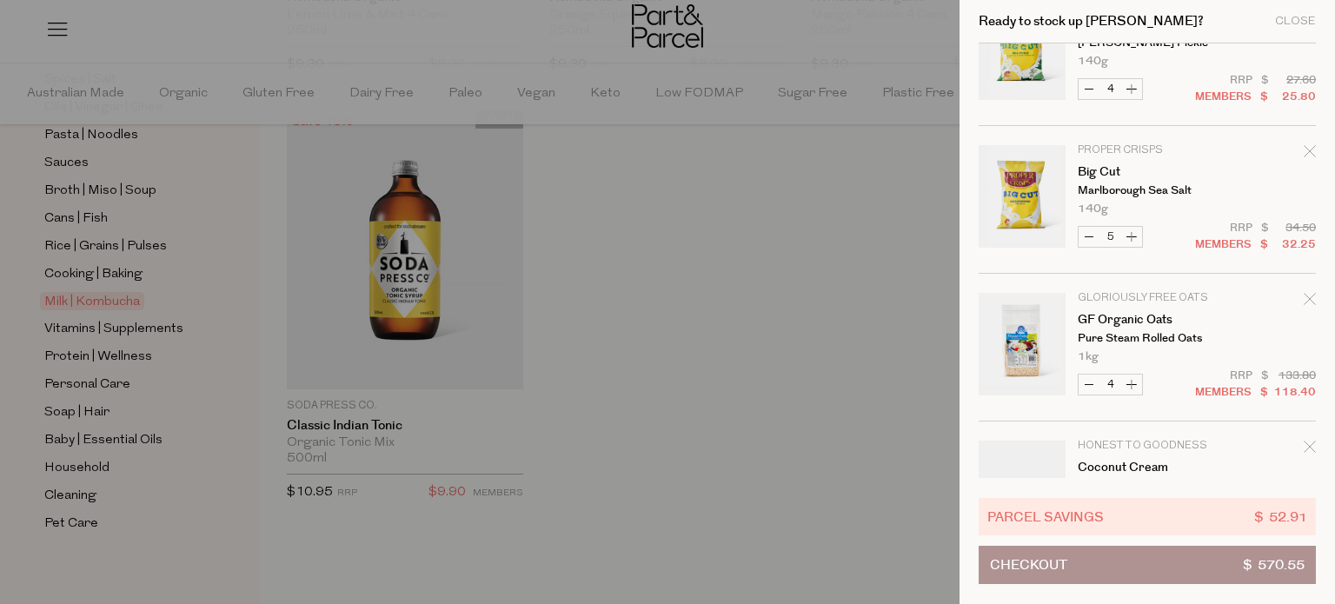
click at [1137, 234] on button "Increase Big Cut" at bounding box center [1131, 237] width 21 height 20
type input "6"
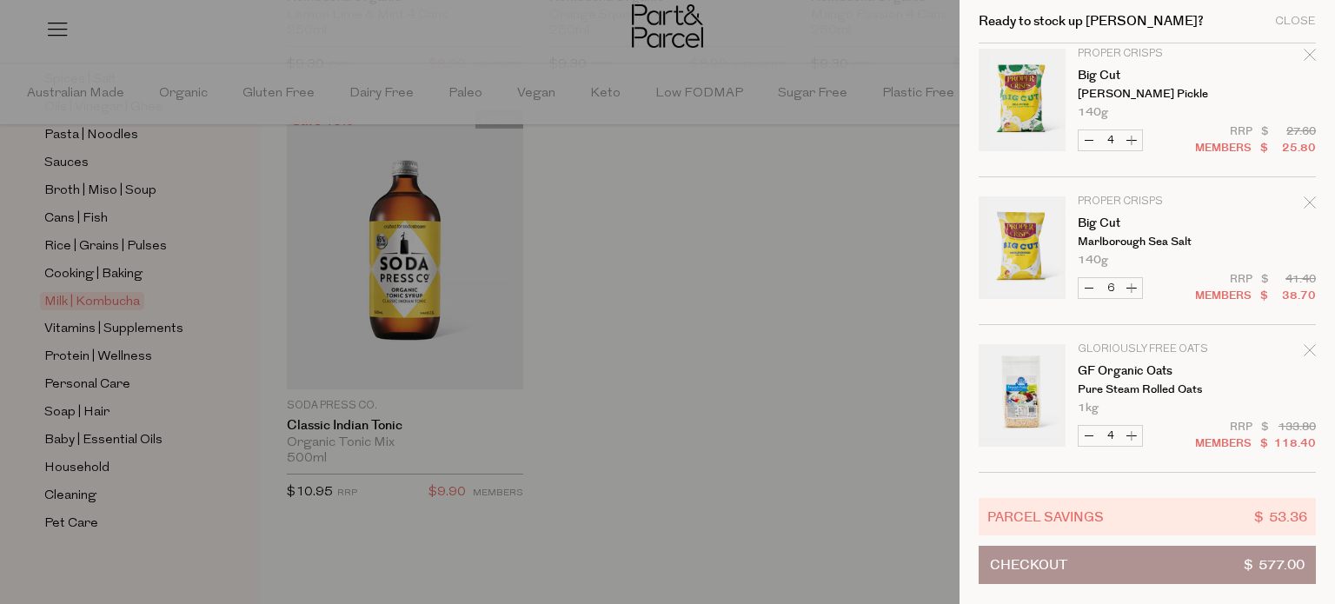
scroll to position [2260, 0]
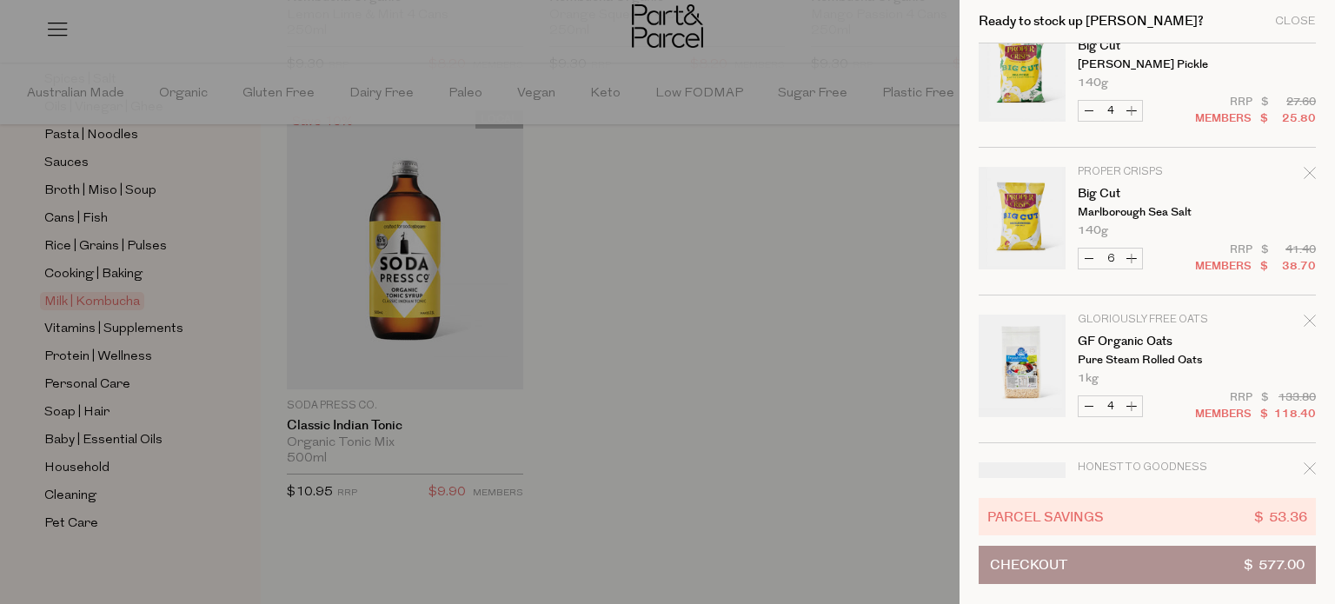
click at [1128, 253] on button "Increase Big Cut" at bounding box center [1131, 259] width 21 height 20
type input "7"
click at [1133, 253] on button "Increase Big Cut" at bounding box center [1131, 259] width 21 height 20
type input "8"
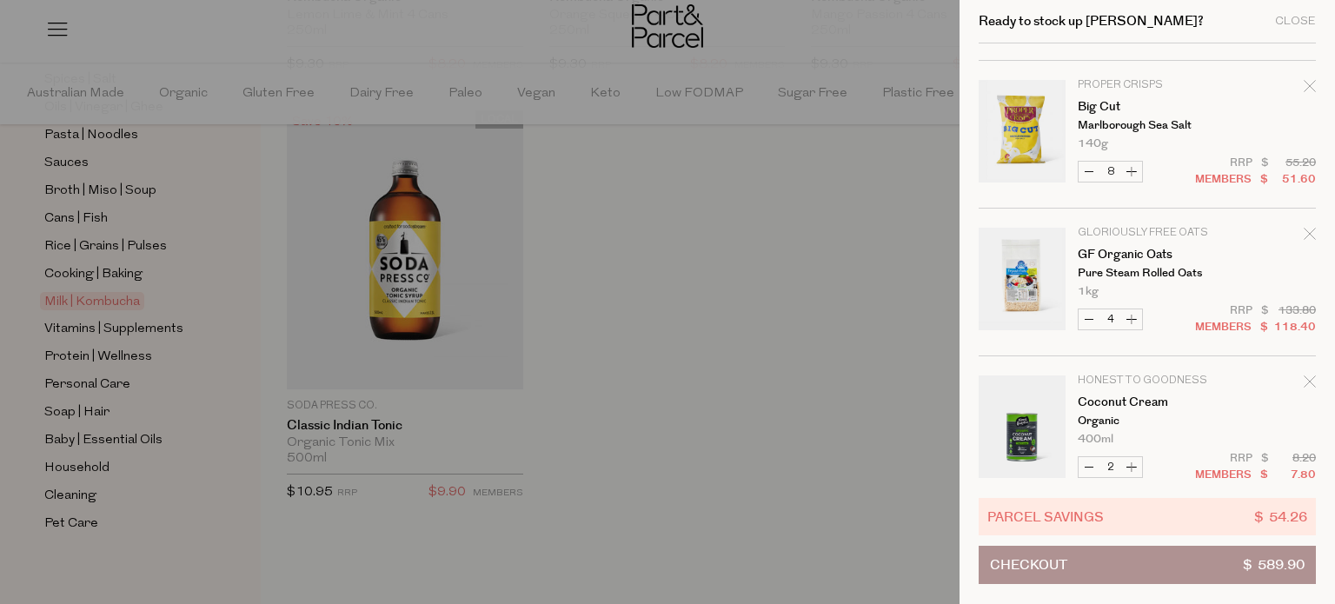
scroll to position [2369, 0]
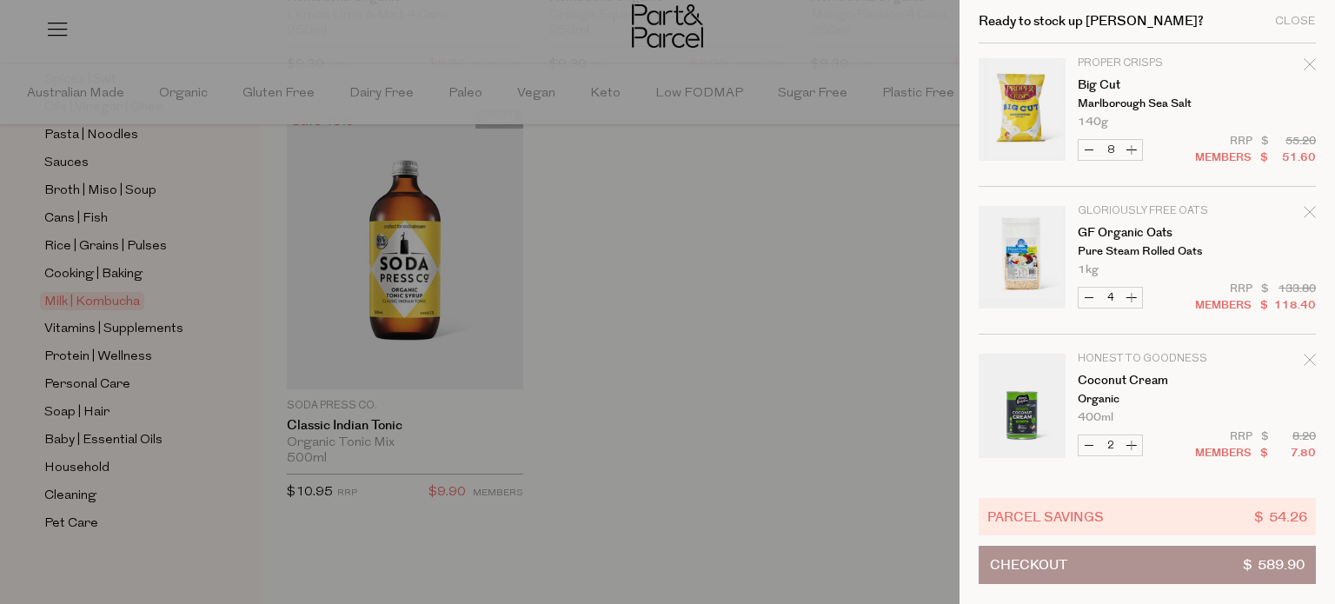
click at [1161, 555] on button "Checkout $ 589.90" at bounding box center [1147, 565] width 337 height 38
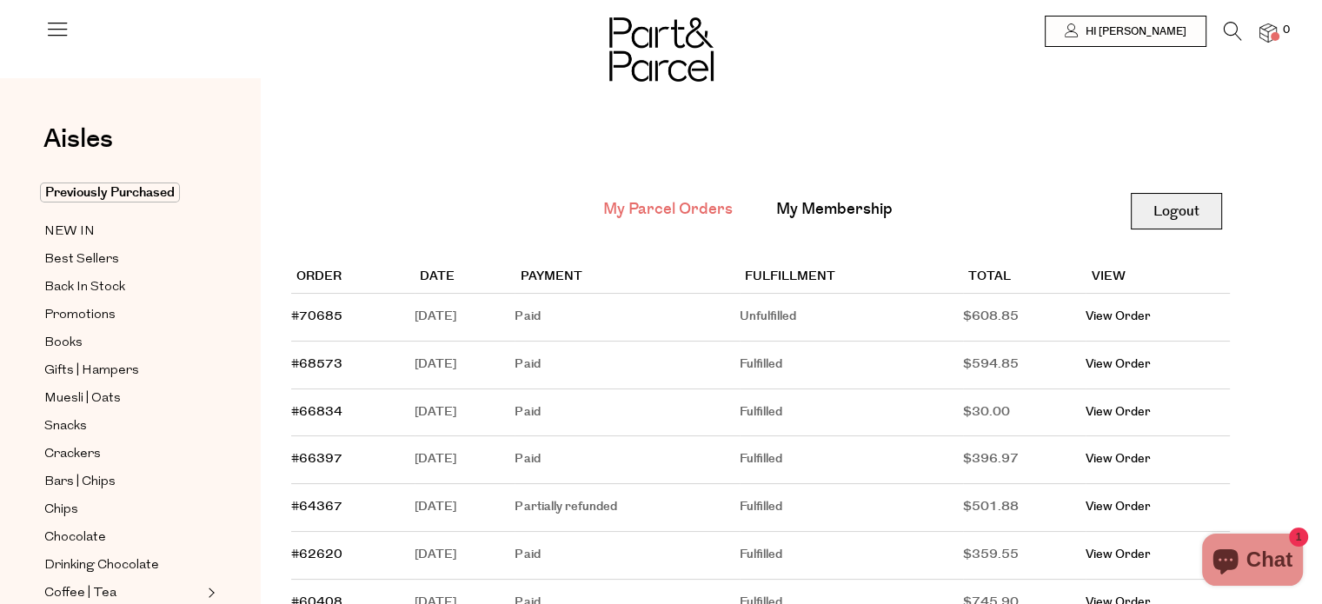
click at [1194, 208] on link "Logout" at bounding box center [1176, 211] width 91 height 37
